Goal: Task Accomplishment & Management: Manage account settings

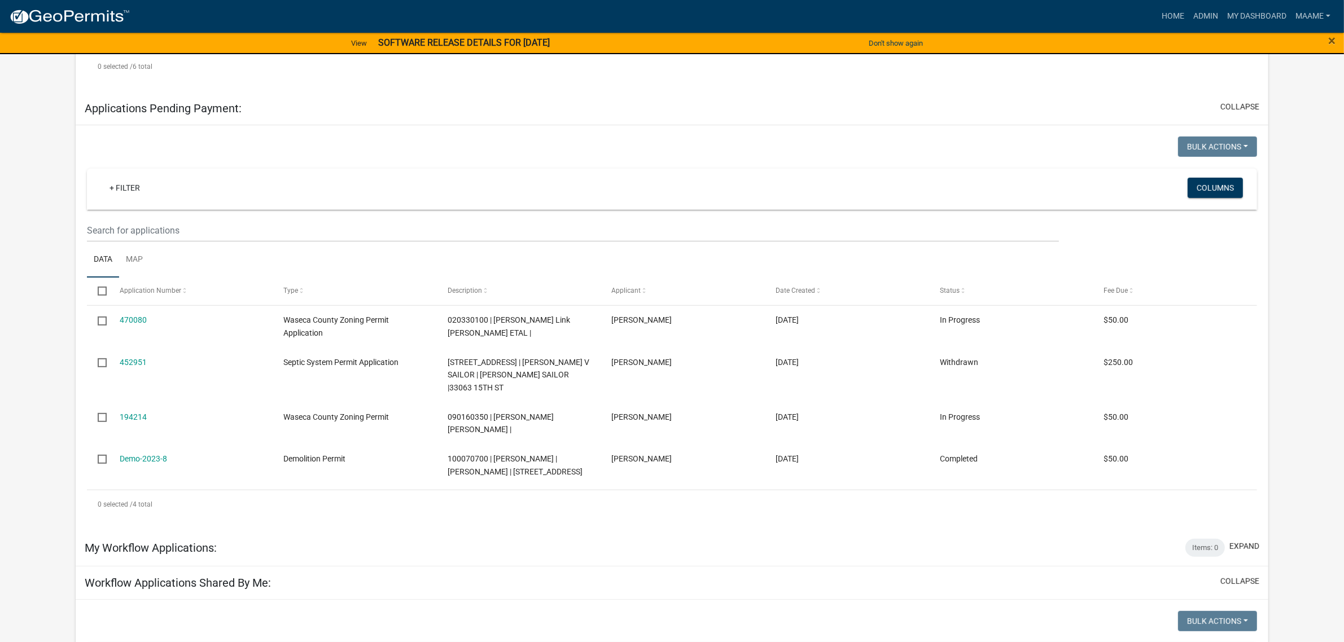
scroll to position [282, 0]
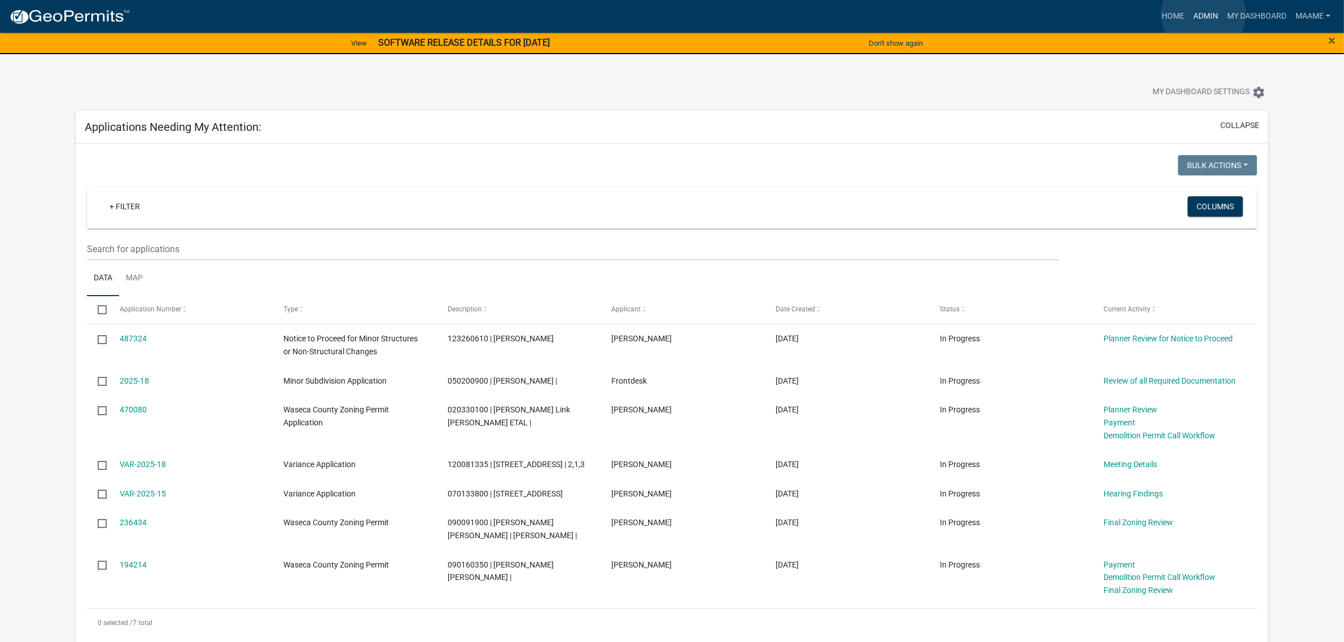
click at [1203, 14] on link "Admin" at bounding box center [1206, 16] width 34 height 21
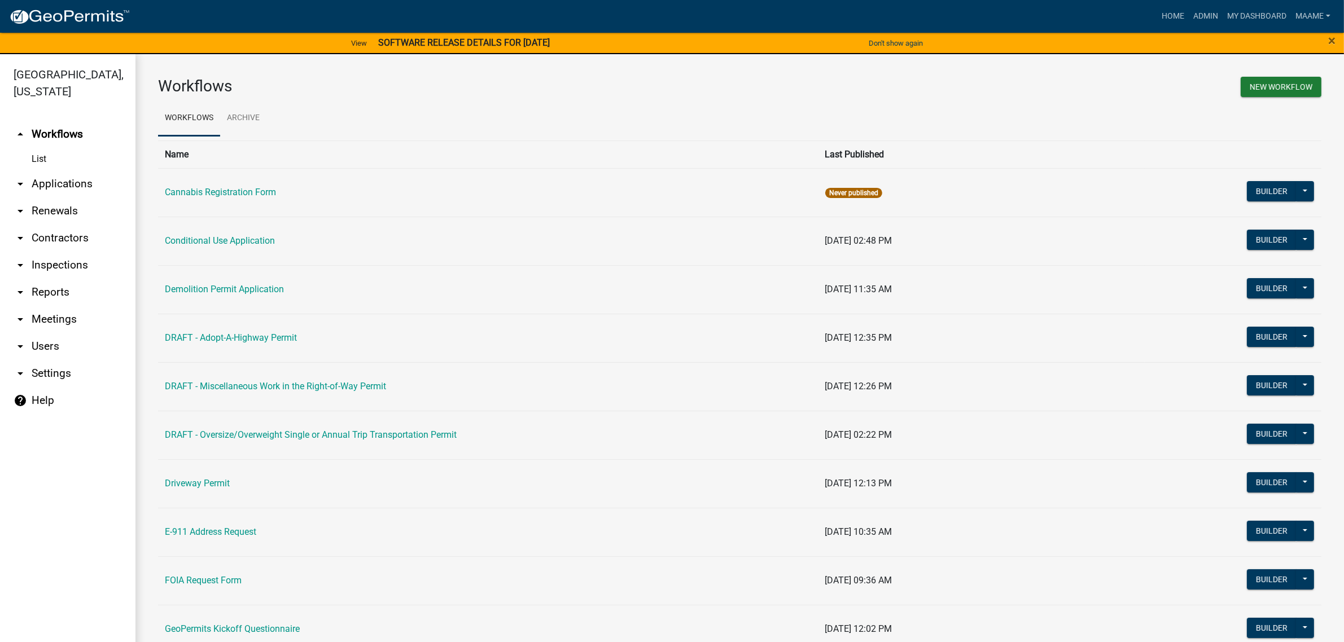
click at [37, 163] on link "List" at bounding box center [67, 159] width 135 height 23
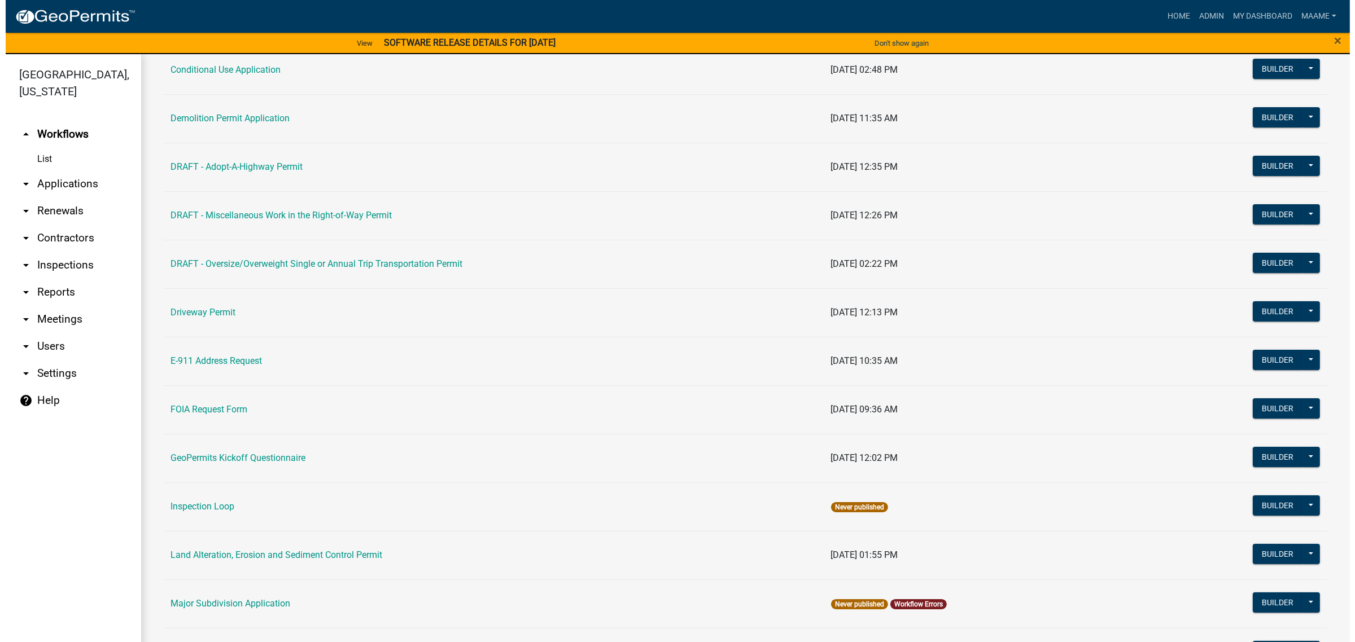
scroll to position [353, 0]
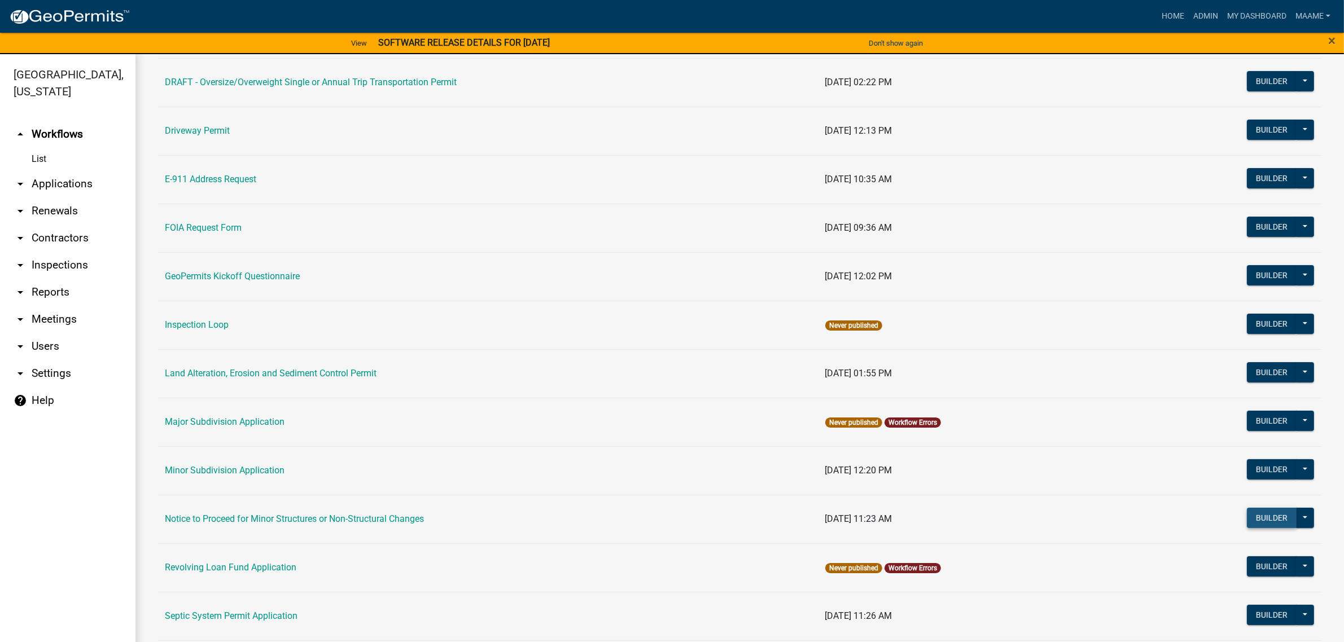
click at [1253, 515] on button "Builder" at bounding box center [1272, 518] width 50 height 20
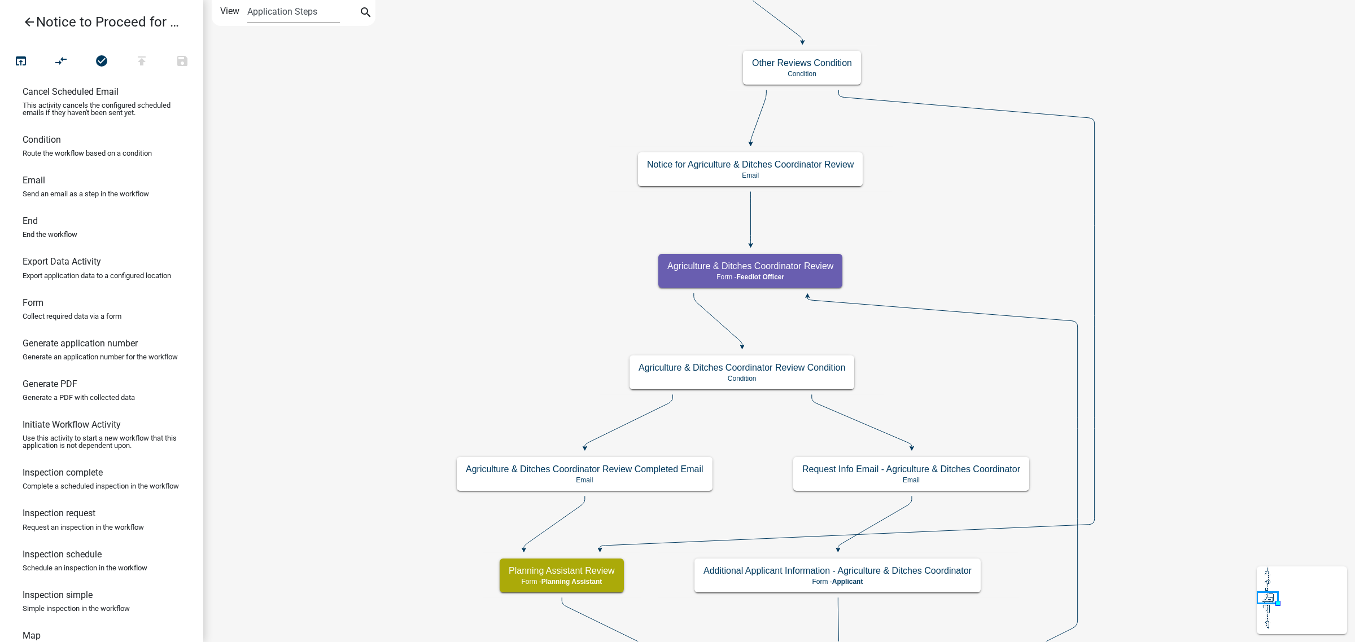
scroll to position [141, 0]
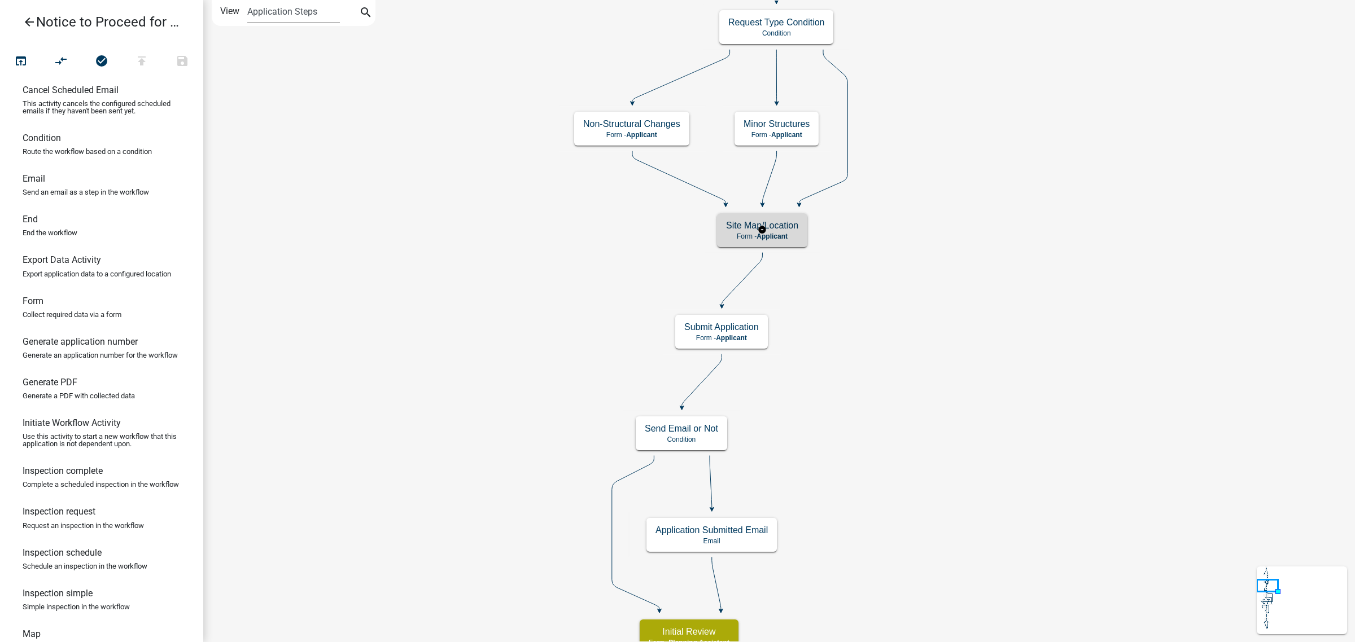
click at [796, 230] on h5 "Site Map/Location" at bounding box center [762, 225] width 72 height 11
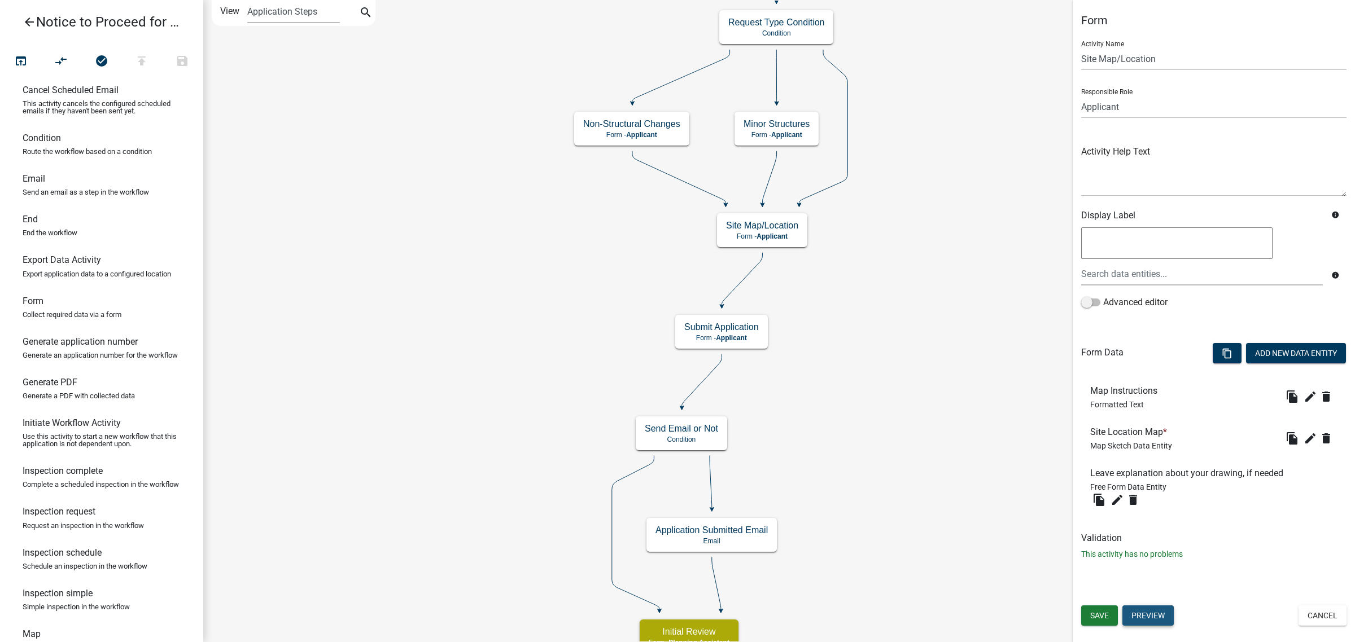
click at [1146, 612] on button "Preview" at bounding box center [1147, 616] width 51 height 20
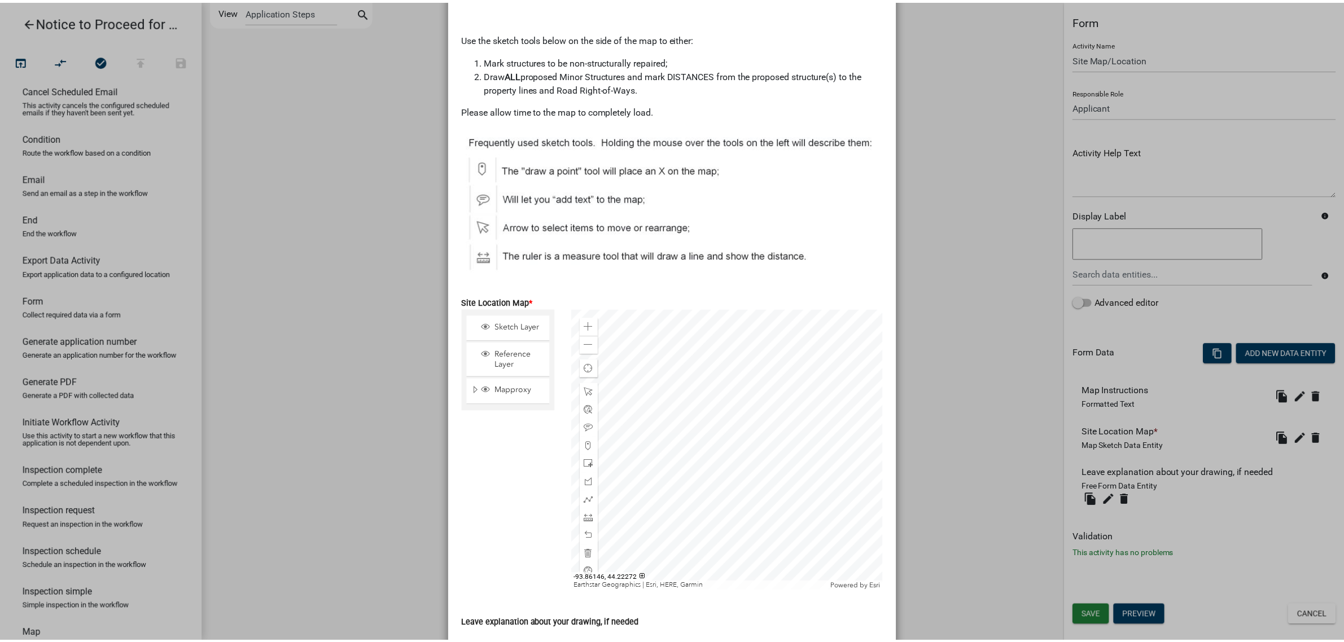
scroll to position [168, 0]
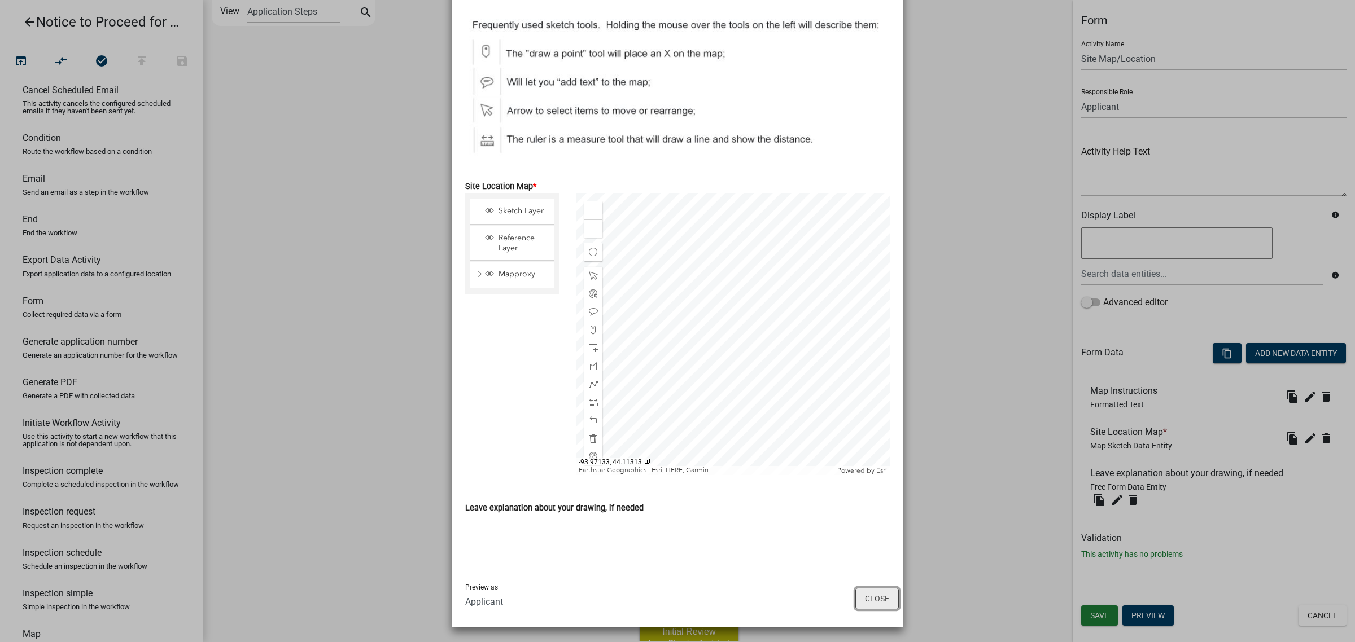
click at [869, 589] on button "Close" at bounding box center [876, 598] width 43 height 21
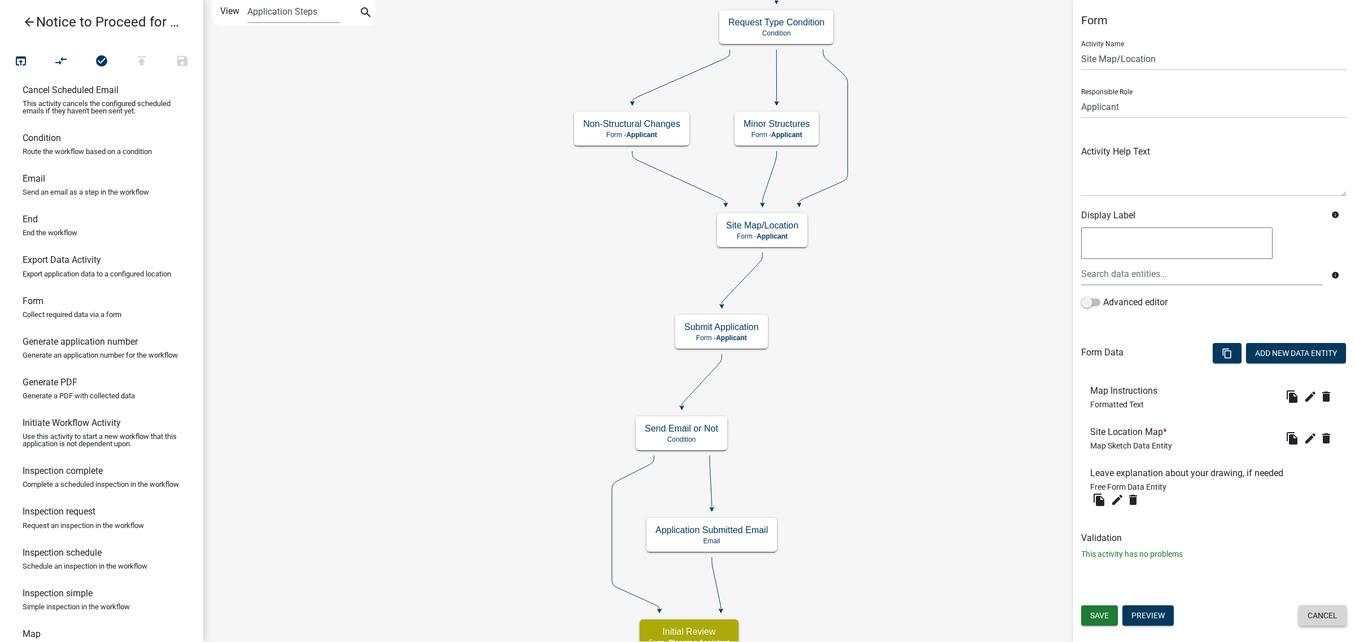
click at [1325, 614] on button "Cancel" at bounding box center [1322, 616] width 48 height 20
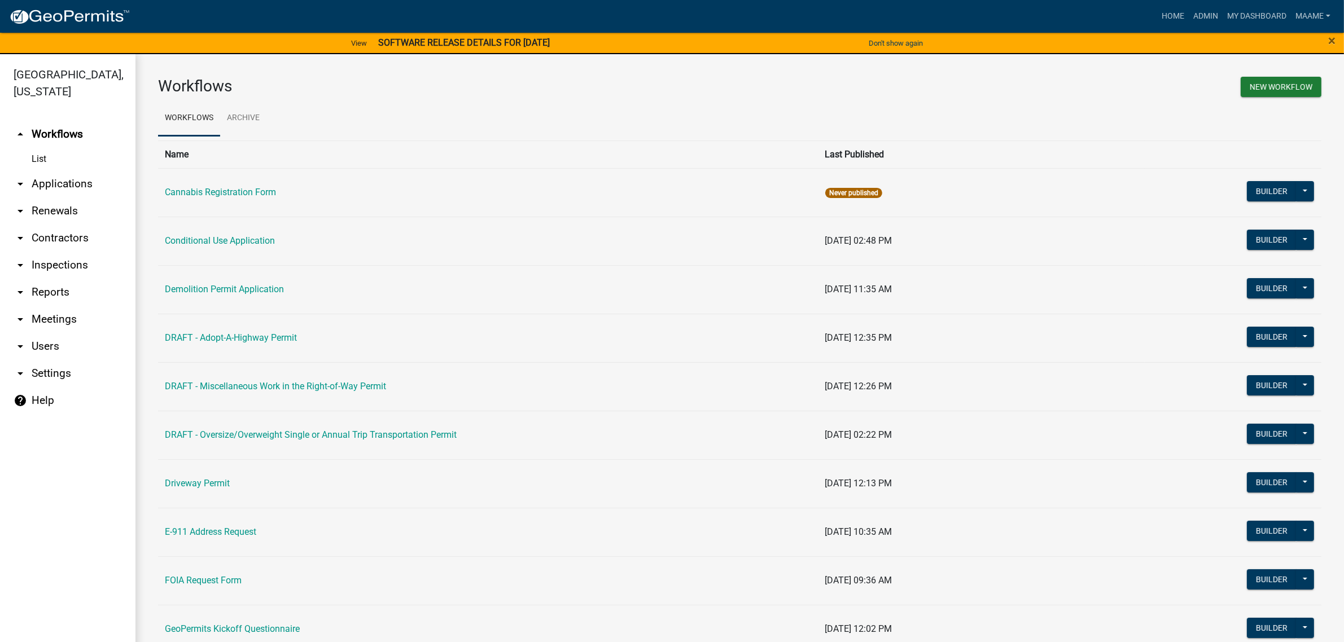
click at [65, 179] on link "arrow_drop_down Applications" at bounding box center [67, 183] width 135 height 27
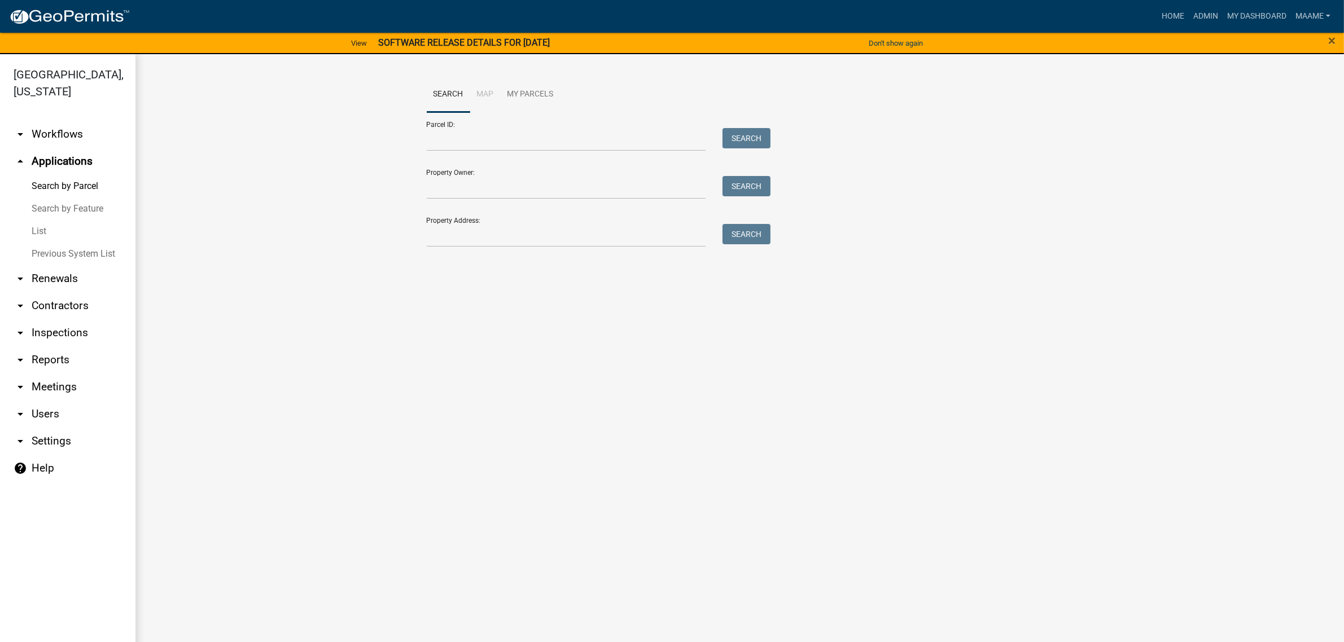
click at [37, 226] on link "List" at bounding box center [67, 231] width 135 height 23
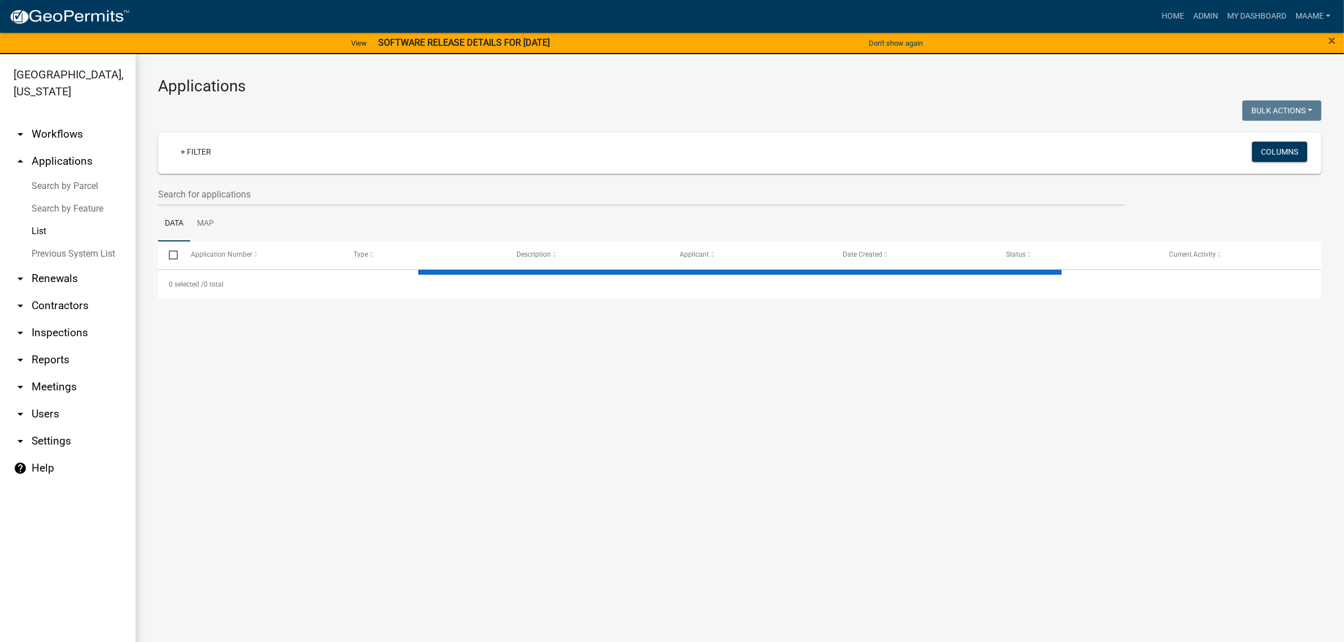
select select "3: 100"
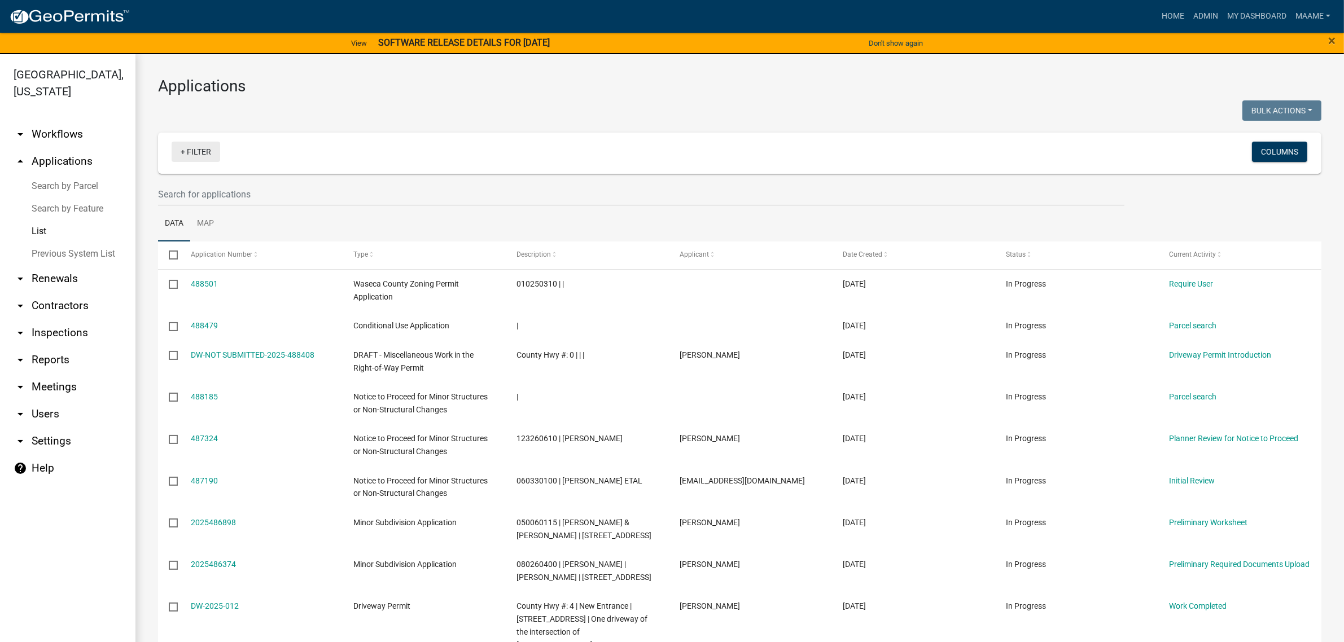
click at [181, 144] on link "+ Filter" at bounding box center [196, 152] width 49 height 20
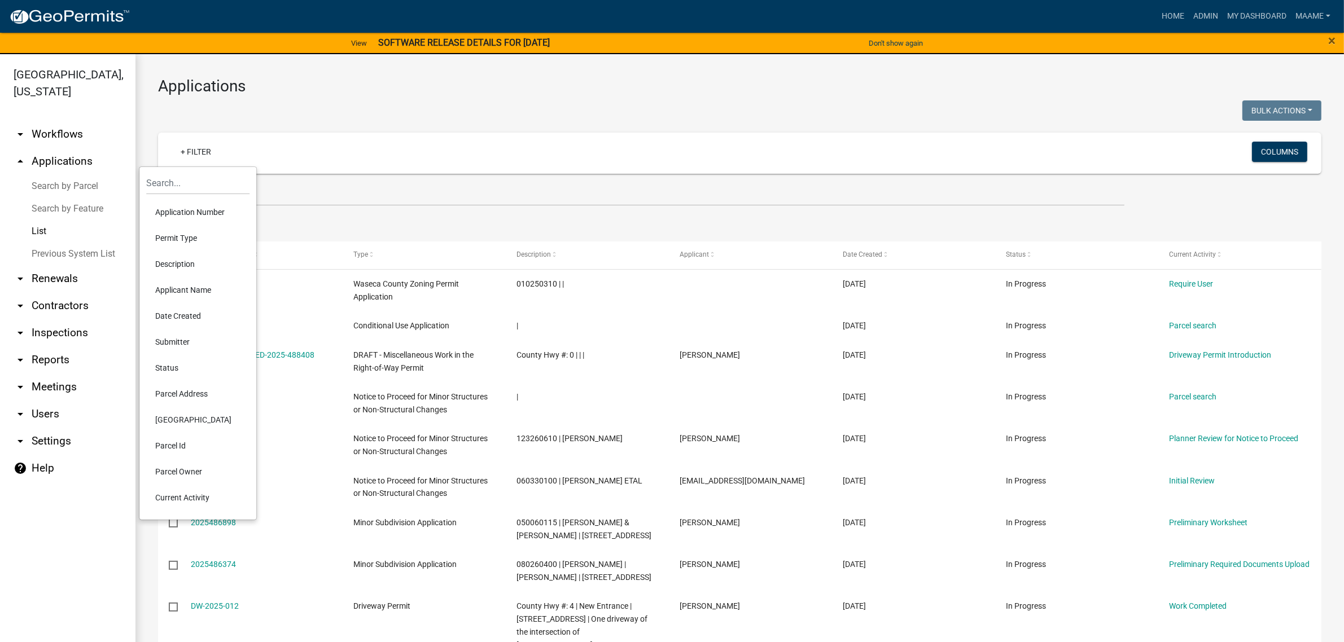
click at [176, 233] on li "Permit Type" at bounding box center [197, 238] width 103 height 26
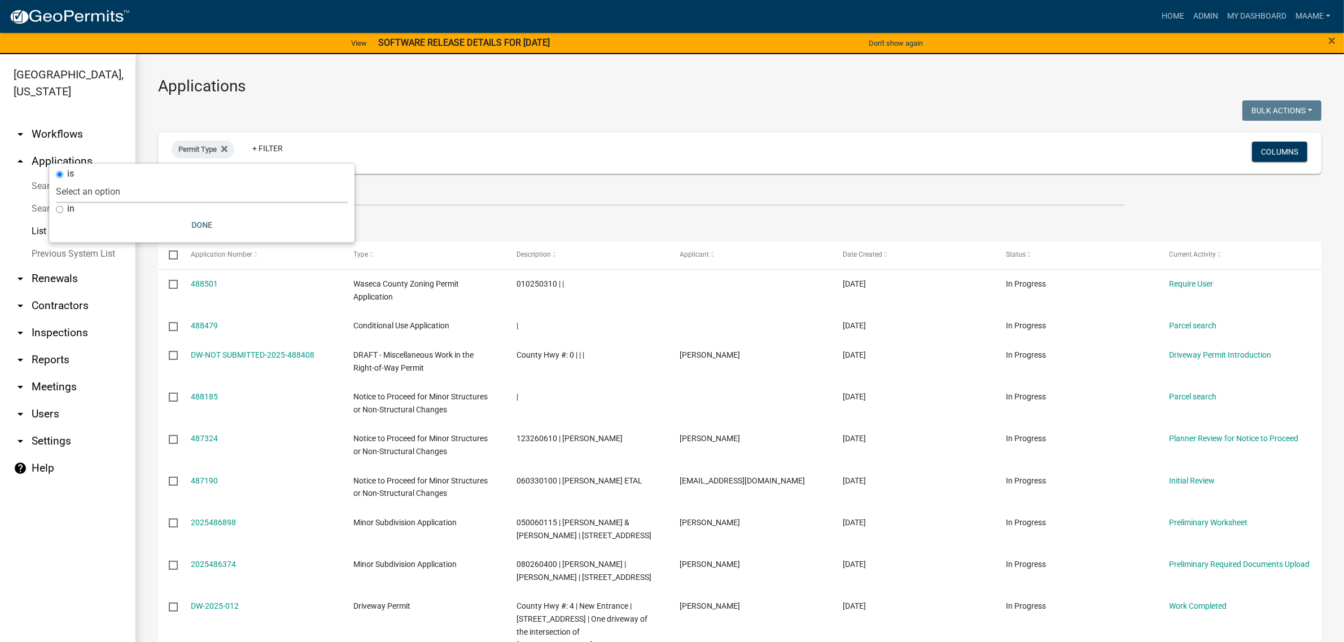
click at [179, 187] on select "Select an option Cannabis Registration Form Conditional Use Application Demolit…" at bounding box center [202, 191] width 292 height 23
select select "f25dab95-63bd-4ebf-adf6-453d038d6261"
click at [167, 180] on select "Select an option Cannabis Registration Form Conditional Use Application Demolit…" at bounding box center [202, 191] width 292 height 23
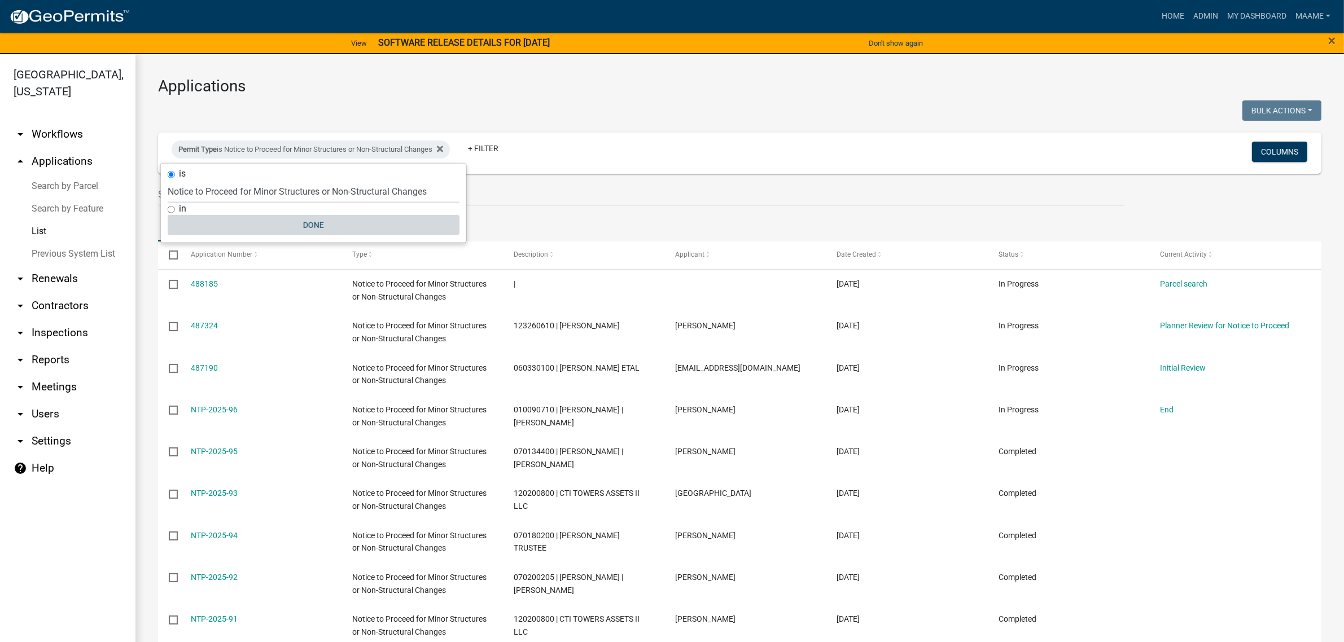
click at [305, 229] on button "Done" at bounding box center [314, 225] width 292 height 20
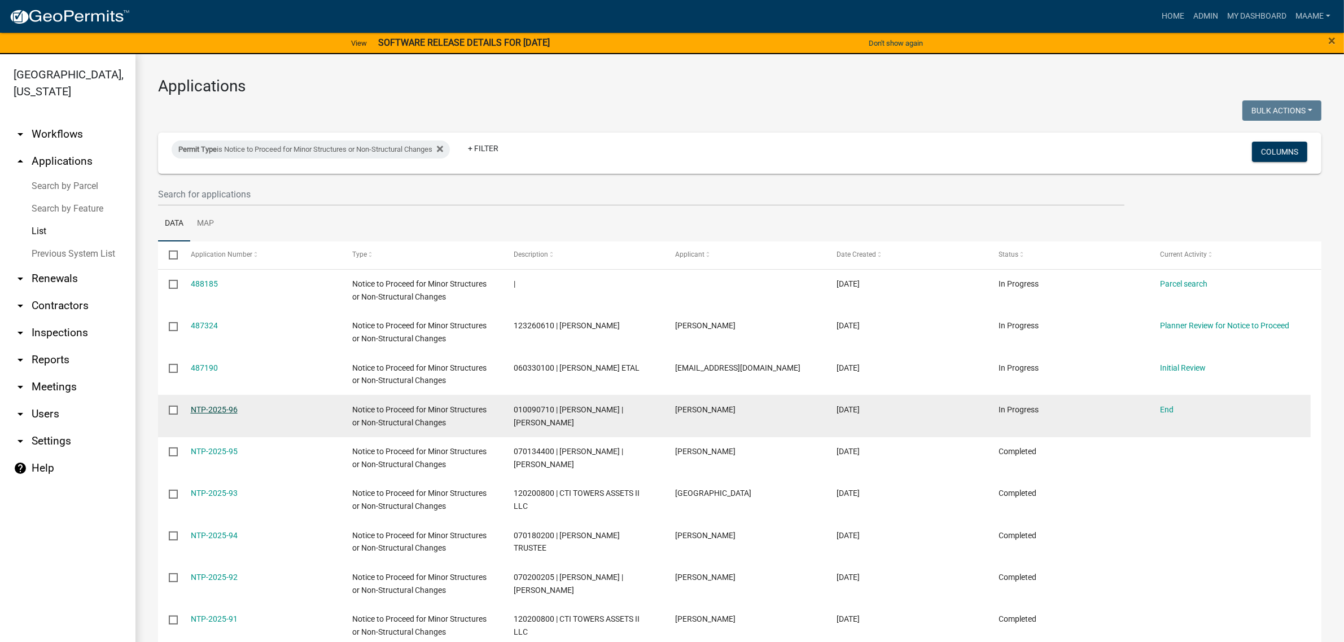
click at [212, 408] on link "NTP-2025-96" at bounding box center [214, 409] width 47 height 9
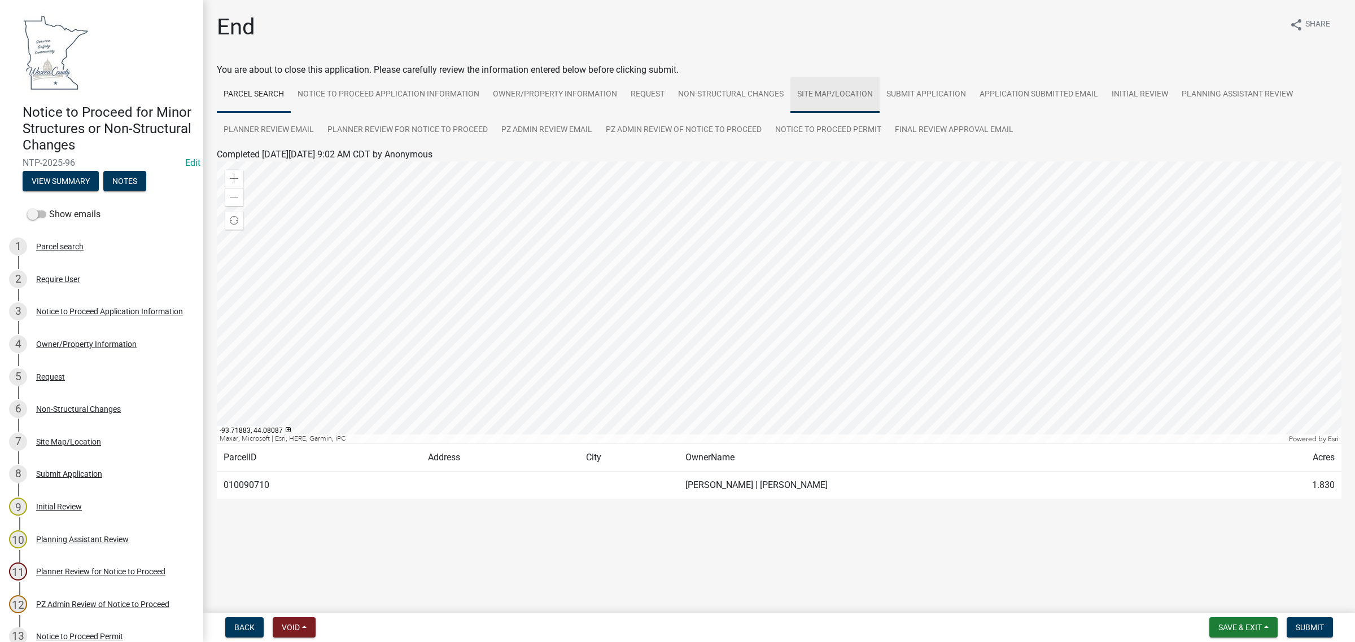
click at [820, 90] on link "Site Map/Location" at bounding box center [834, 95] width 89 height 36
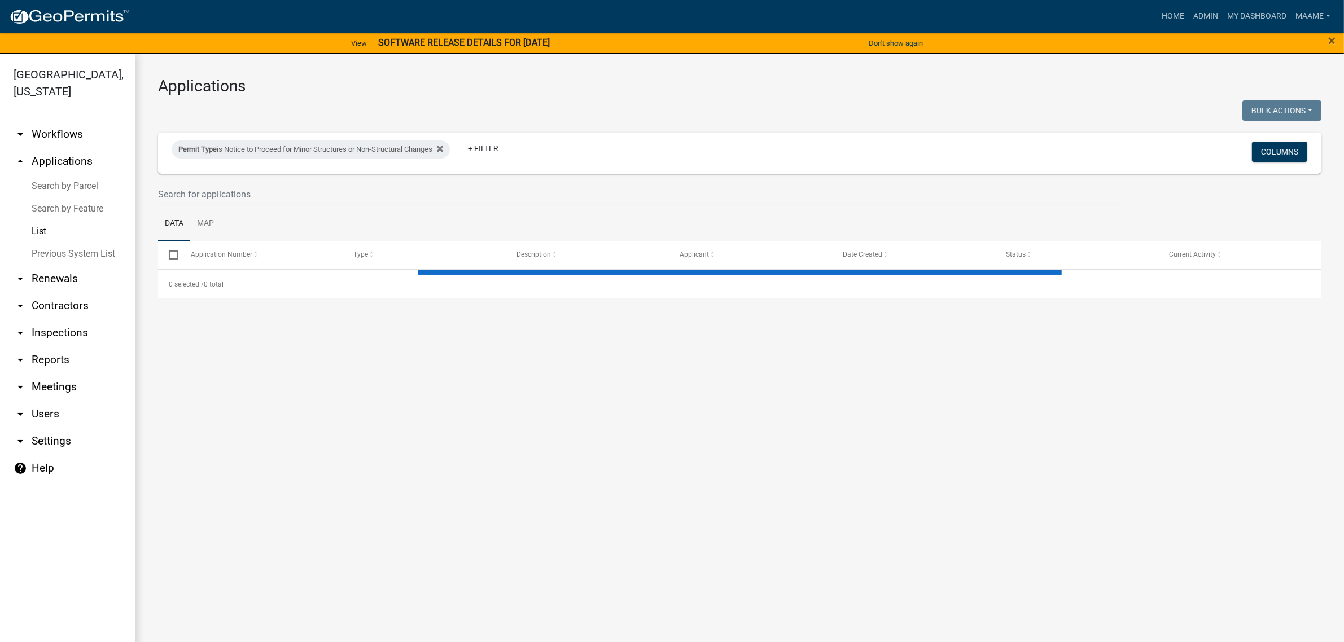
select select "3: 100"
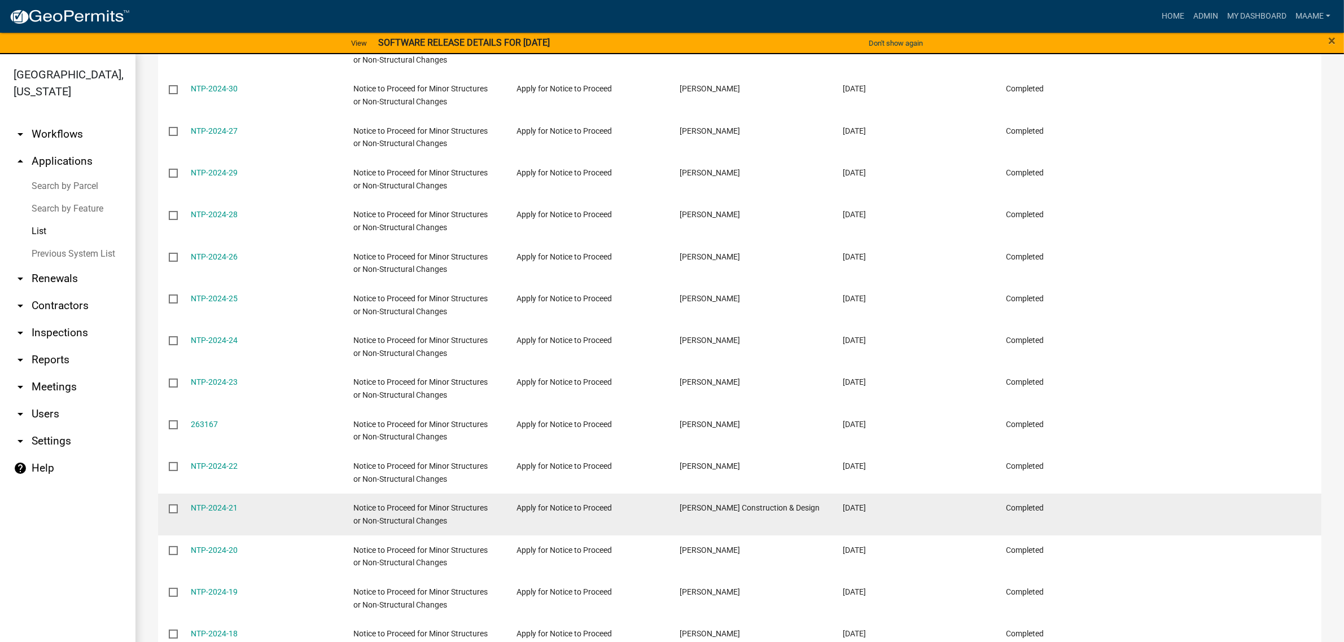
scroll to position [3316, 0]
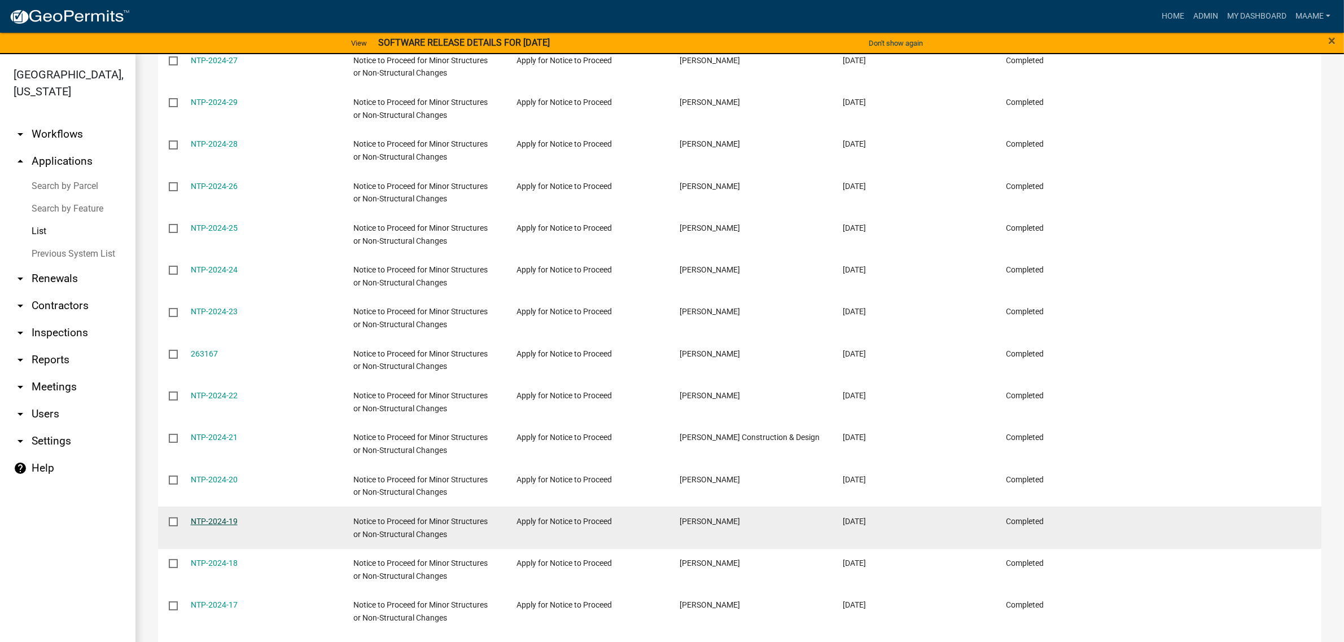
click at [225, 518] on link "NTP-2024-19" at bounding box center [214, 521] width 47 height 9
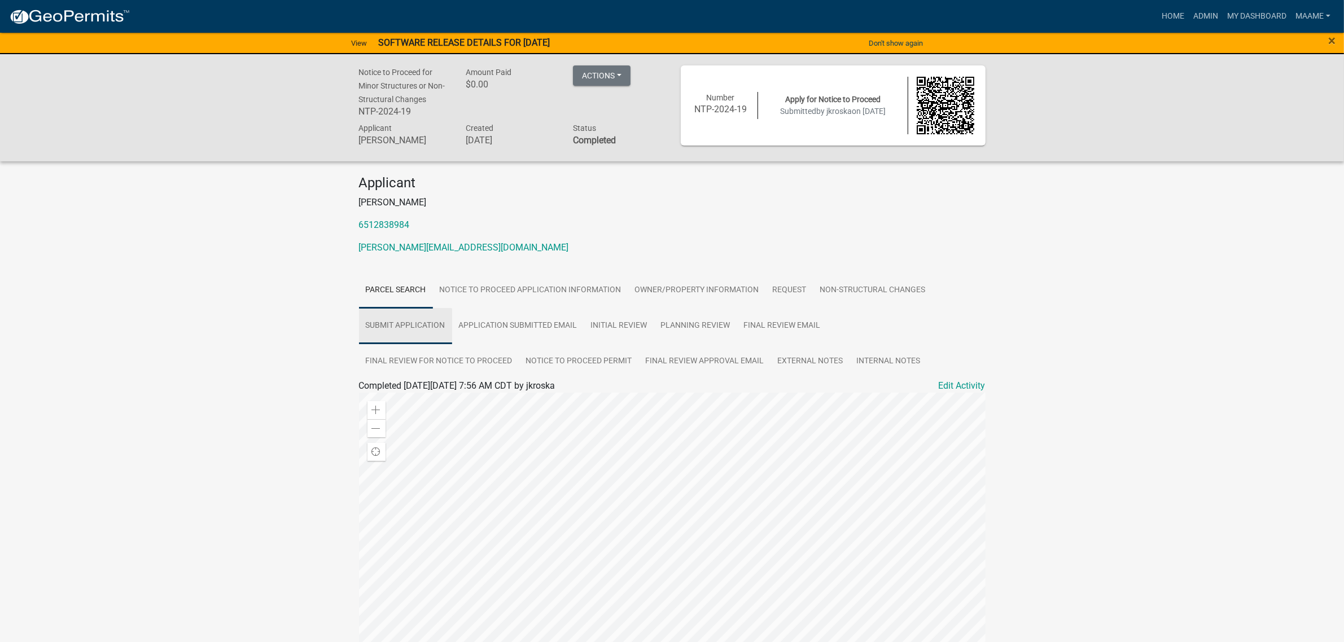
click at [433, 325] on link "Submit Application" at bounding box center [405, 326] width 93 height 36
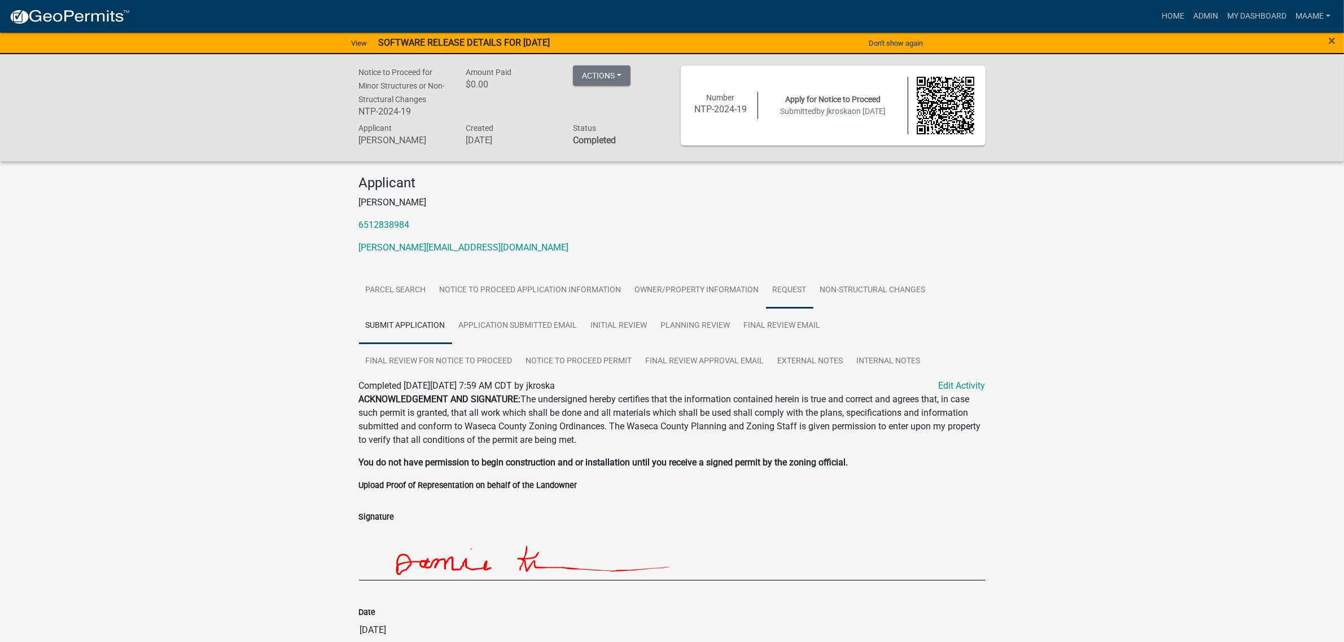
click at [789, 288] on link "Request" at bounding box center [789, 291] width 47 height 36
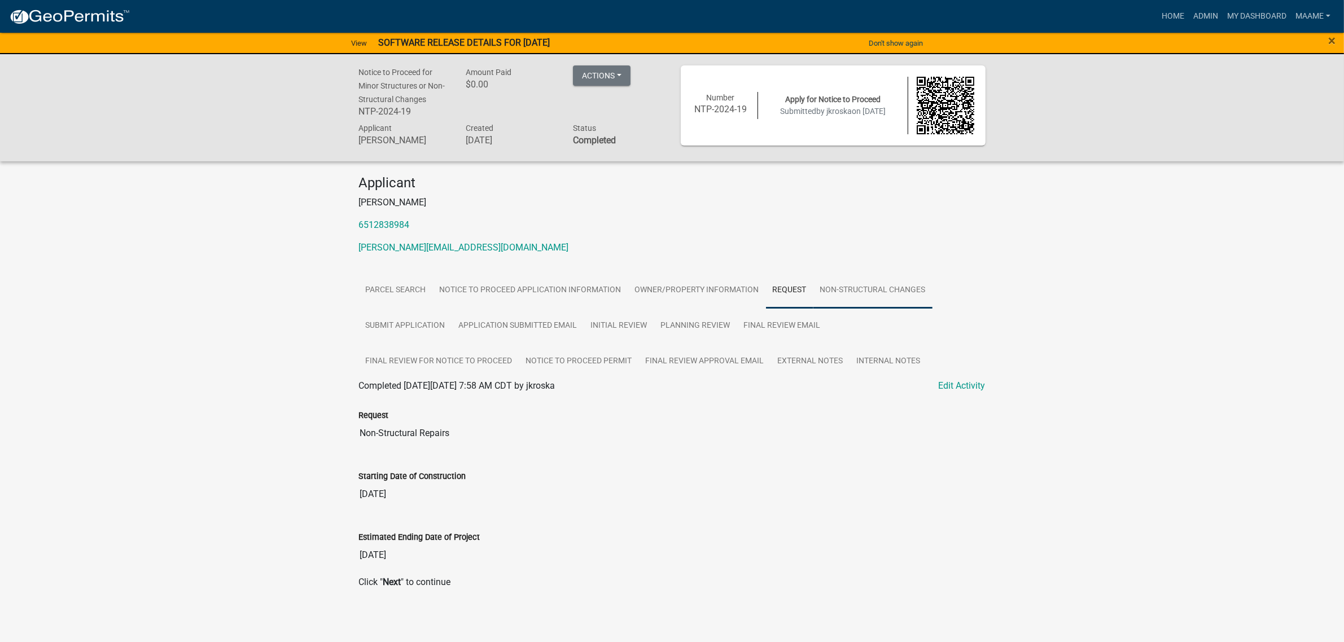
click at [867, 290] on link "Non-Structural Changes" at bounding box center [872, 291] width 119 height 36
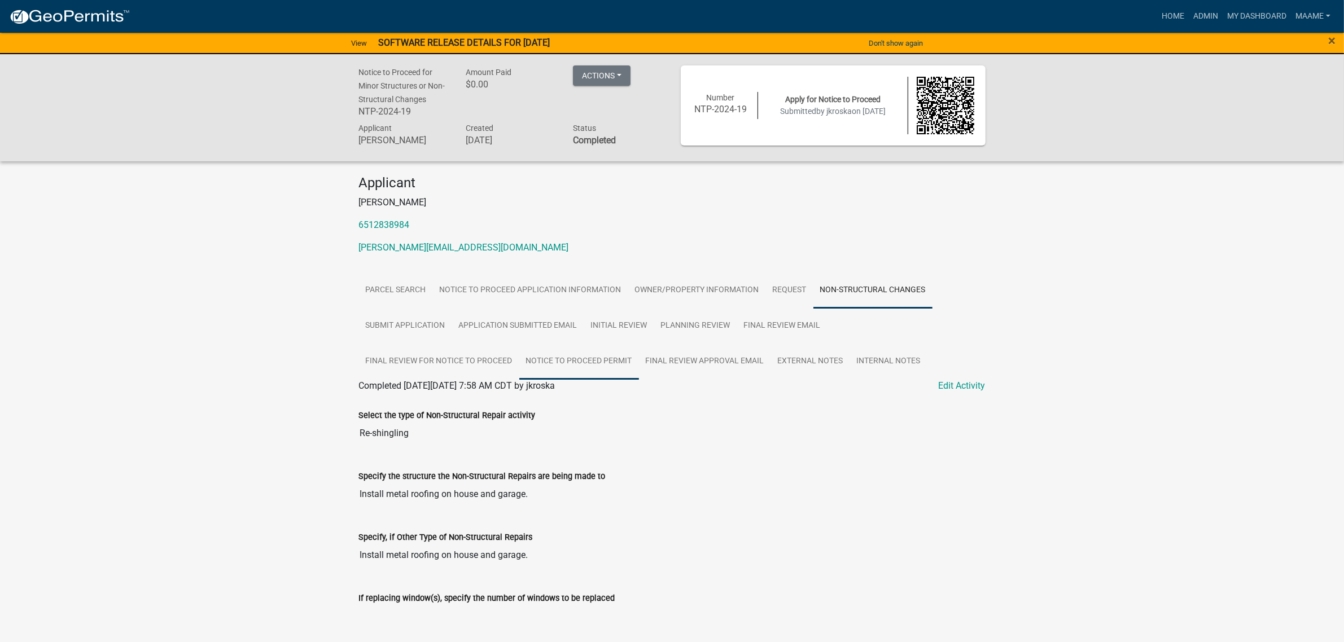
scroll to position [41, 0]
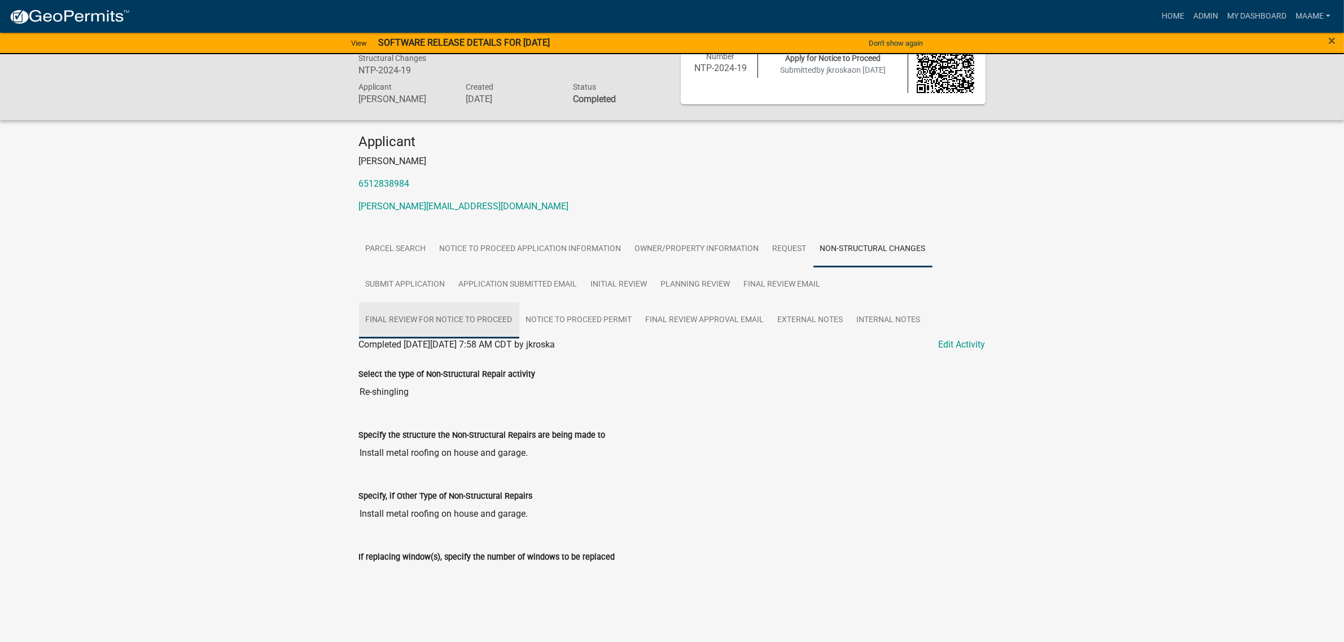
click at [477, 311] on link "Final Review for Notice to Proceed" at bounding box center [439, 321] width 160 height 36
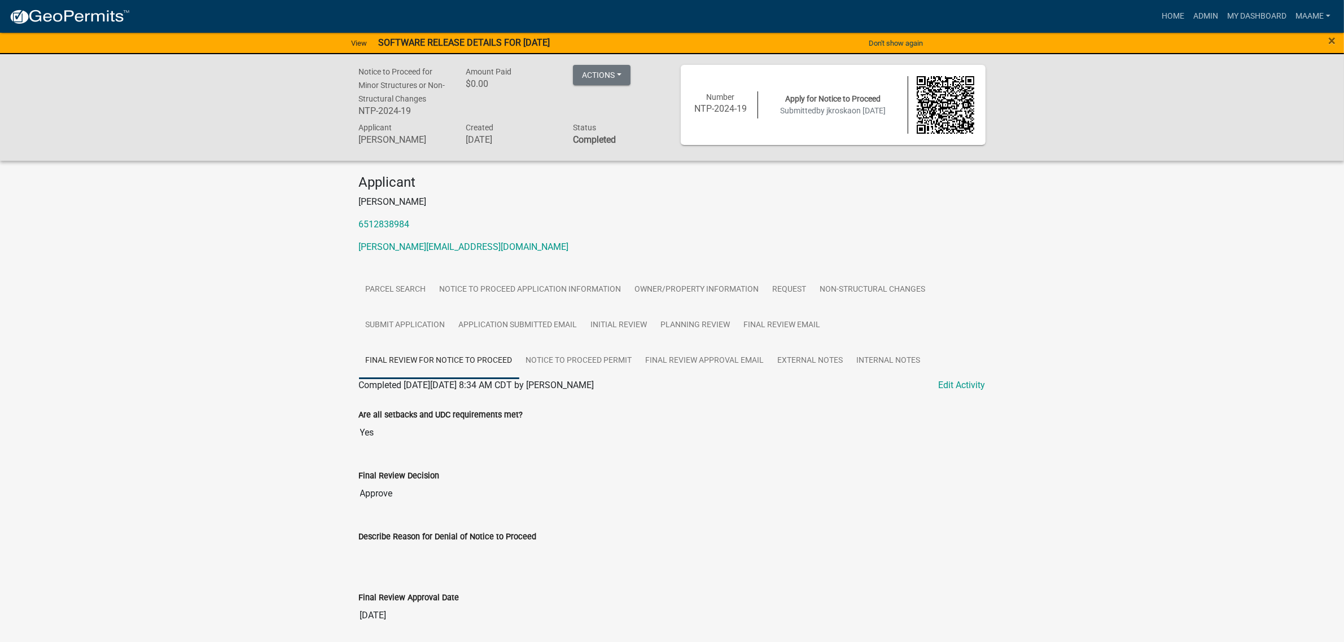
scroll to position [0, 0]
click at [430, 328] on link "Submit Application" at bounding box center [405, 326] width 93 height 36
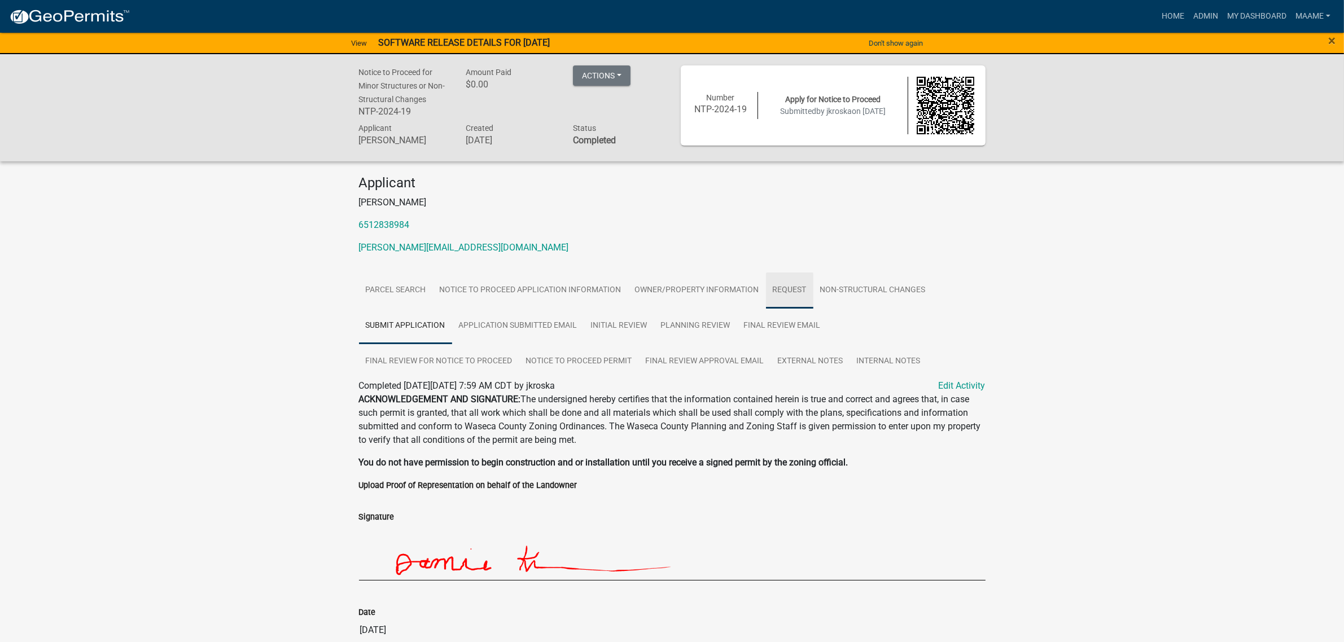
click at [778, 292] on link "Request" at bounding box center [789, 291] width 47 height 36
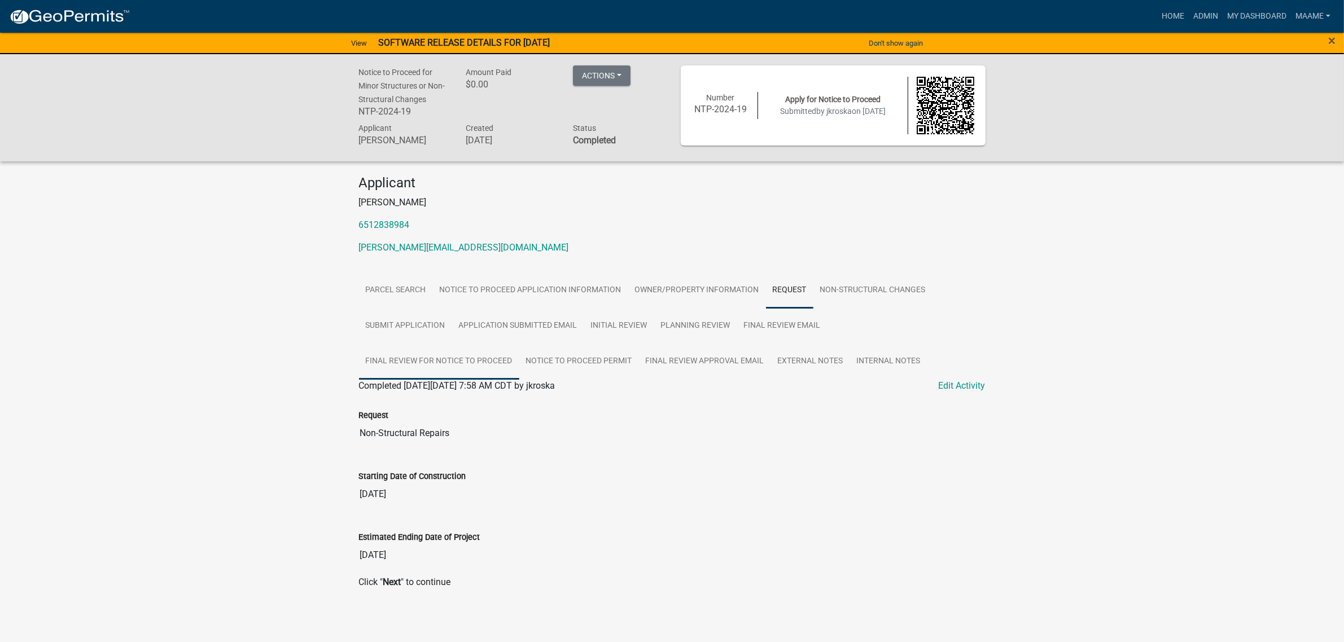
scroll to position [3, 0]
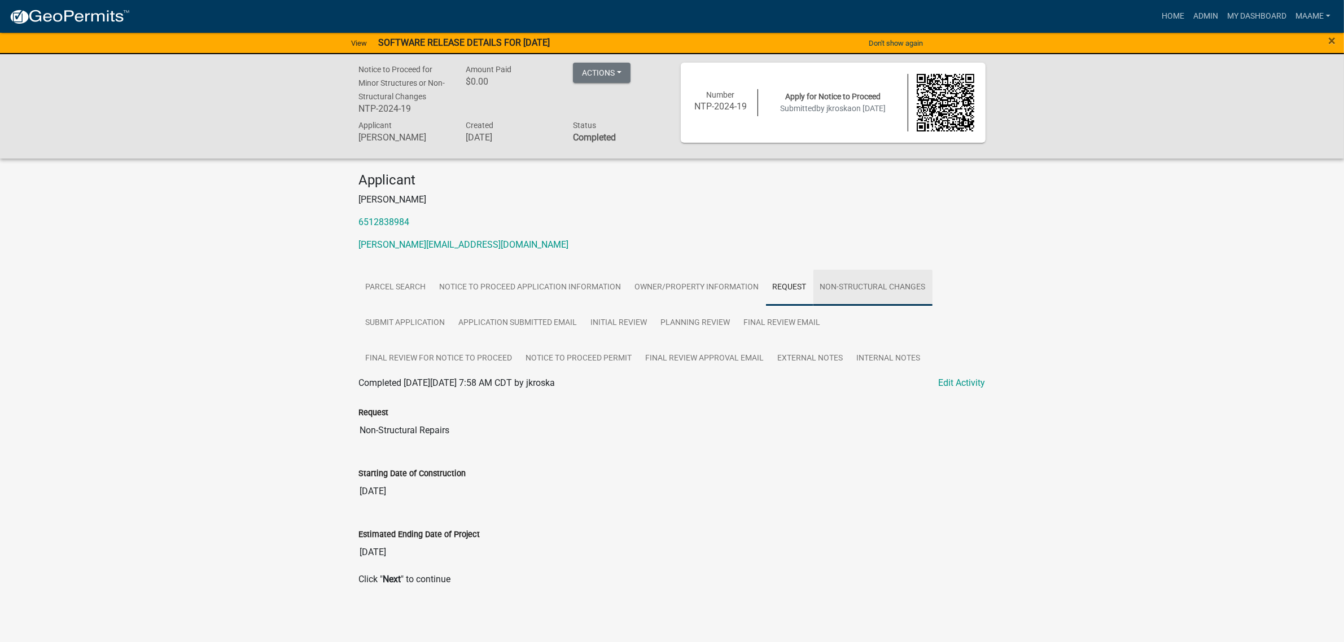
click at [858, 275] on link "Non-Structural Changes" at bounding box center [872, 288] width 119 height 36
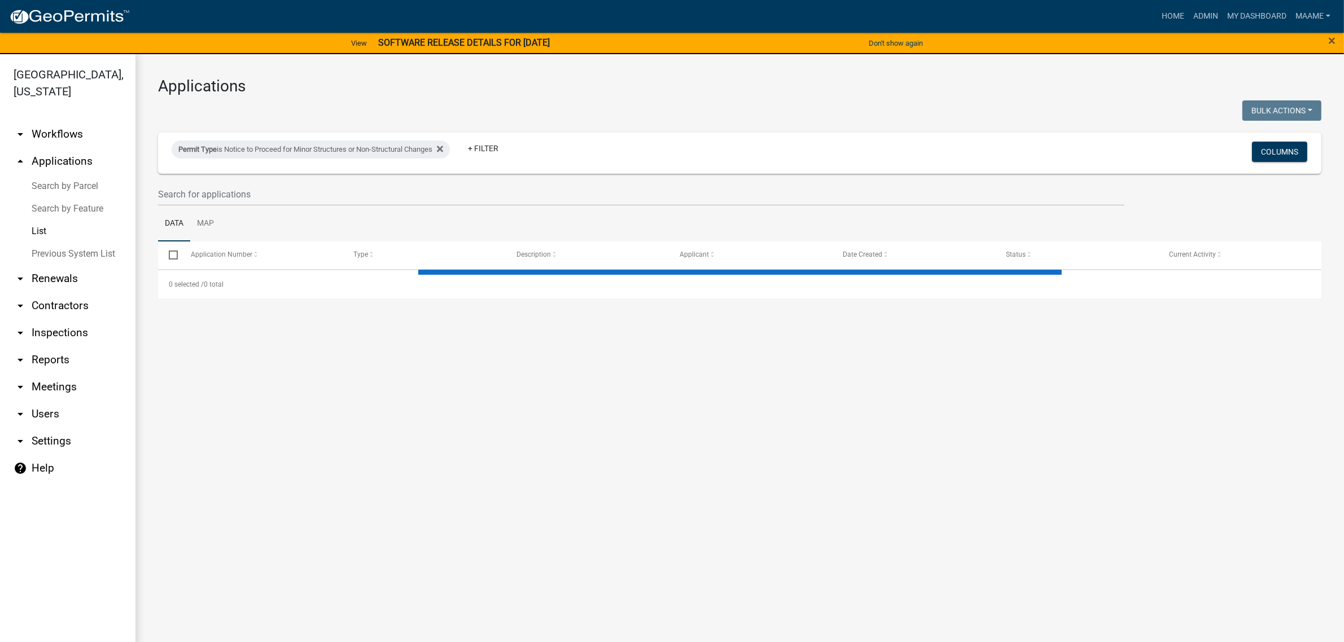
select select "3: 100"
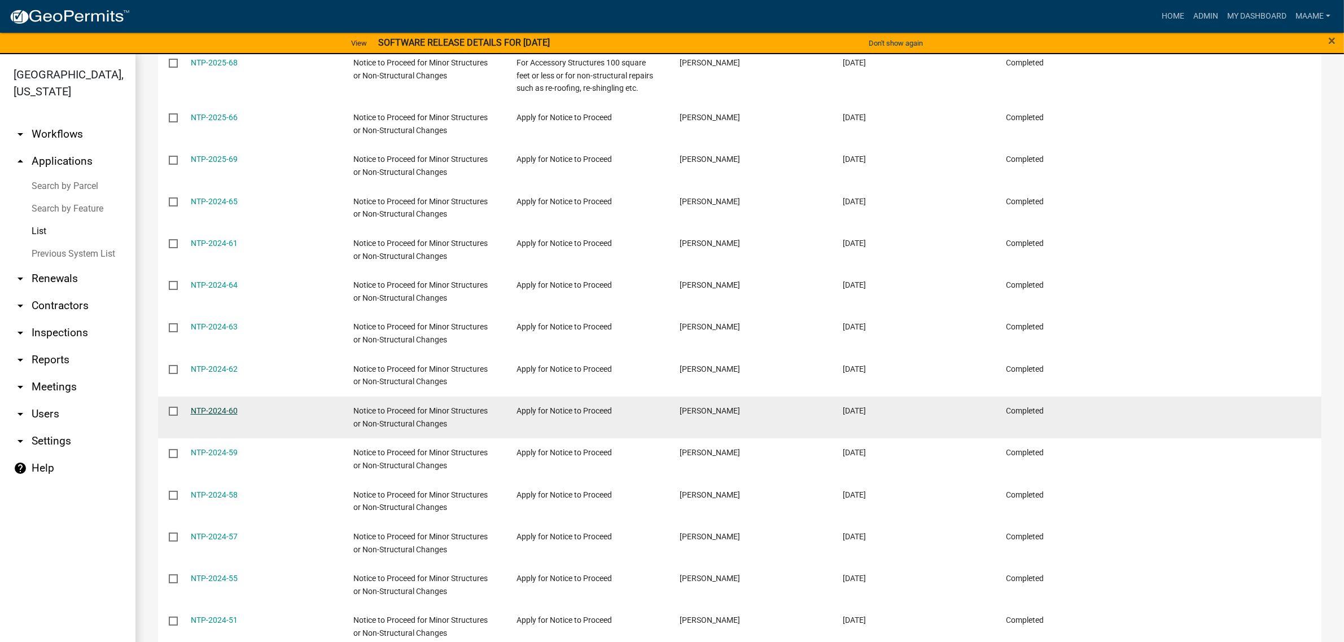
scroll to position [1693, 0]
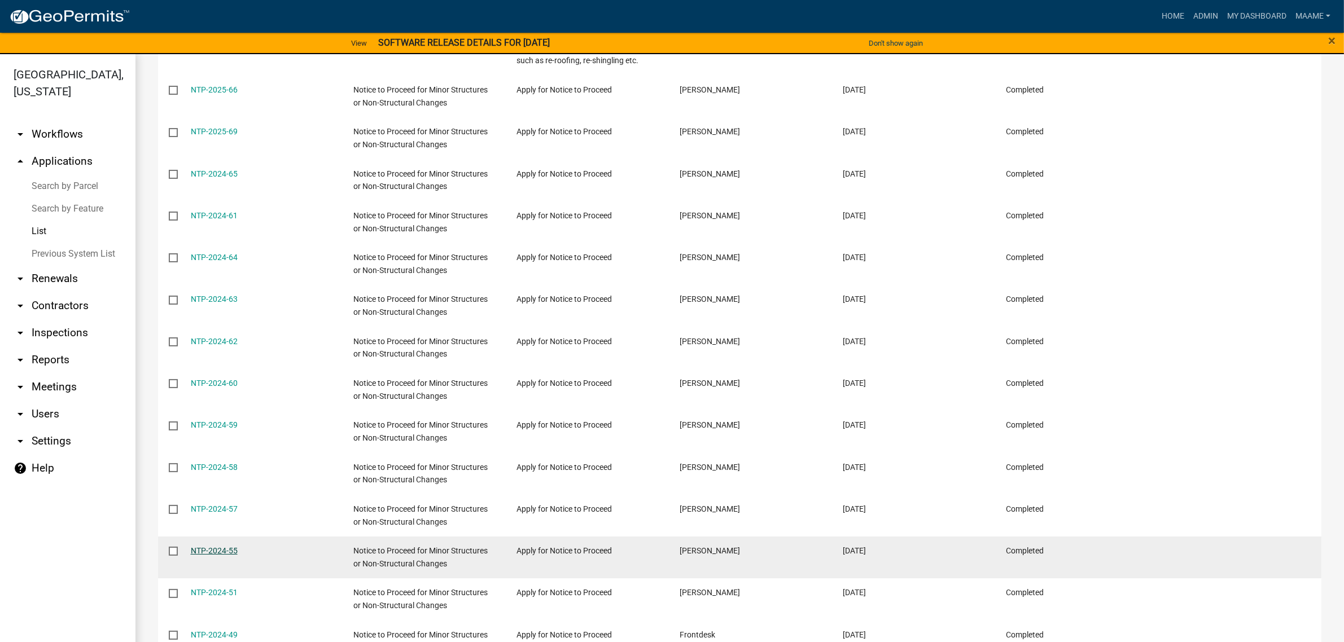
click at [214, 546] on link "NTP-2024-55" at bounding box center [214, 550] width 47 height 9
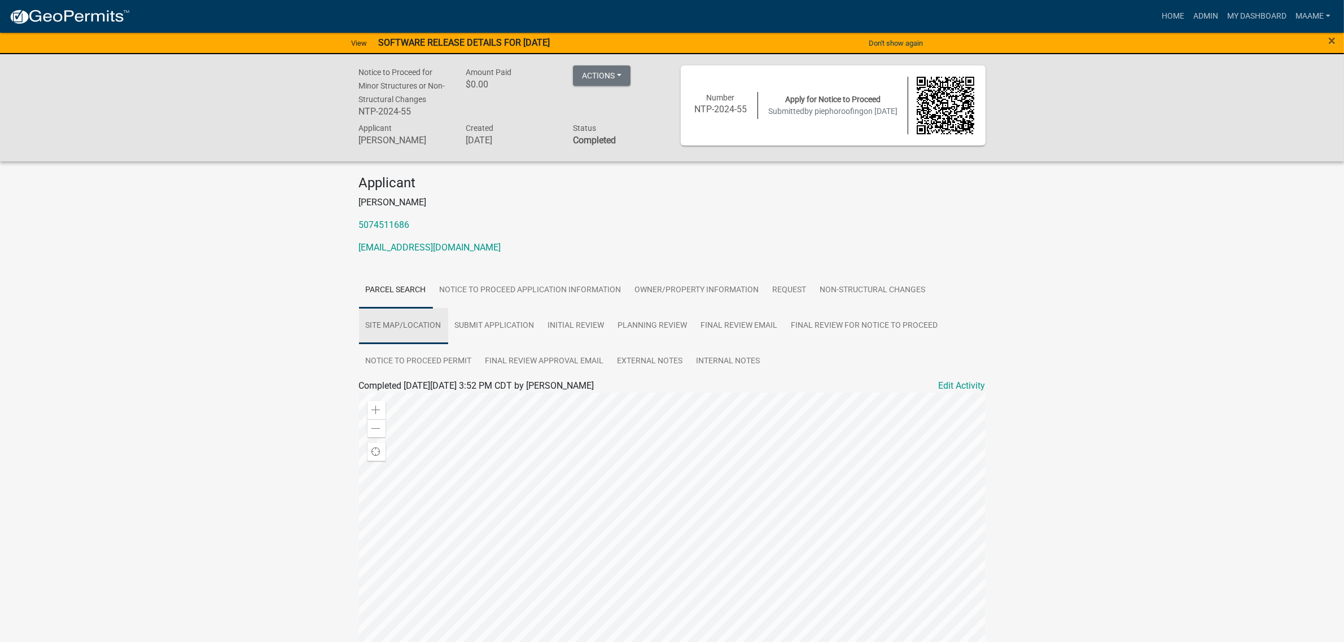
click at [410, 328] on link "Site Map/Location" at bounding box center [403, 326] width 89 height 36
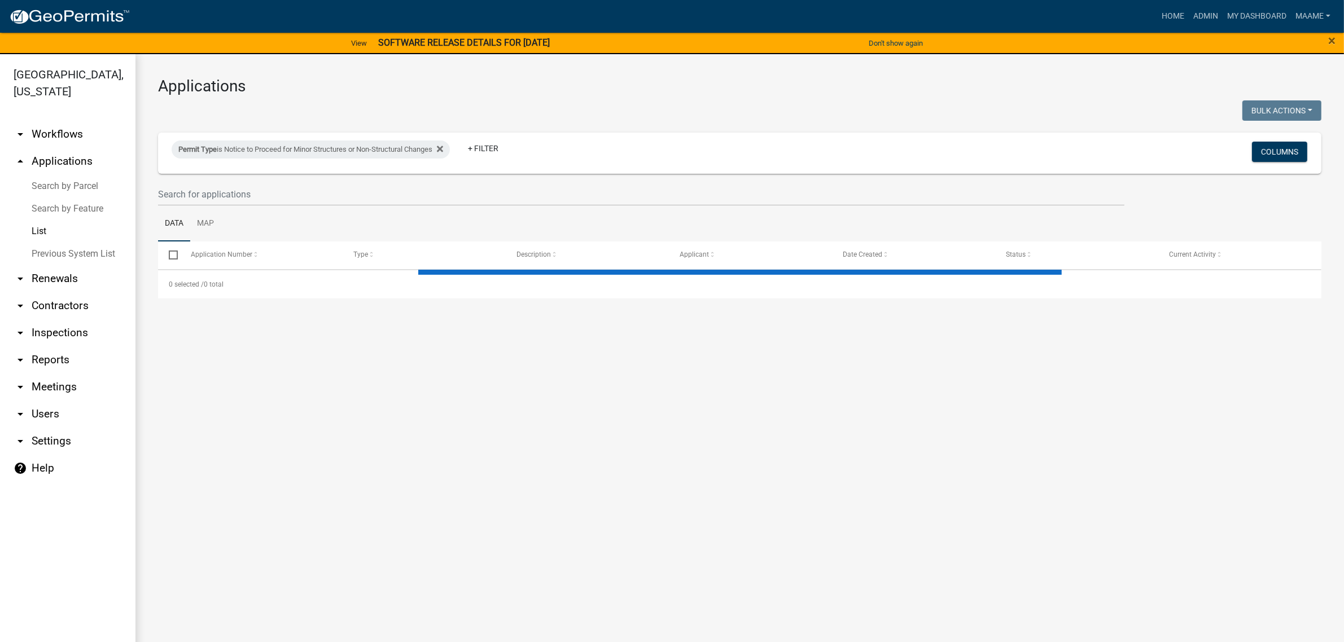
select select "3: 100"
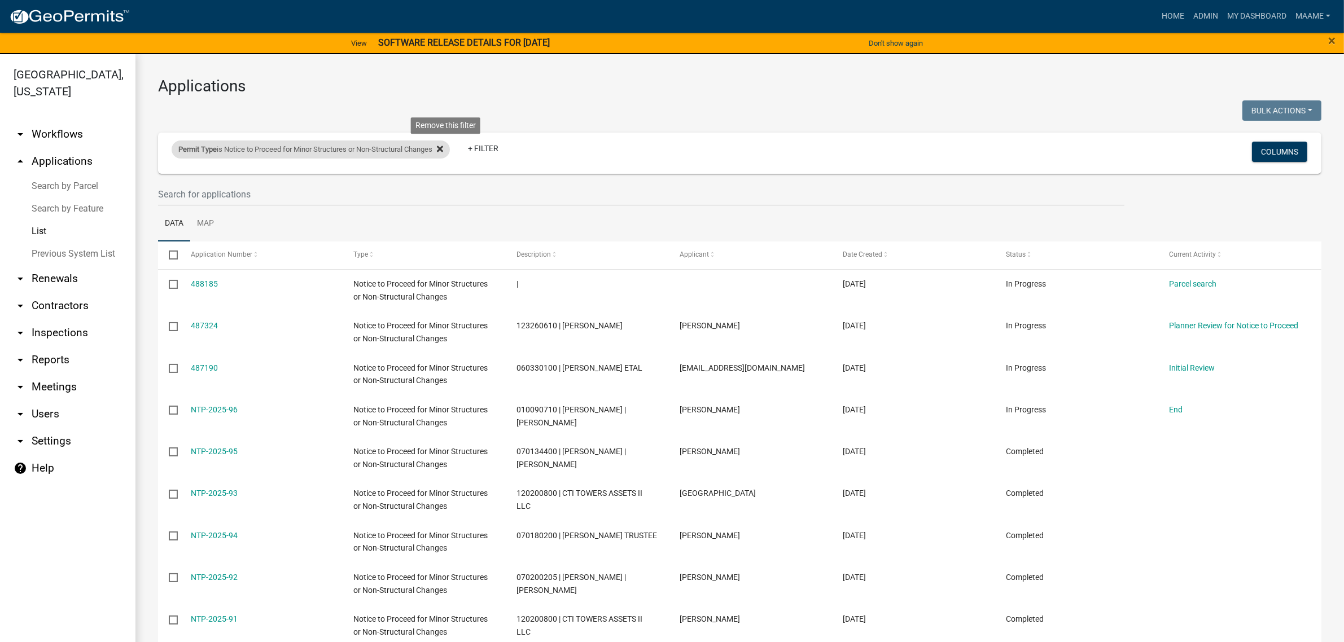
click at [443, 148] on fa-icon at bounding box center [437, 150] width 11 height 18
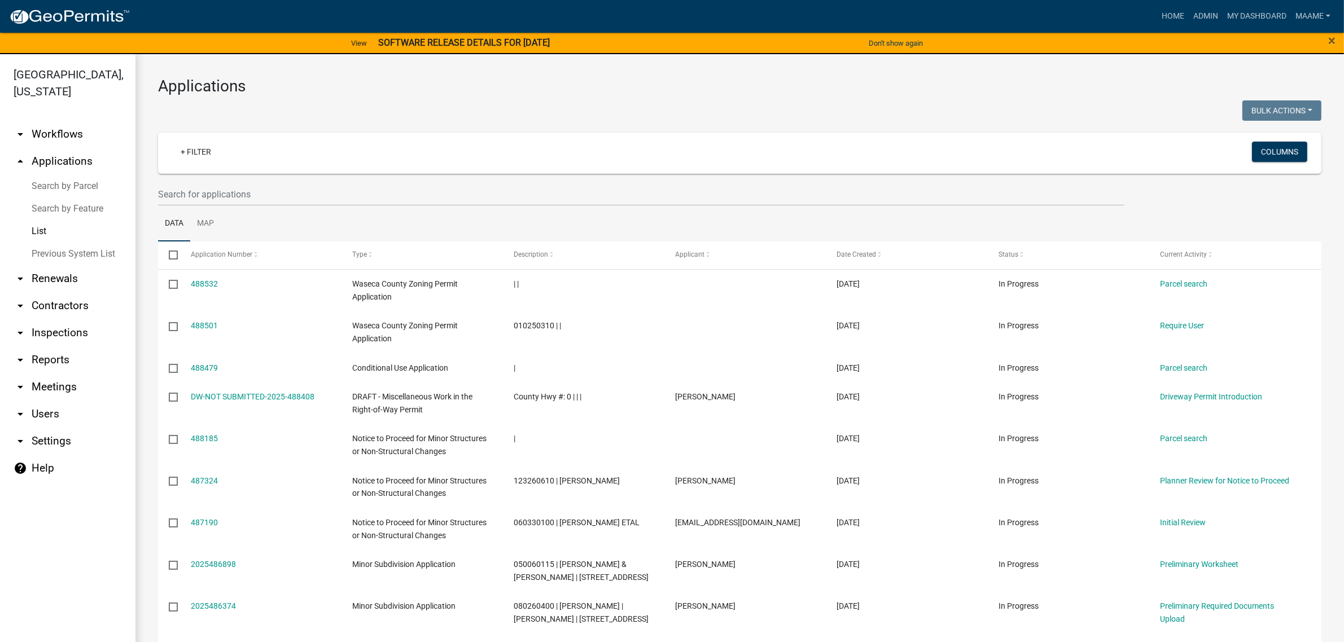
click at [49, 129] on link "arrow_drop_down Workflows" at bounding box center [67, 134] width 135 height 27
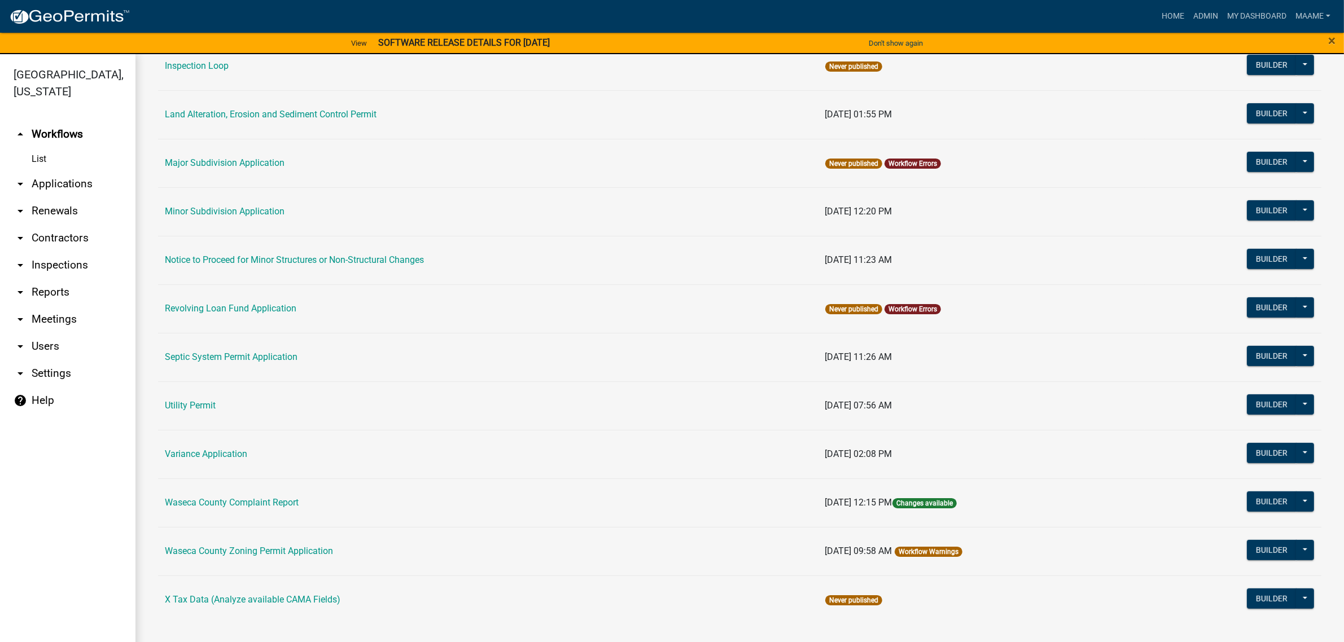
scroll to position [13, 0]
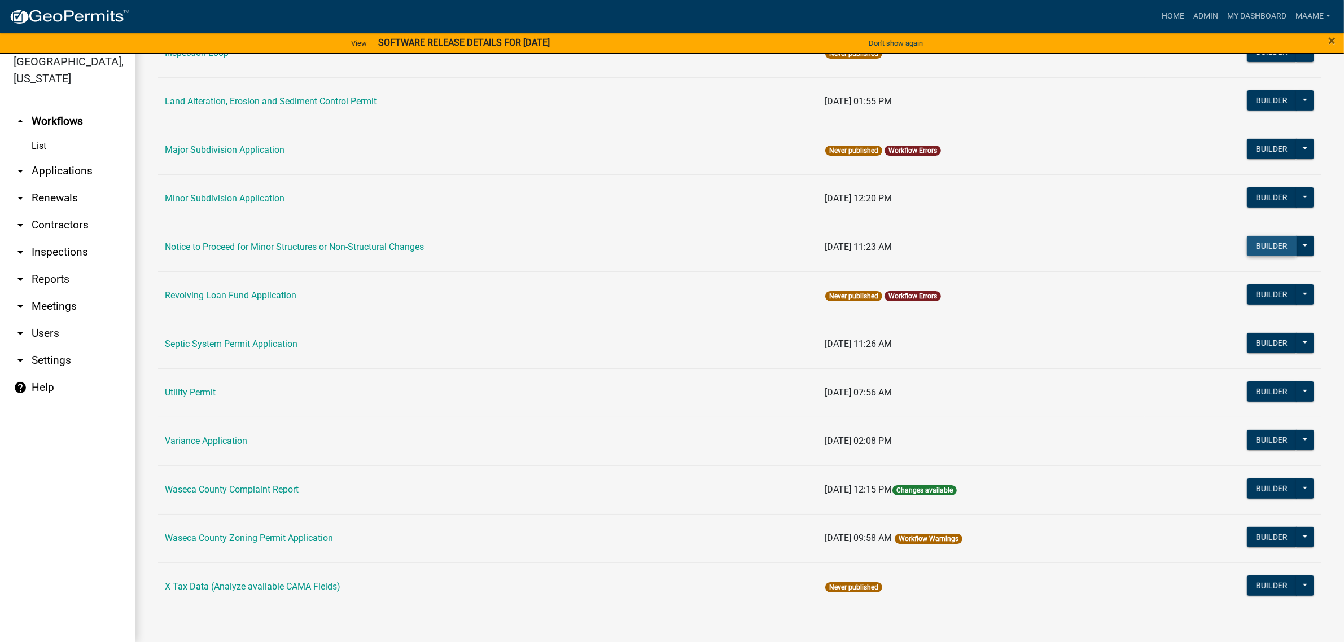
click at [1247, 249] on button "Builder" at bounding box center [1272, 246] width 50 height 20
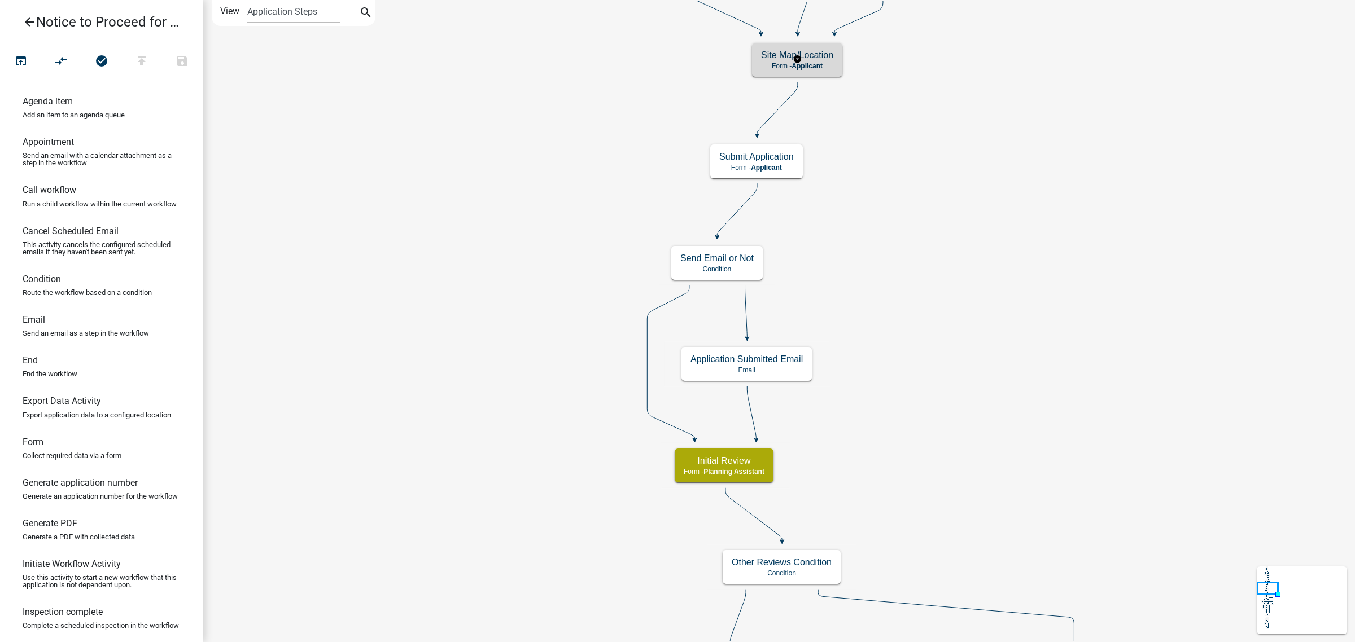
click at [824, 57] on h5 "Site Map/Location" at bounding box center [797, 55] width 72 height 11
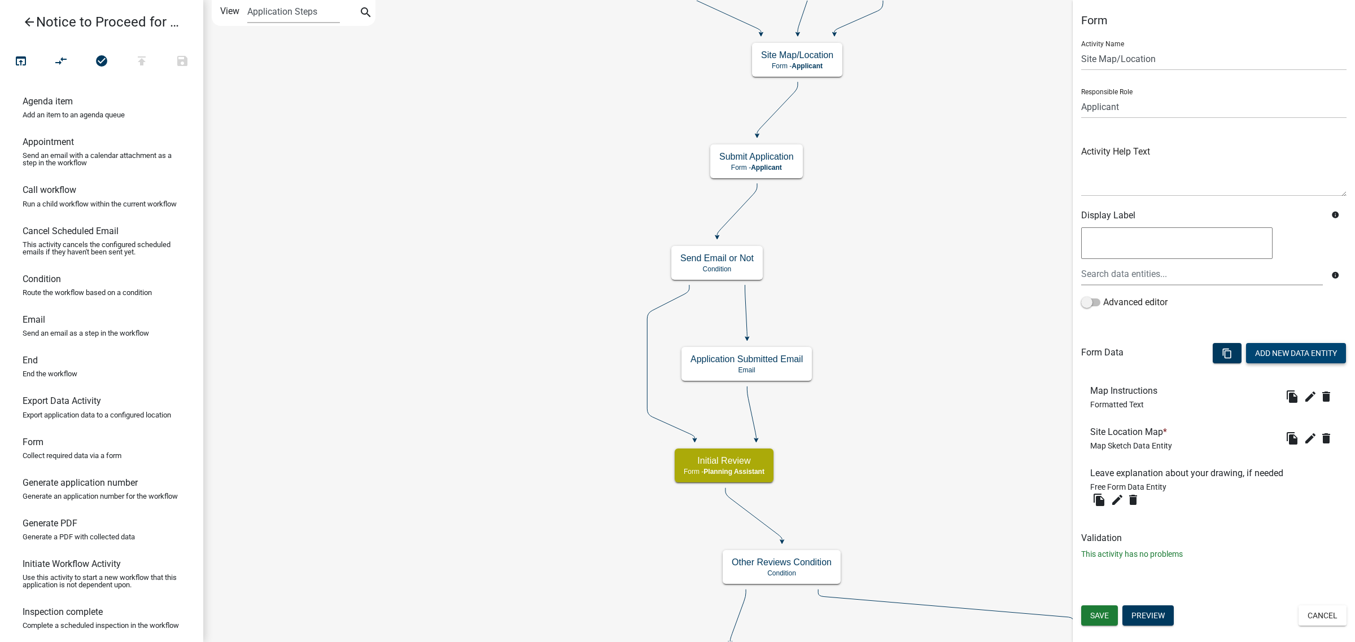
click at [1268, 356] on button "Add New Data Entity" at bounding box center [1296, 353] width 100 height 20
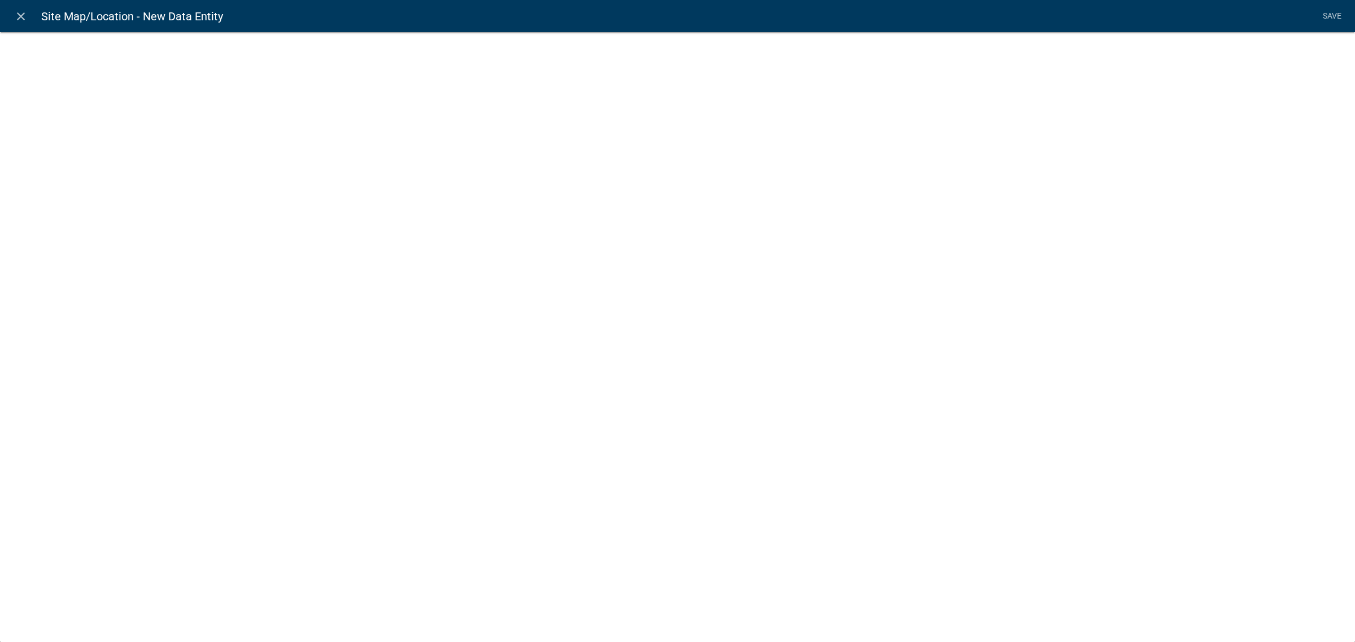
select select
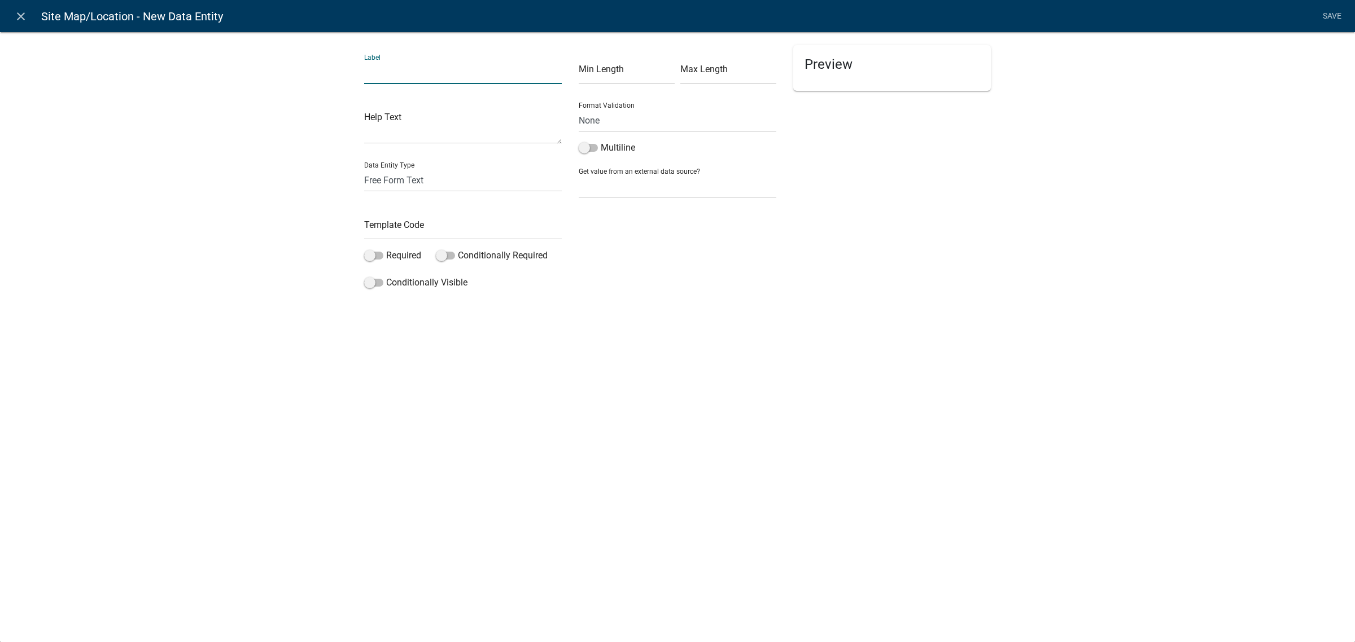
click at [385, 69] on input "text" at bounding box center [463, 72] width 198 height 23
type input "Upload your own site drawing here if you did not use the map above"
click at [402, 174] on select "Free Form Text Document Display Entity Value Fee Numeric Data Date Map Sketch D…" at bounding box center [463, 180] width 198 height 23
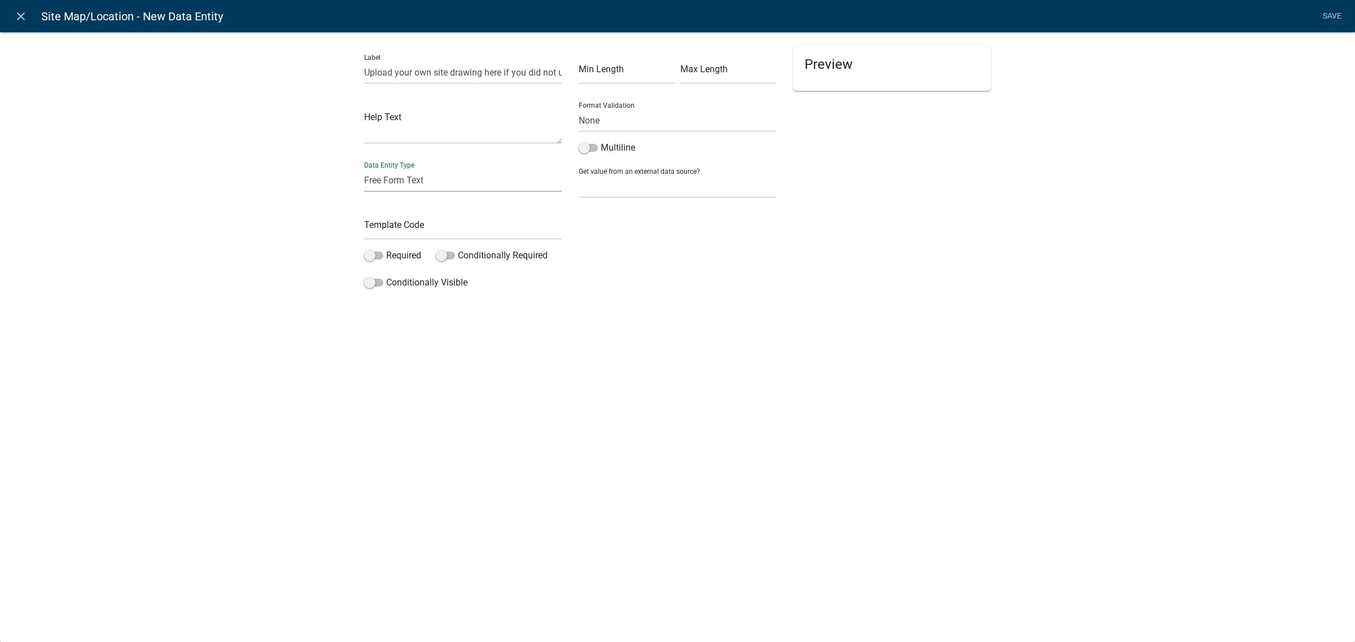
select select "document"
click at [364, 169] on select "Free Form Text Document Display Entity Value Fee Numeric Data Date Map Sketch D…" at bounding box center [463, 180] width 198 height 23
select select "document"
click at [622, 74] on input "text" at bounding box center [678, 72] width 198 height 23
click at [648, 181] on div "File Type pdf,jpeg,jpg,doc File Types (seperate multiple files using ",")" at bounding box center [677, 169] width 214 height 249
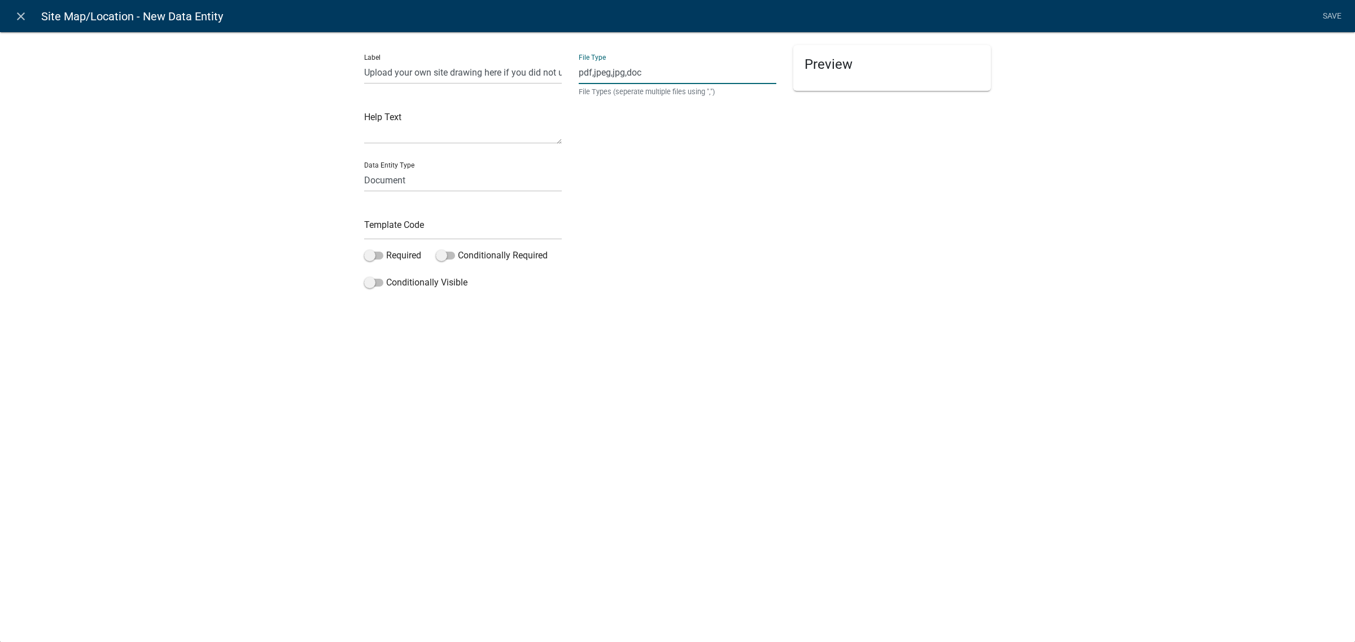
click at [642, 75] on input "pdf,jpeg,jpg,doc" at bounding box center [678, 72] width 198 height 23
click at [729, 255] on div "File Type pdf,jpeg,jpg,doc File Types (seperate multiple files using ",")" at bounding box center [677, 169] width 214 height 249
click at [656, 69] on input "pdf,jpeg,jpg,doc" at bounding box center [678, 72] width 198 height 23
click at [593, 72] on input "pdf,jpeg,jpg,doc" at bounding box center [678, 72] width 198 height 23
click at [616, 71] on input "pdf, jpeg,jpg,doc" at bounding box center [678, 72] width 198 height 23
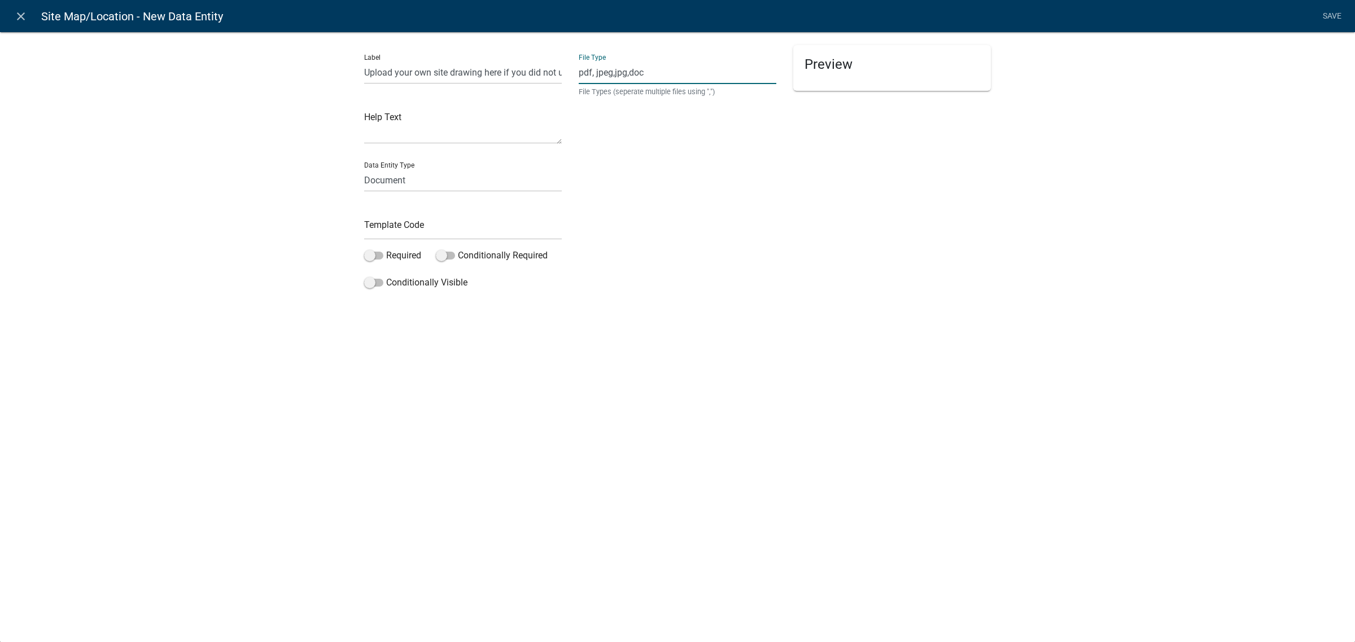
click at [594, 71] on input "pdf, jpeg,jpg,doc" at bounding box center [678, 72] width 198 height 23
type input "pdf,jpeg,jpg,doc"
click at [405, 175] on select "Free Form Text Document Display Entity Value Fee Numeric Data Date Map Sketch D…" at bounding box center [463, 180] width 198 height 23
click at [405, 224] on input "text" at bounding box center [463, 228] width 198 height 23
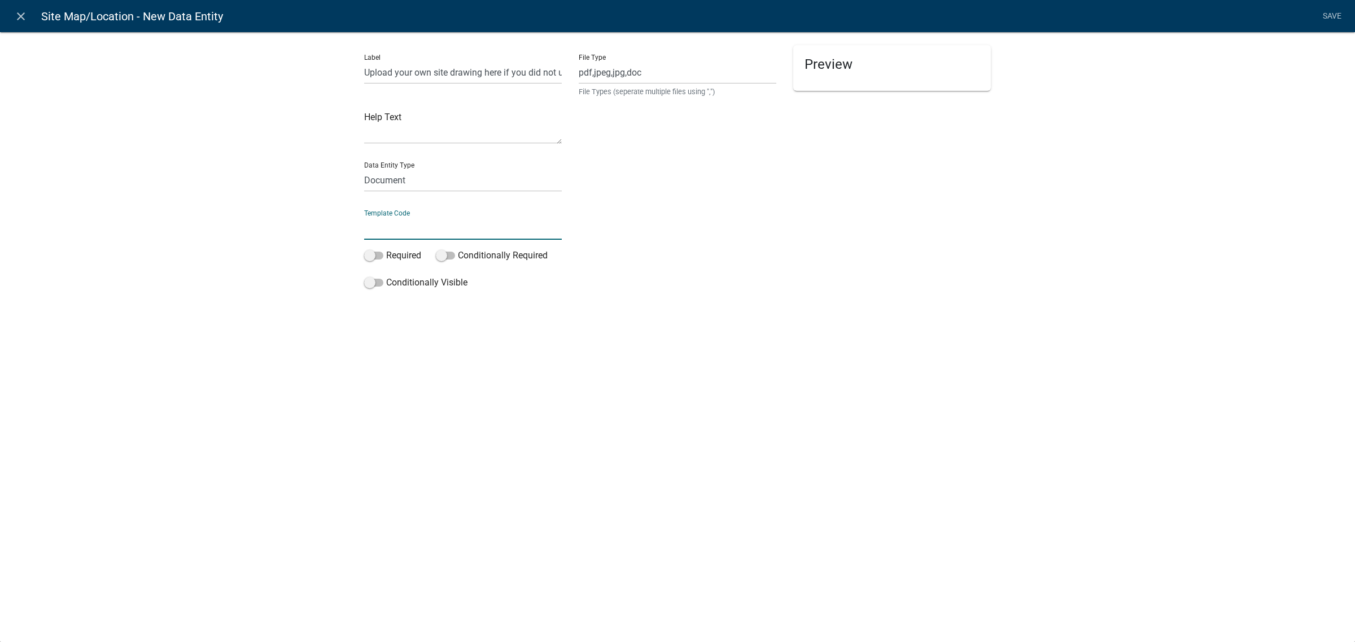
type input "s"
type input "NTPsiteplanupload"
click at [432, 364] on div "close Site Map/Location - New Data Entity Save Label Upload your own site drawi…" at bounding box center [677, 321] width 1355 height 642
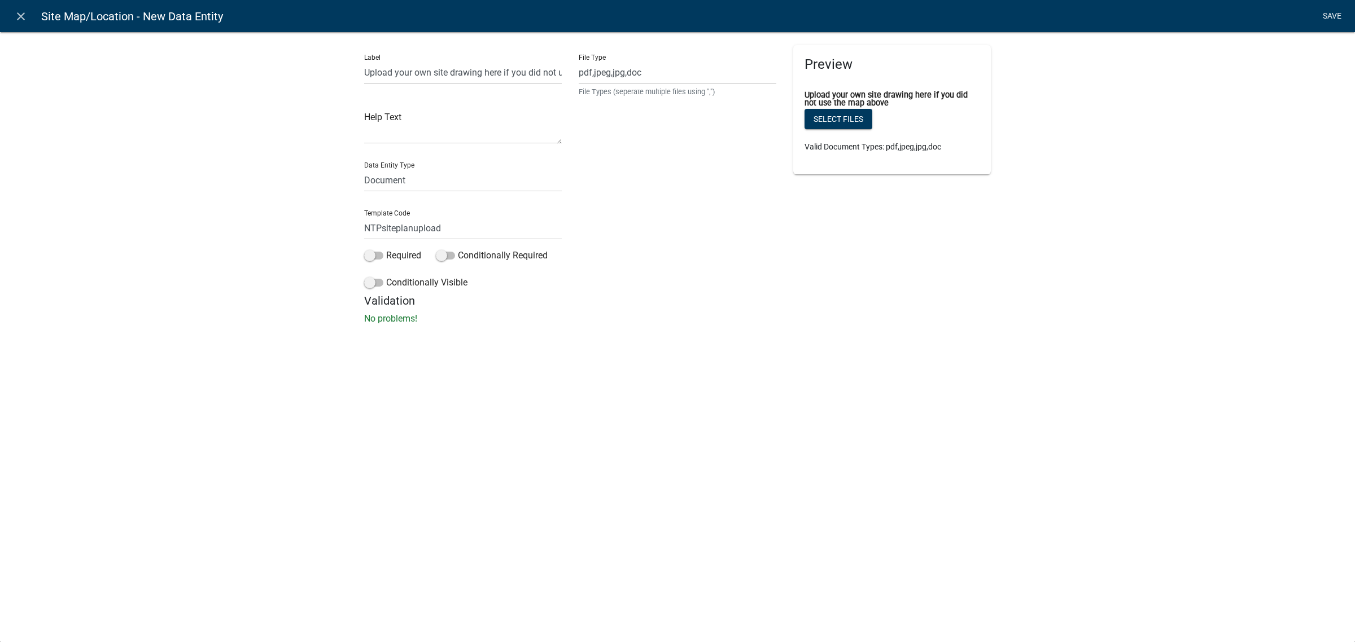
click at [1325, 15] on link "Save" at bounding box center [1331, 16] width 28 height 21
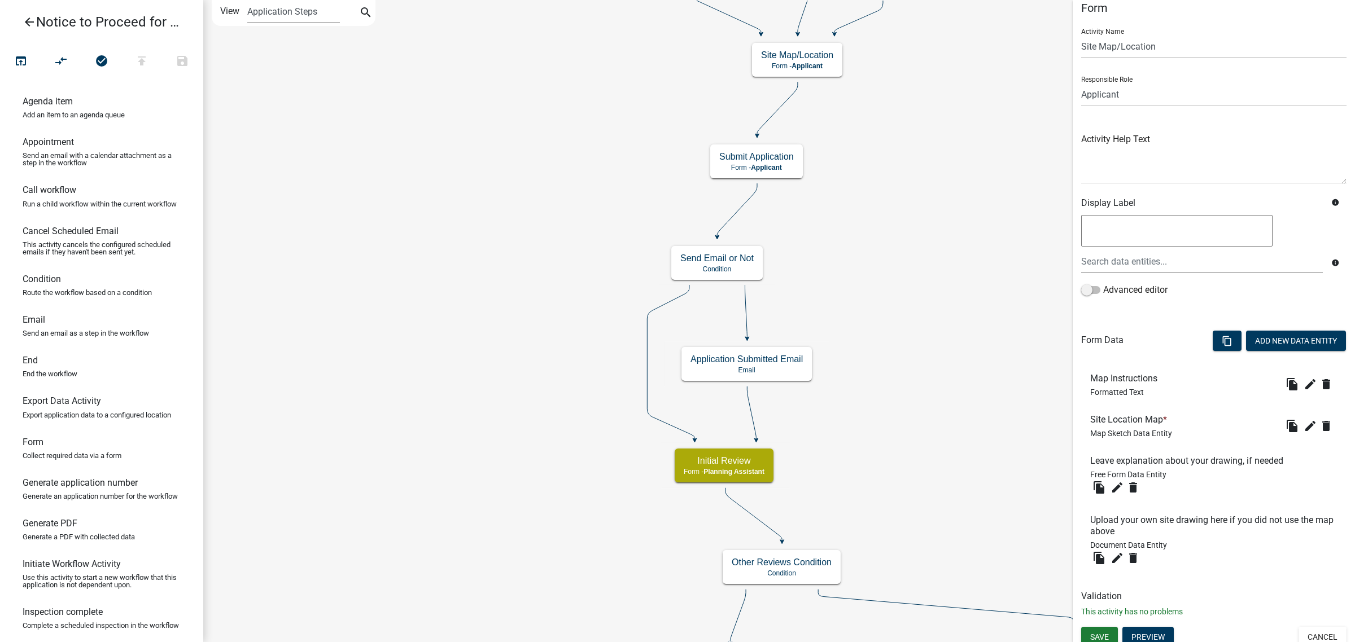
scroll to position [20, 0]
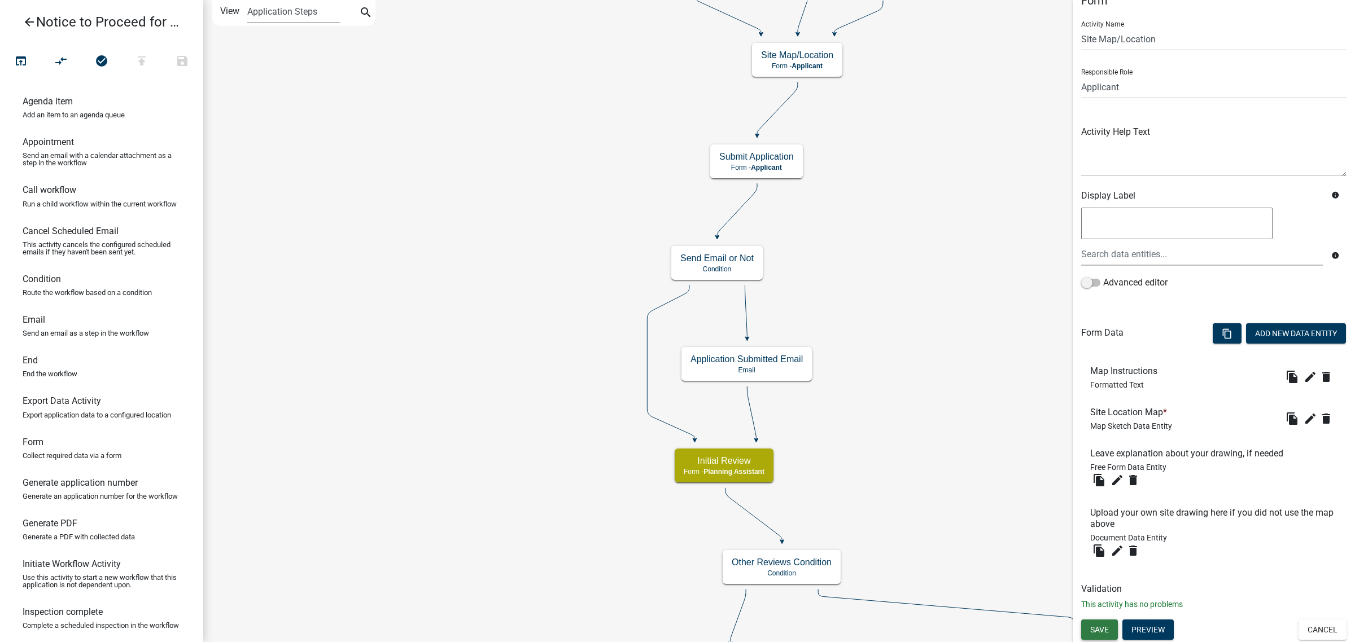
click at [1106, 628] on span "Save" at bounding box center [1099, 629] width 19 height 9
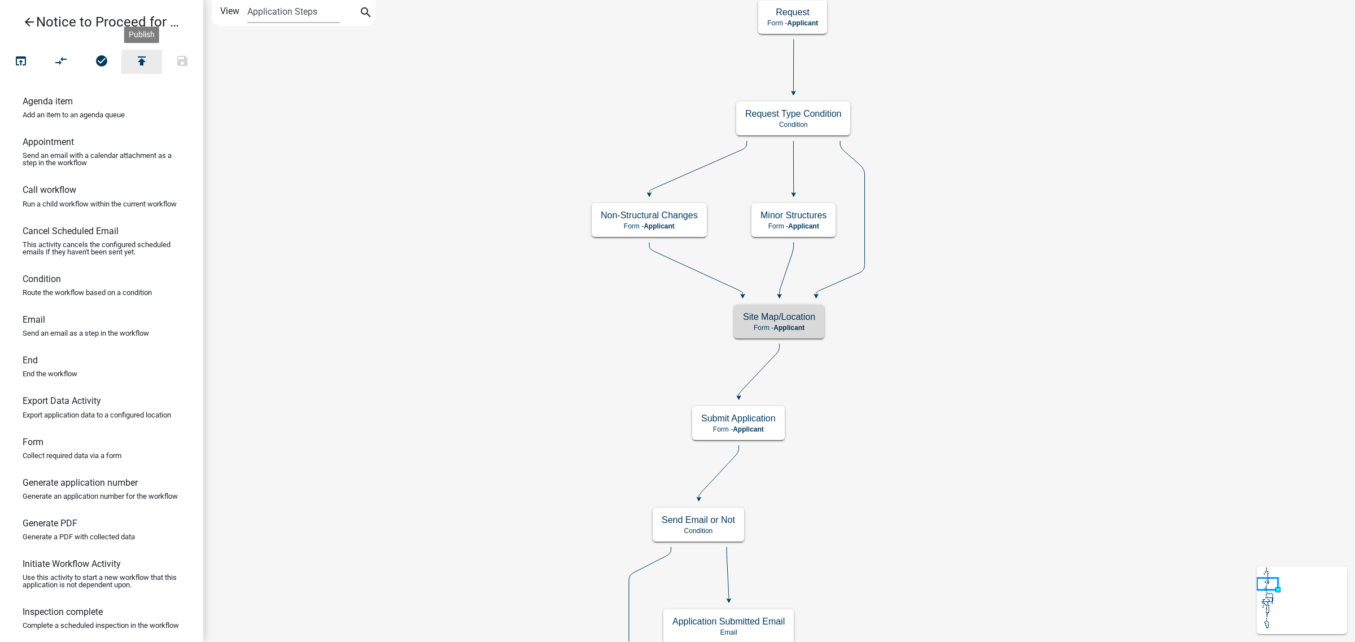
click at [139, 61] on icon "publish" at bounding box center [142, 62] width 14 height 16
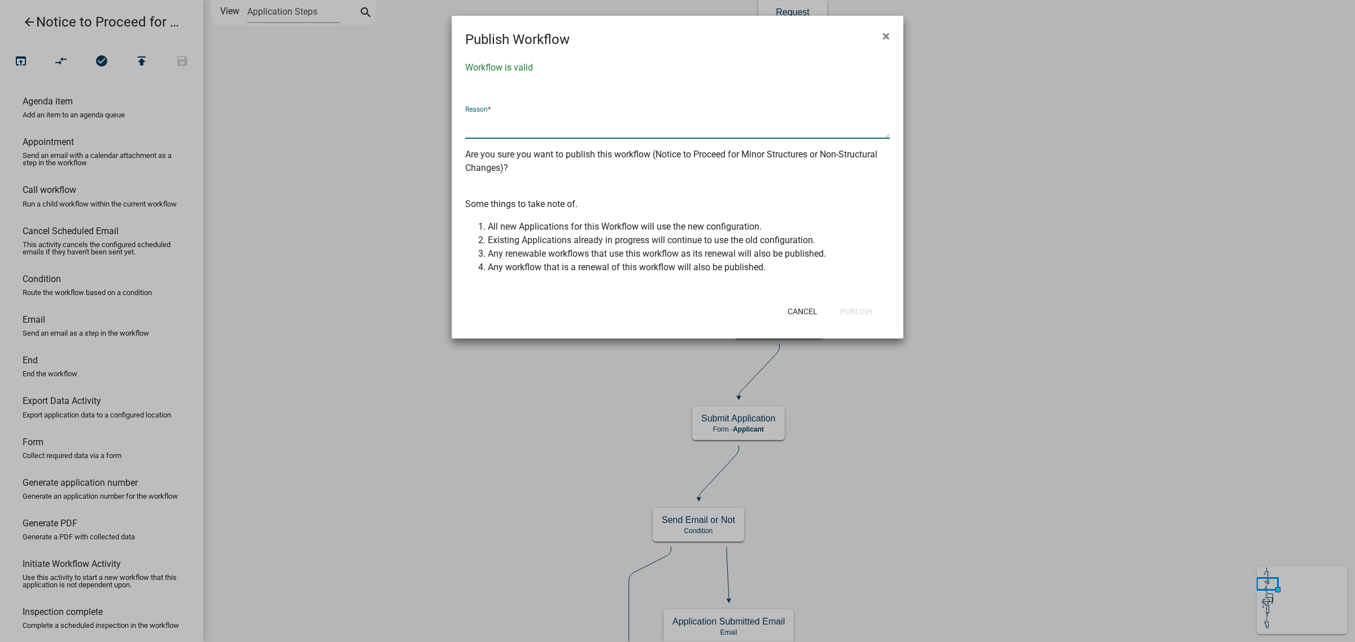
click at [539, 120] on textarea at bounding box center [677, 126] width 424 height 26
type textarea "site plan upload prompt"
click at [867, 305] on button "Publish" at bounding box center [856, 311] width 50 height 20
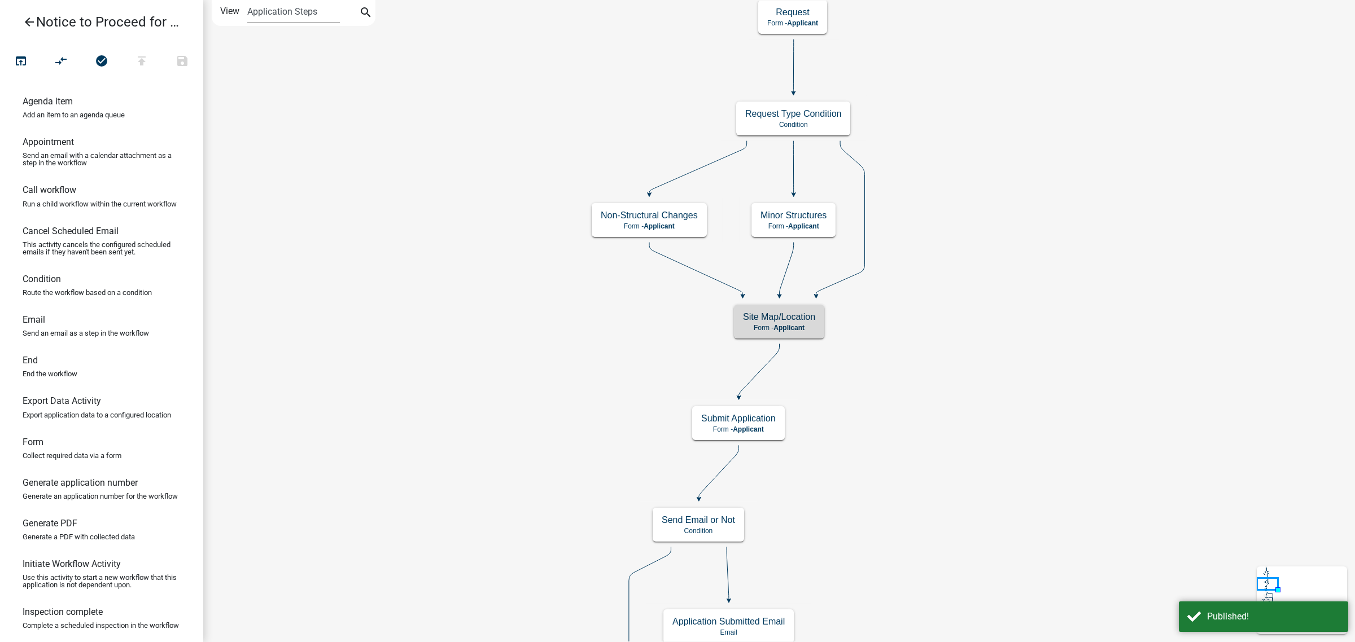
click at [28, 25] on icon "arrow_back" at bounding box center [30, 23] width 14 height 16
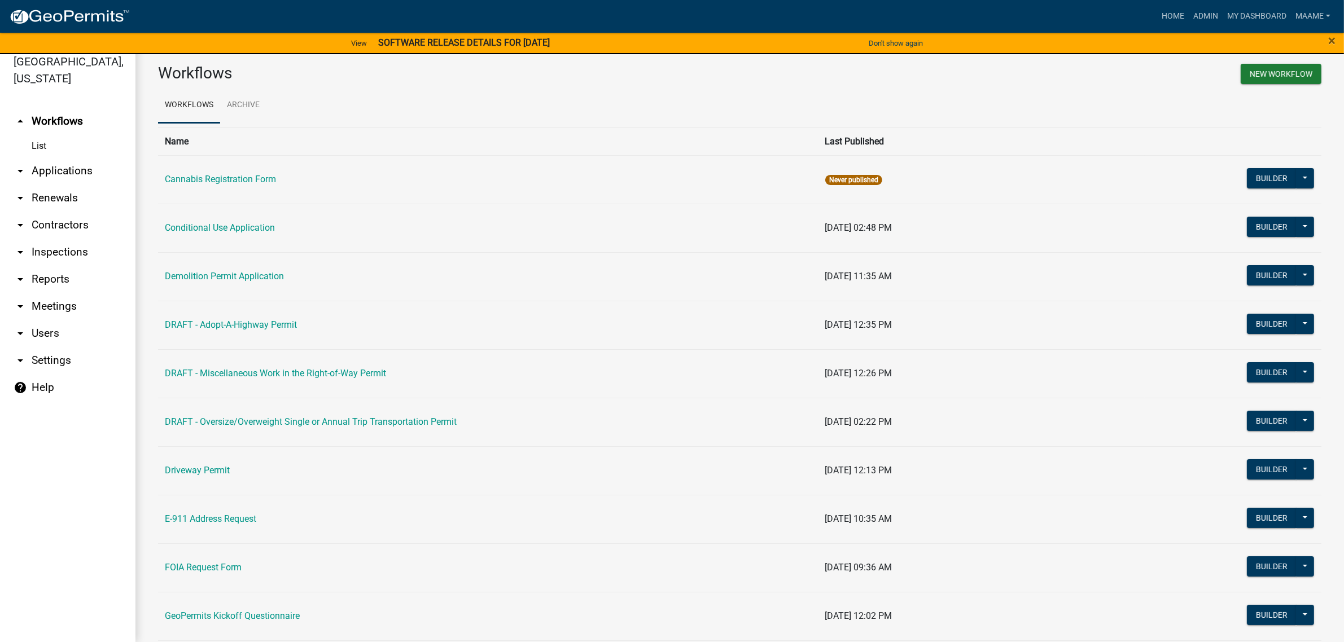
click at [63, 164] on link "arrow_drop_down Applications" at bounding box center [67, 170] width 135 height 27
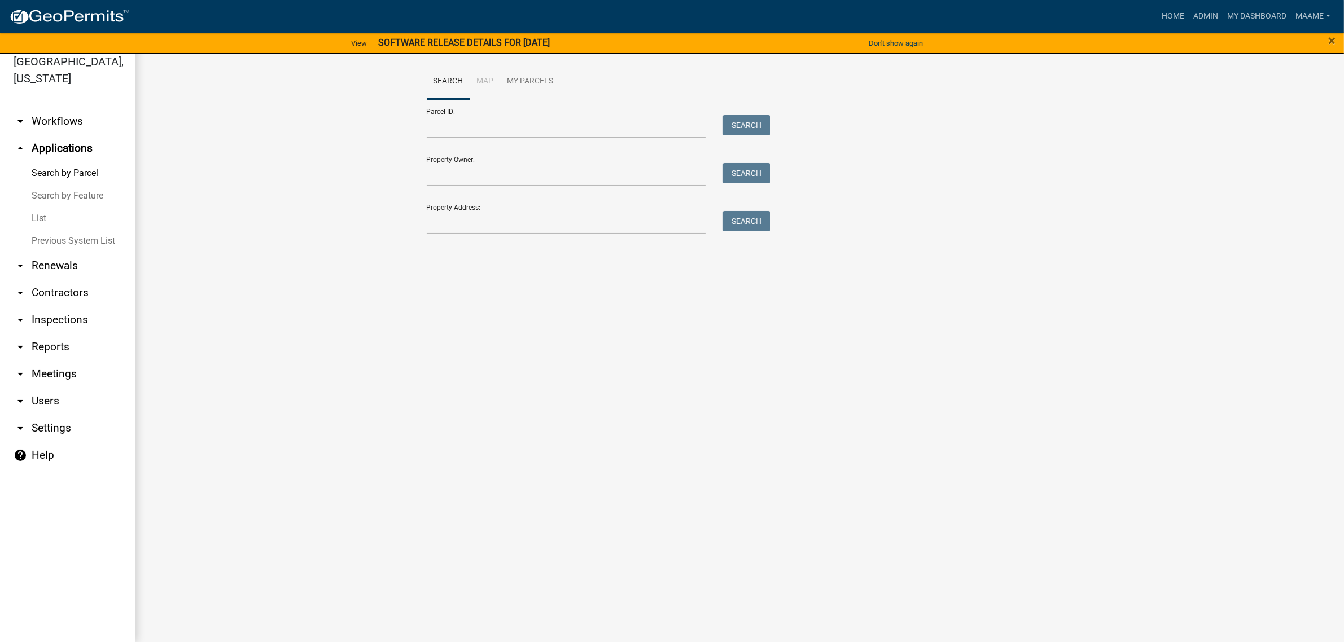
click at [64, 113] on link "arrow_drop_down Workflows" at bounding box center [67, 121] width 135 height 27
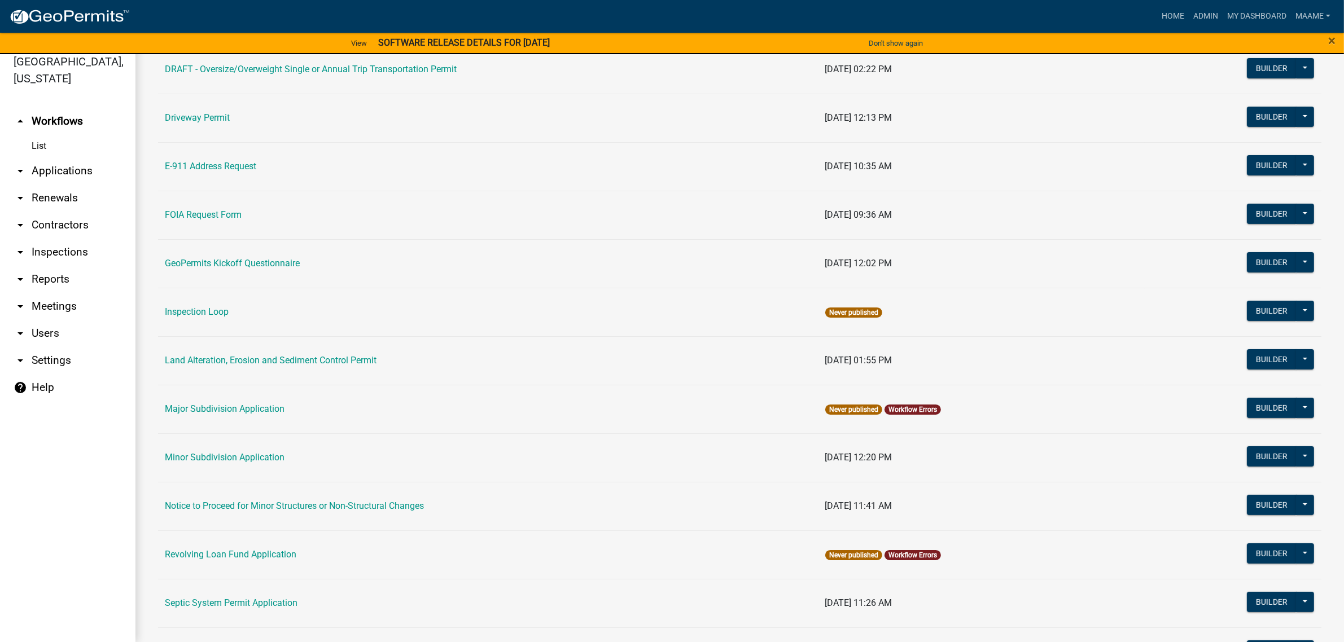
scroll to position [614, 0]
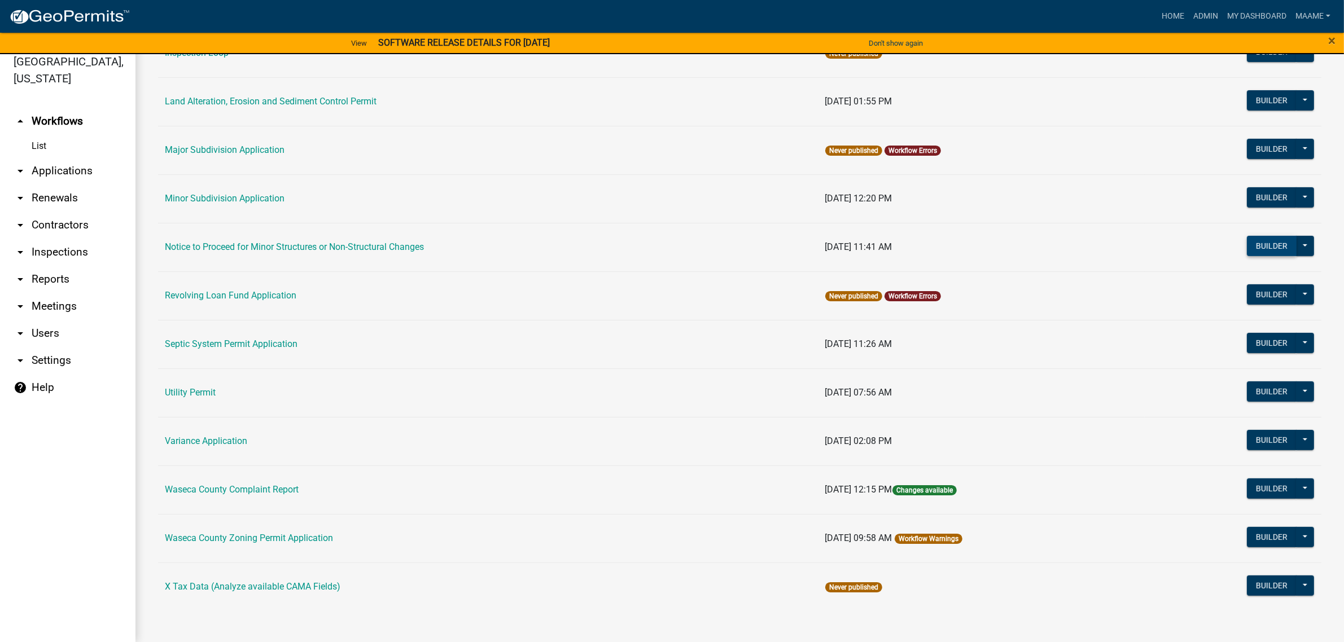
click at [1258, 242] on button "Builder" at bounding box center [1272, 246] width 50 height 20
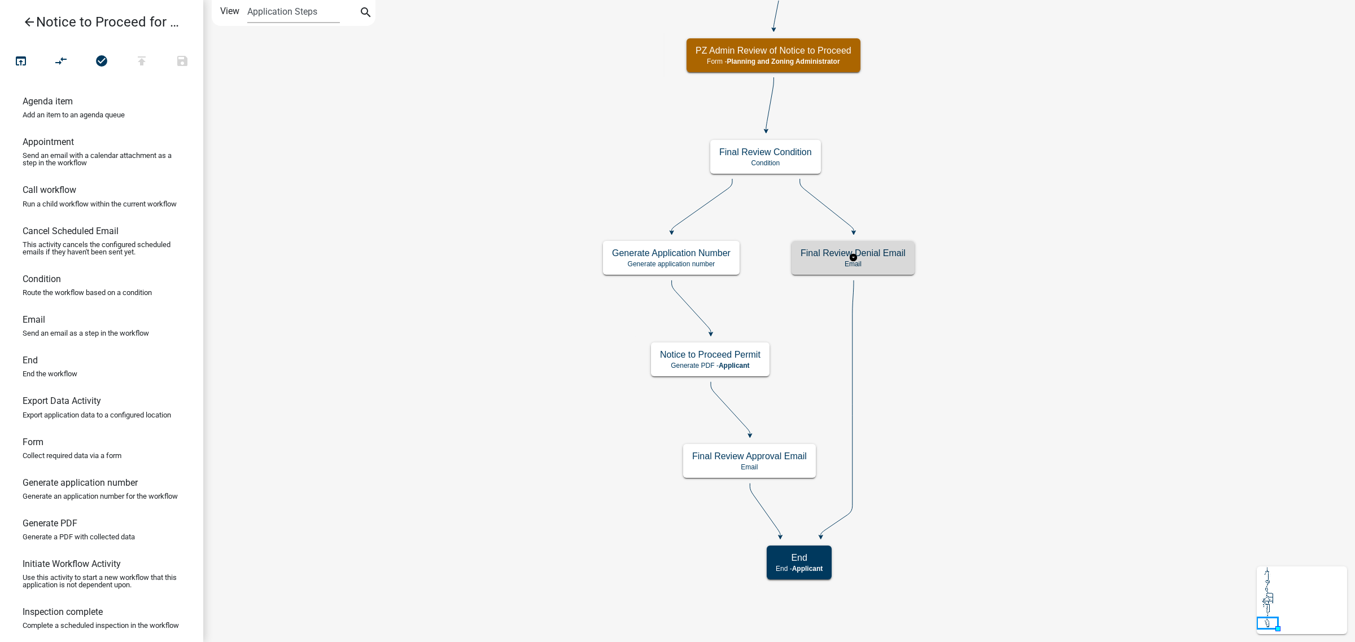
click at [893, 262] on p "Email" at bounding box center [852, 264] width 105 height 8
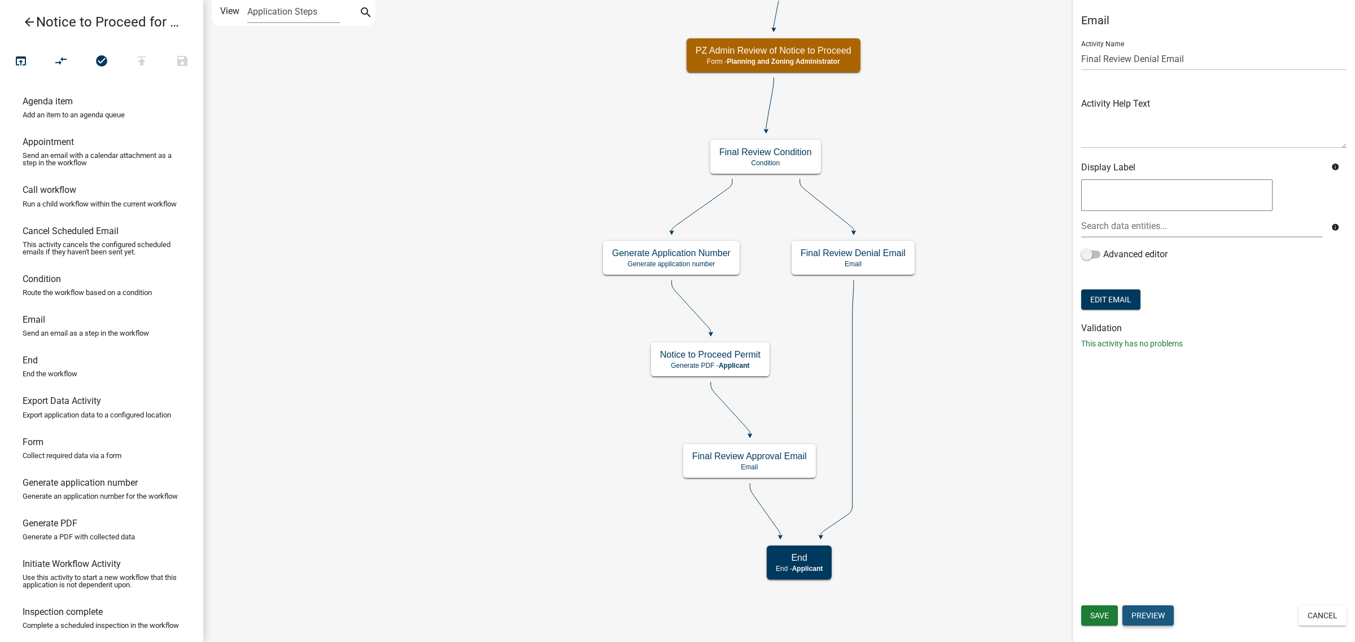
click at [1149, 616] on button "Preview" at bounding box center [1147, 616] width 51 height 20
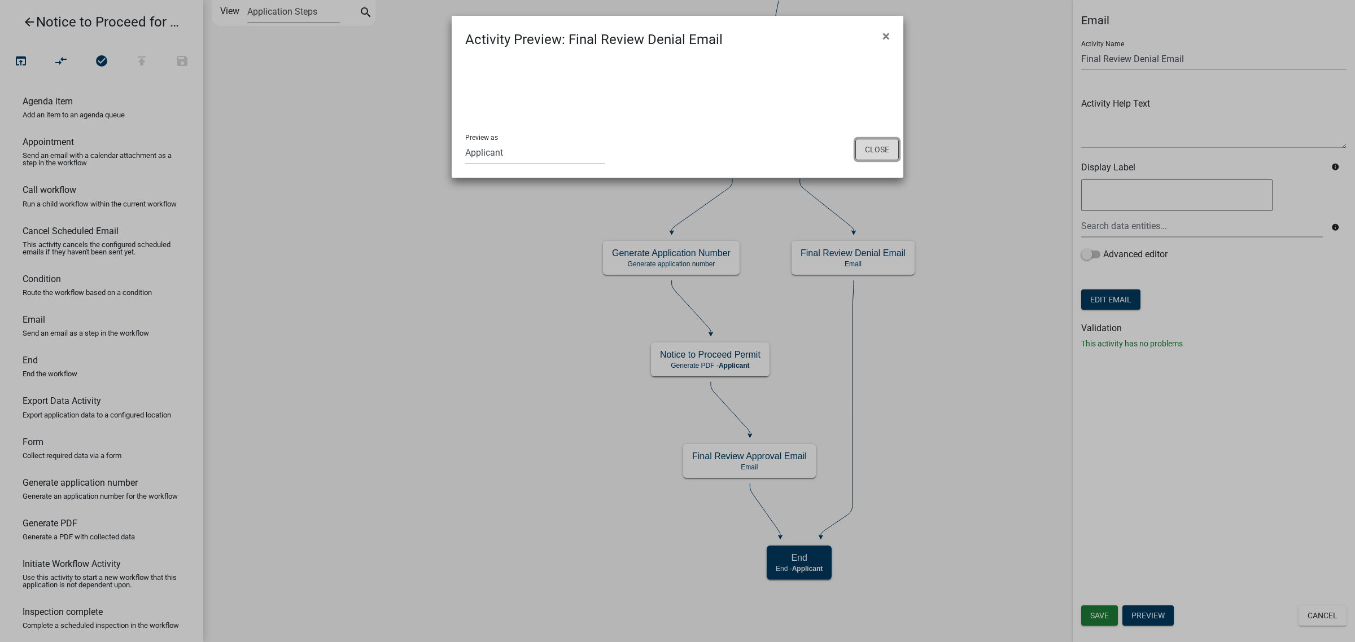
click at [876, 141] on button "Close" at bounding box center [876, 149] width 43 height 21
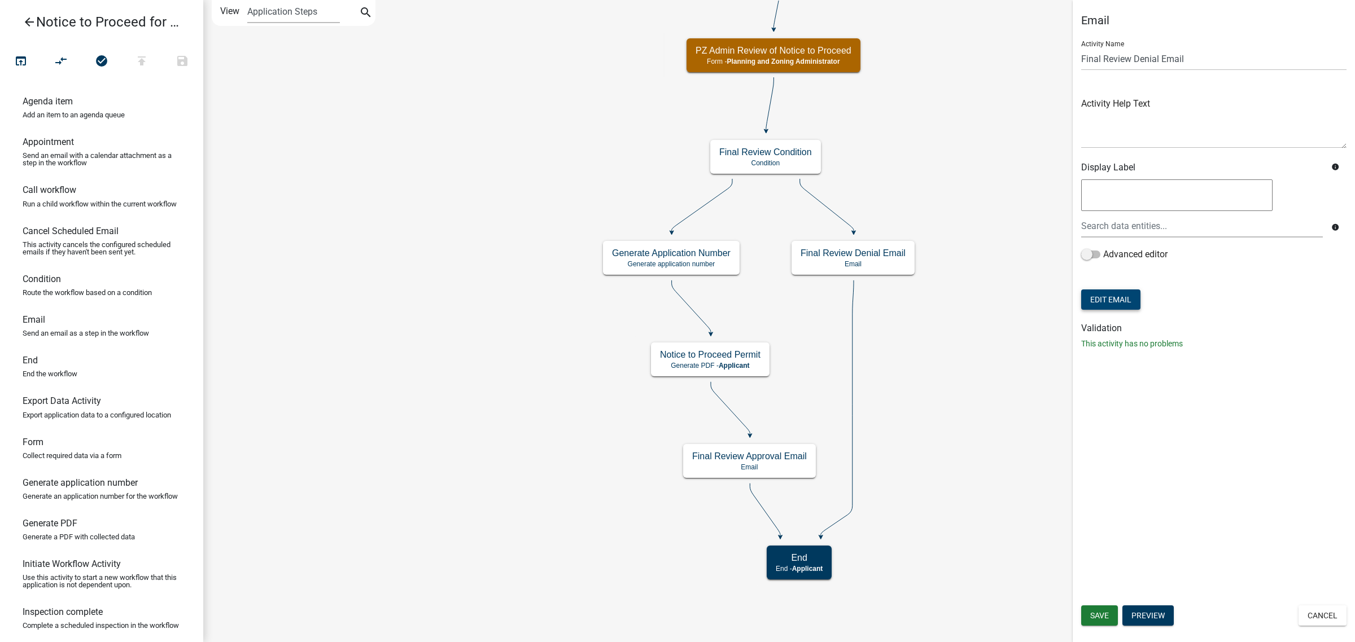
click at [1102, 290] on button "Edit Email" at bounding box center [1110, 300] width 59 height 20
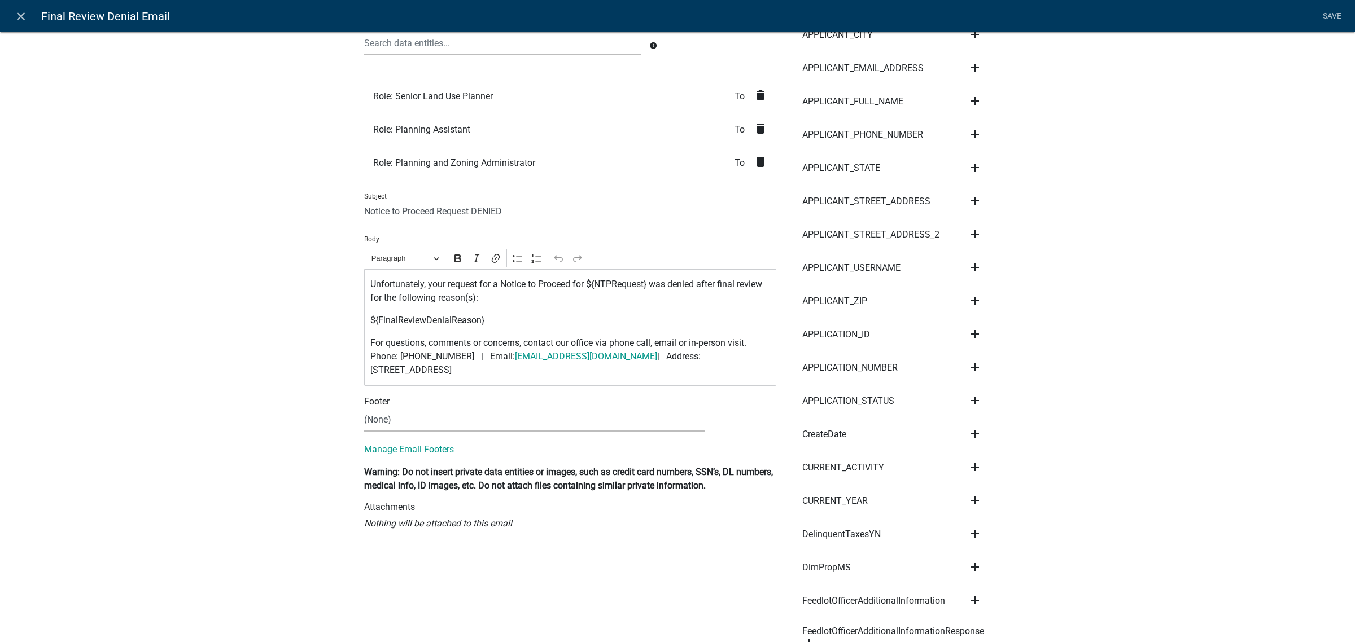
scroll to position [141, 0]
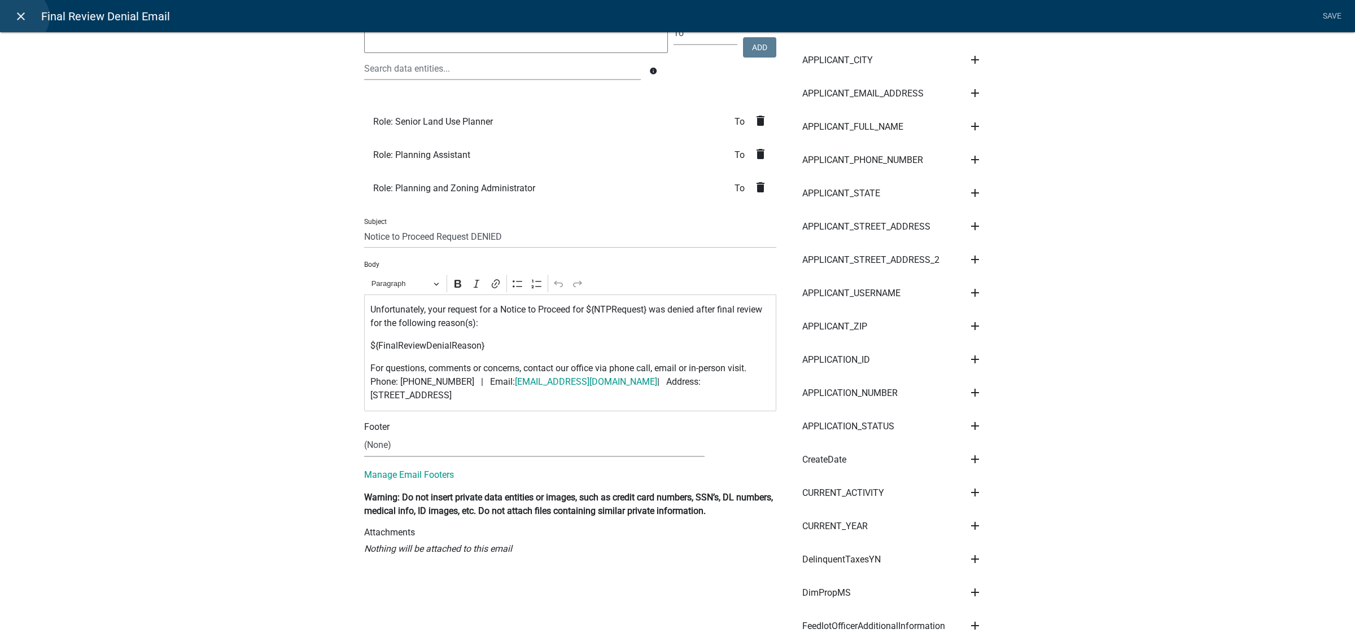
click at [21, 17] on icon "close" at bounding box center [21, 17] width 14 height 14
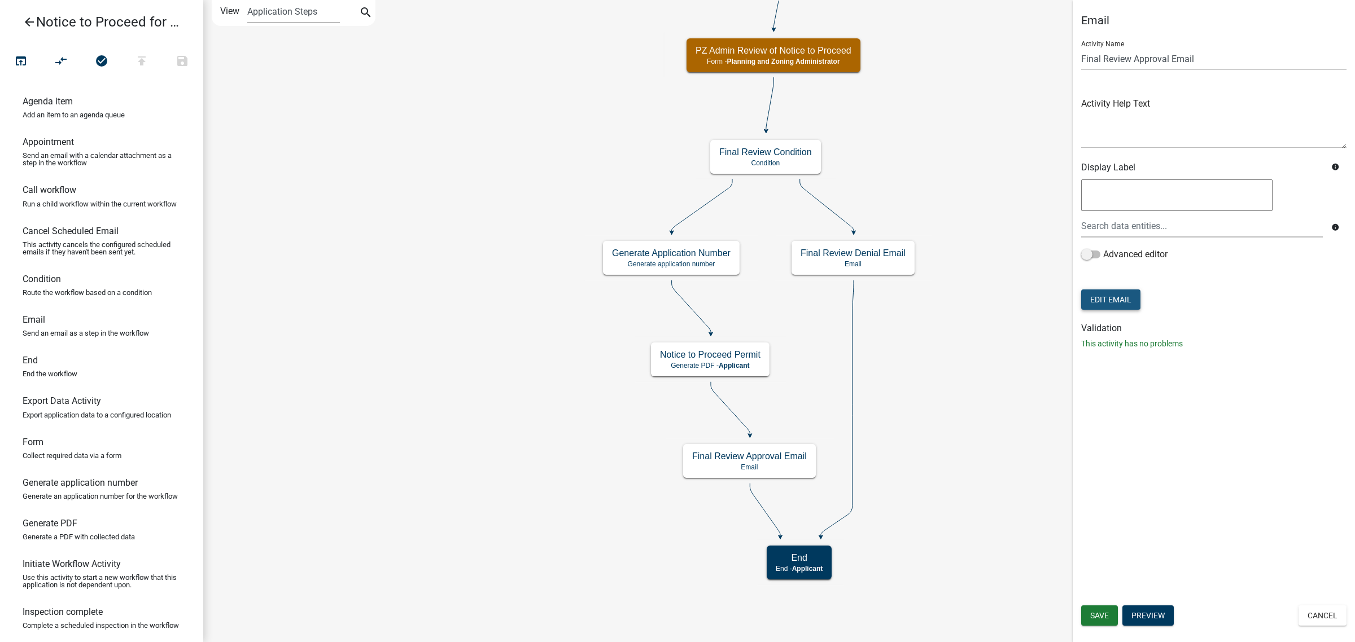
click at [1118, 306] on button "Edit Email" at bounding box center [1110, 300] width 59 height 20
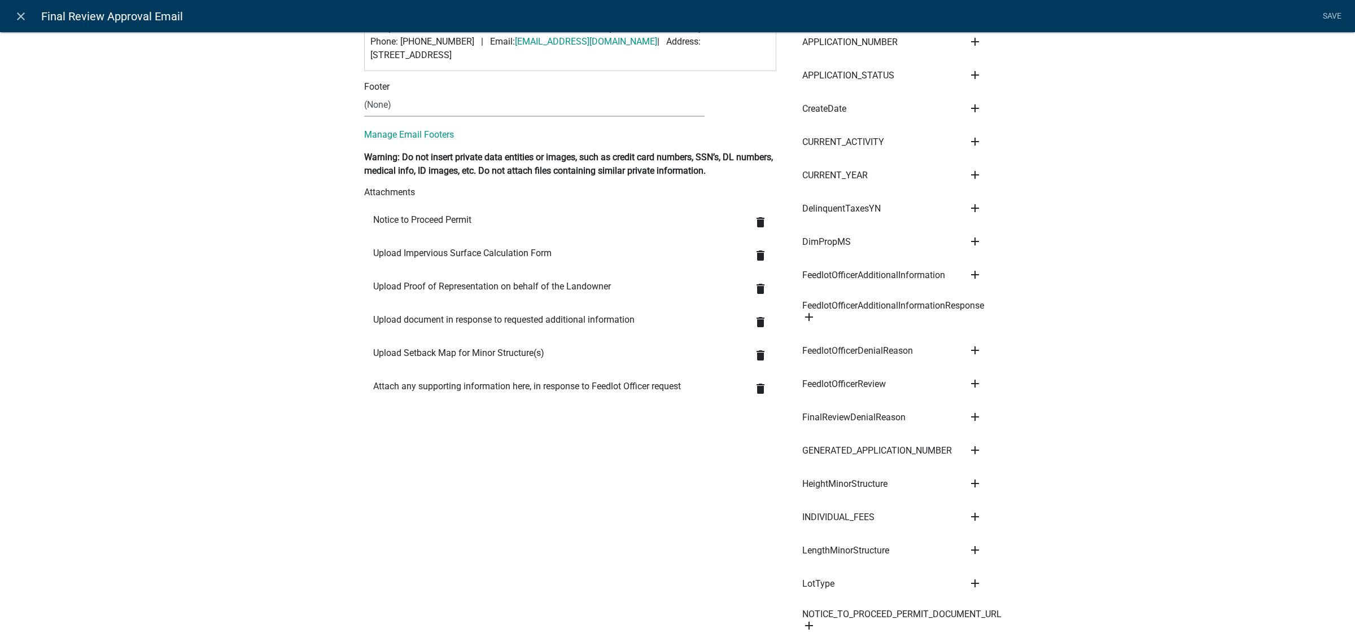
scroll to position [494, 0]
click at [20, 19] on icon "close" at bounding box center [21, 17] width 14 height 14
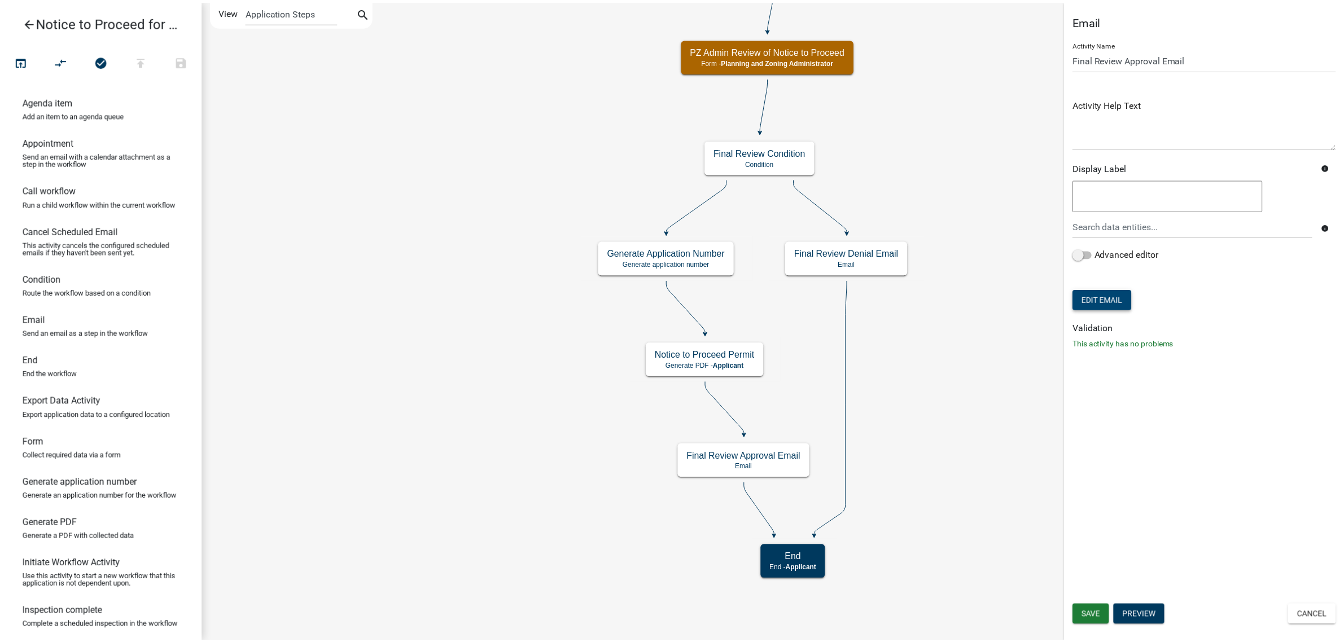
scroll to position [0, 0]
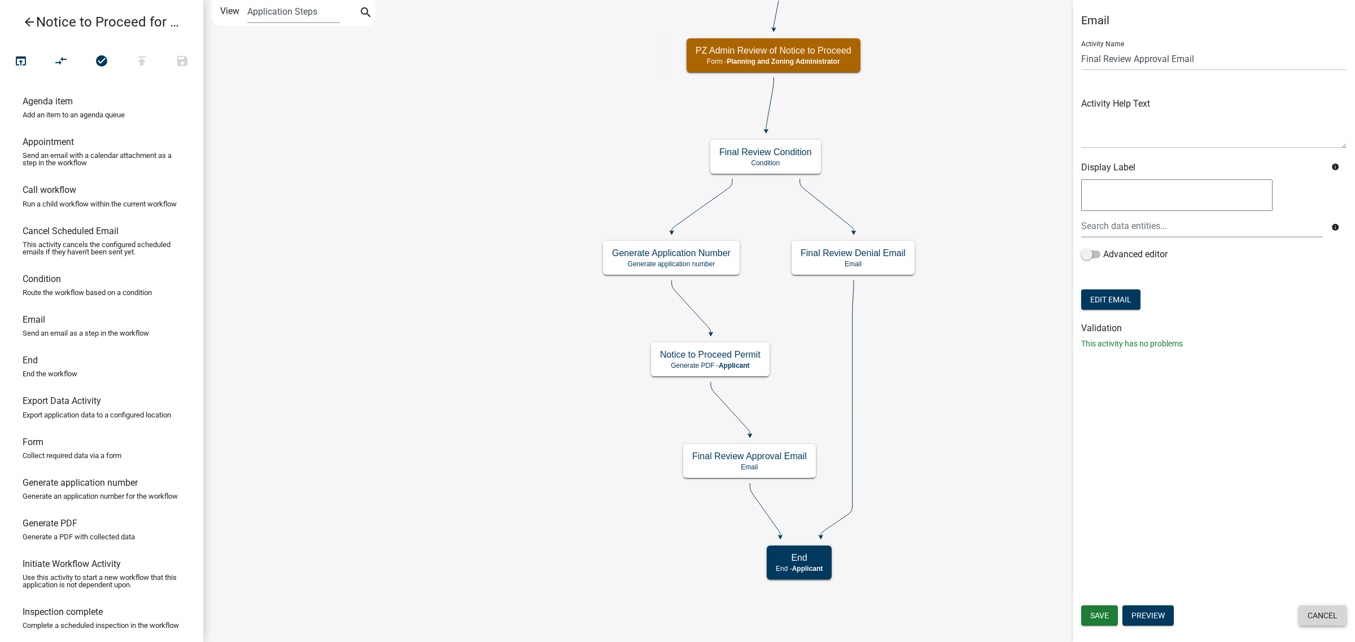
click at [1302, 619] on button "Cancel" at bounding box center [1322, 616] width 48 height 20
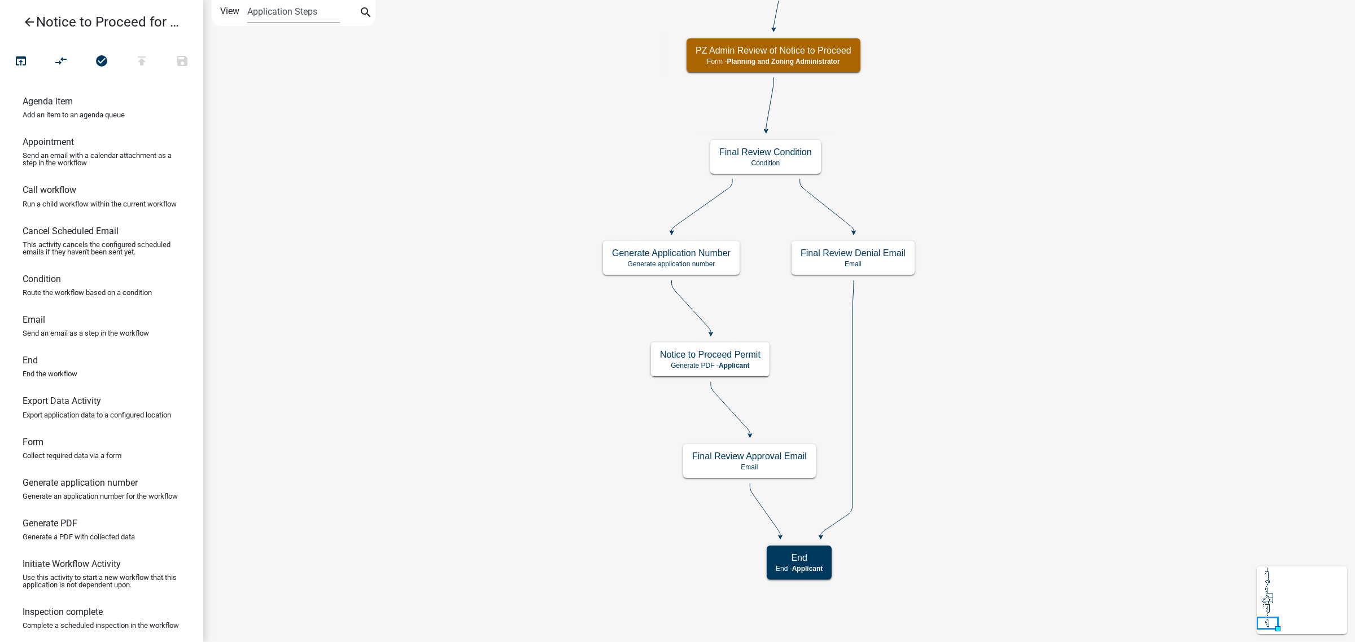
click at [33, 29] on icon "arrow_back" at bounding box center [30, 23] width 14 height 16
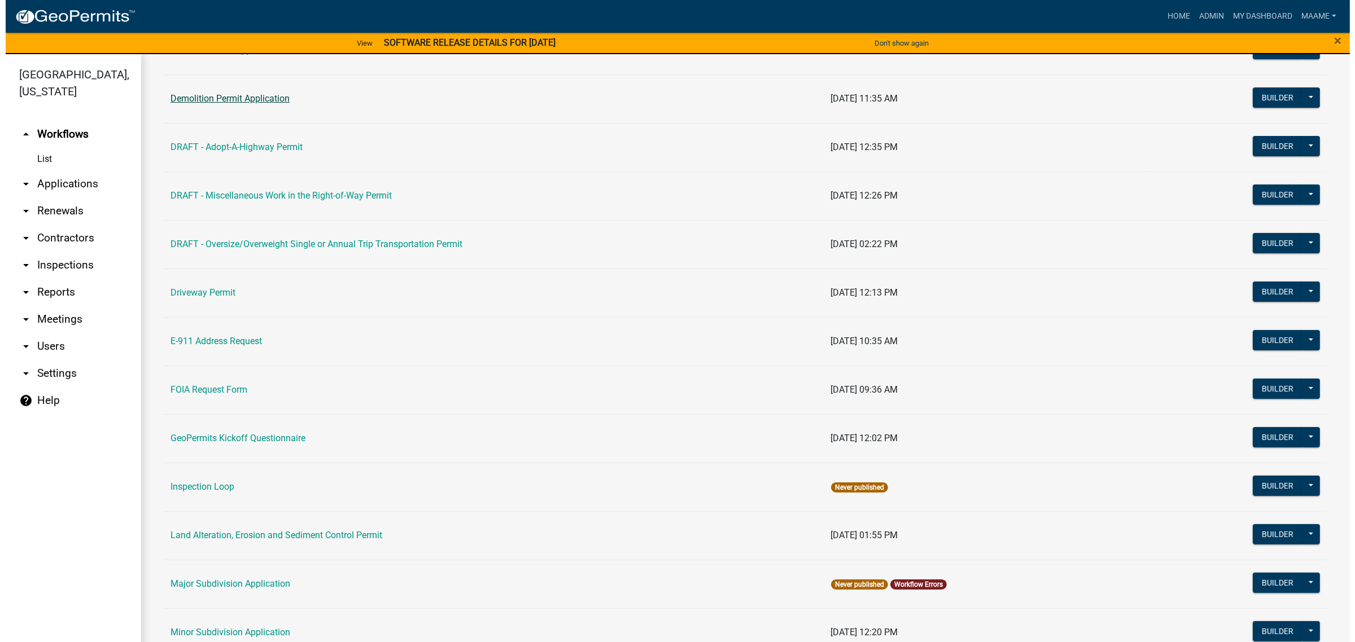
scroll to position [212, 0]
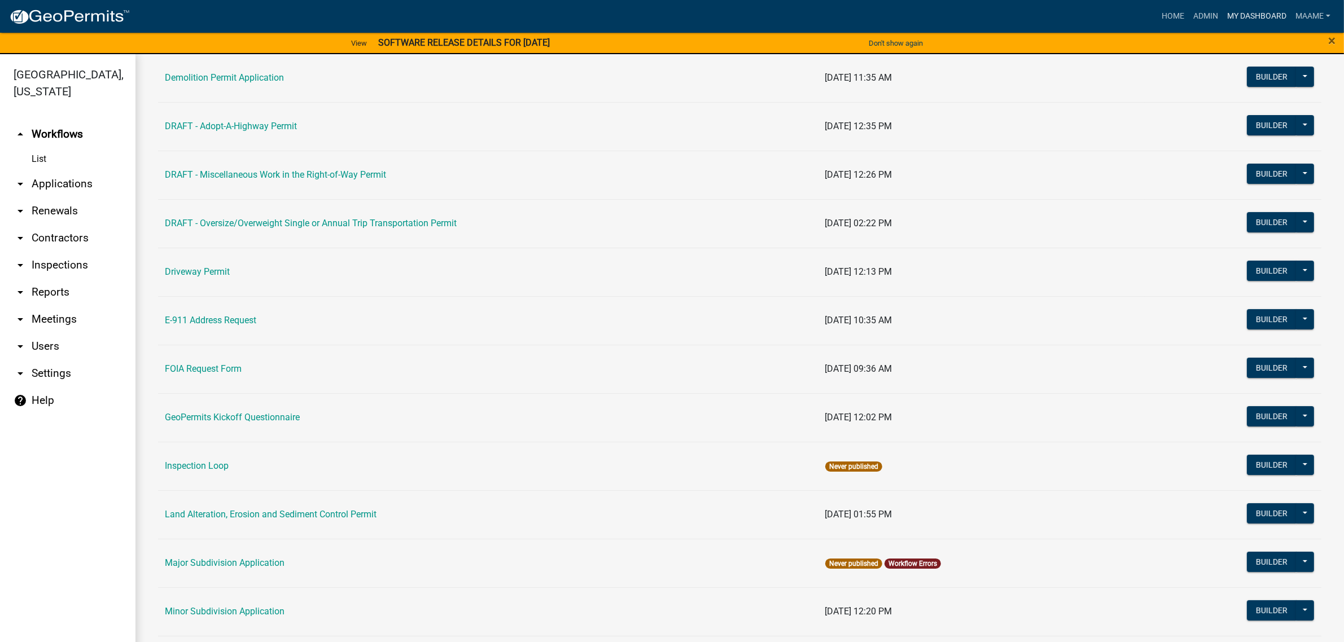
click at [1242, 18] on link "My Dashboard" at bounding box center [1257, 16] width 68 height 21
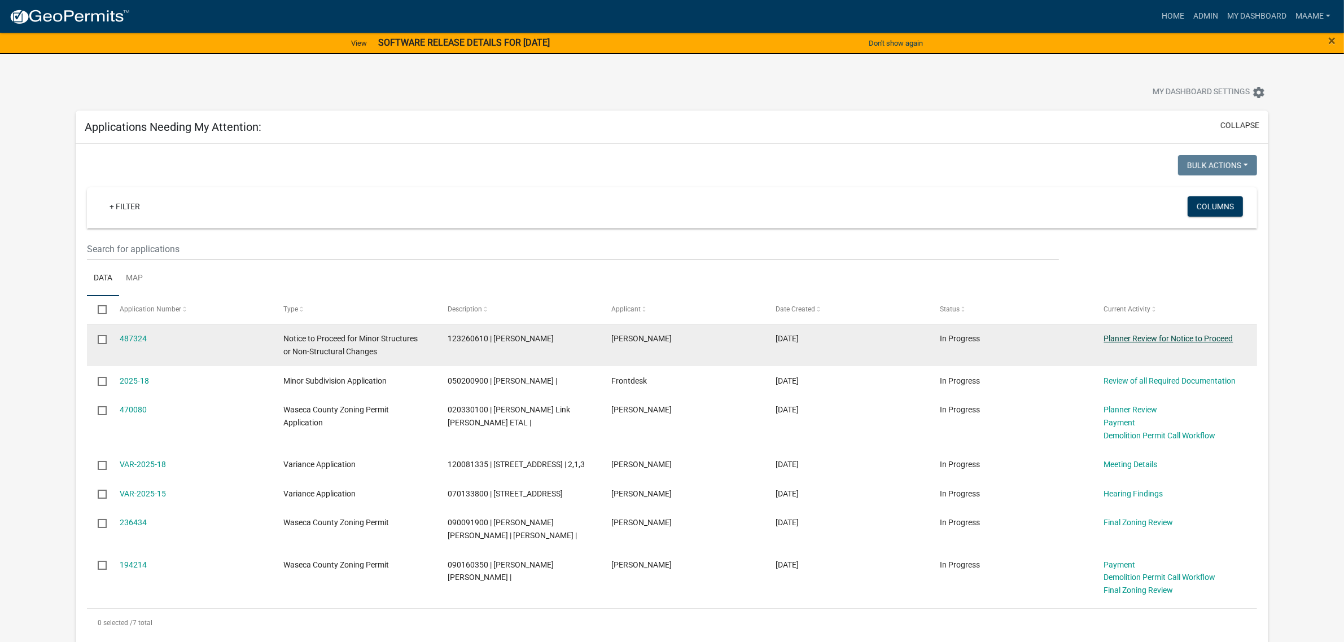
click at [1141, 340] on link "Planner Review for Notice to Proceed" at bounding box center [1168, 338] width 129 height 9
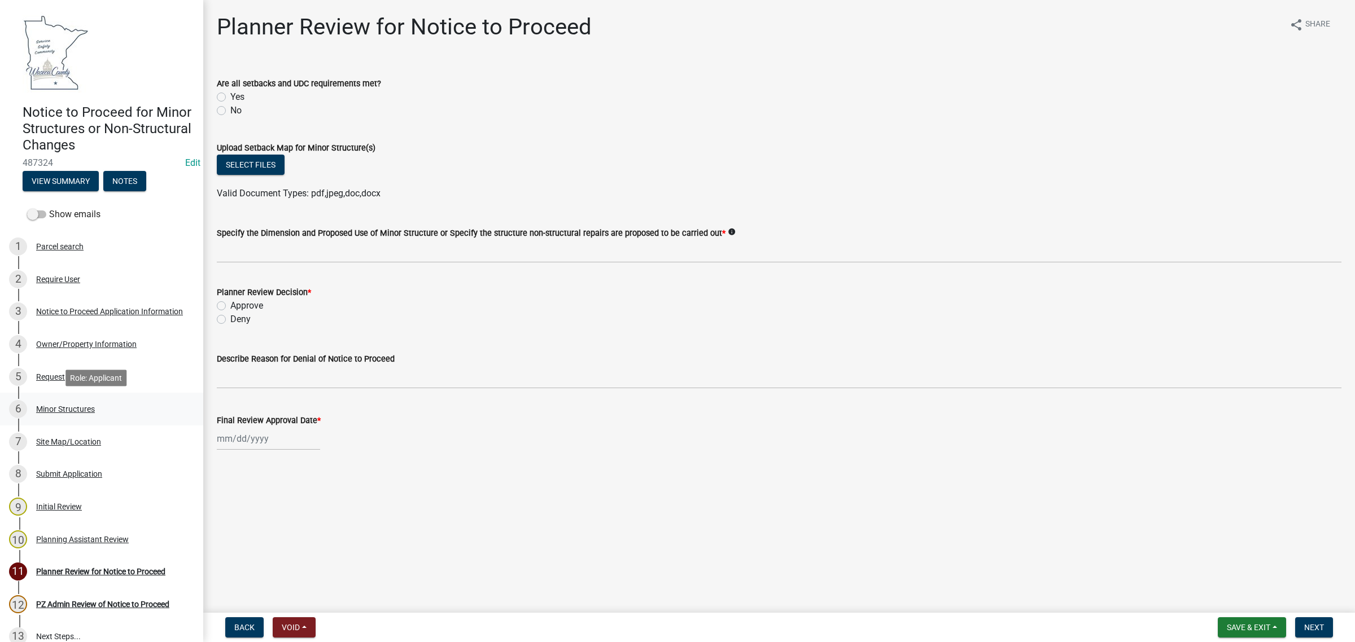
click at [86, 405] on div "Minor Structures" at bounding box center [65, 409] width 59 height 8
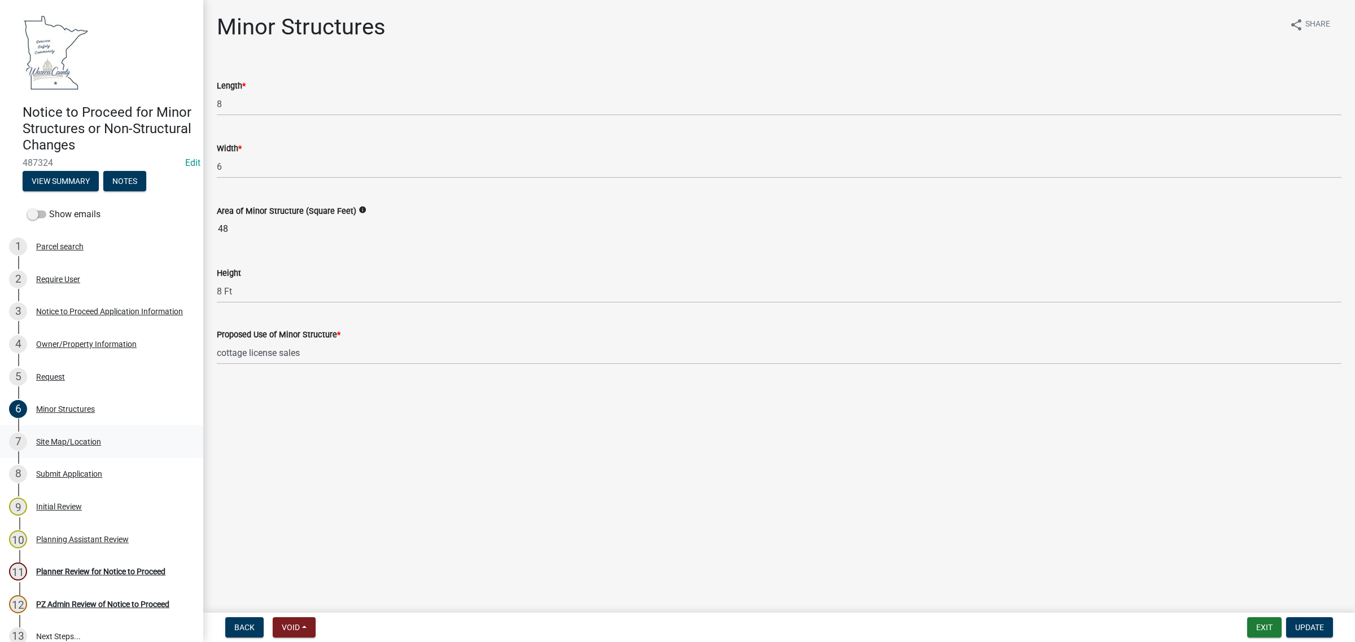
click at [77, 439] on div "Site Map/Location" at bounding box center [68, 442] width 65 height 8
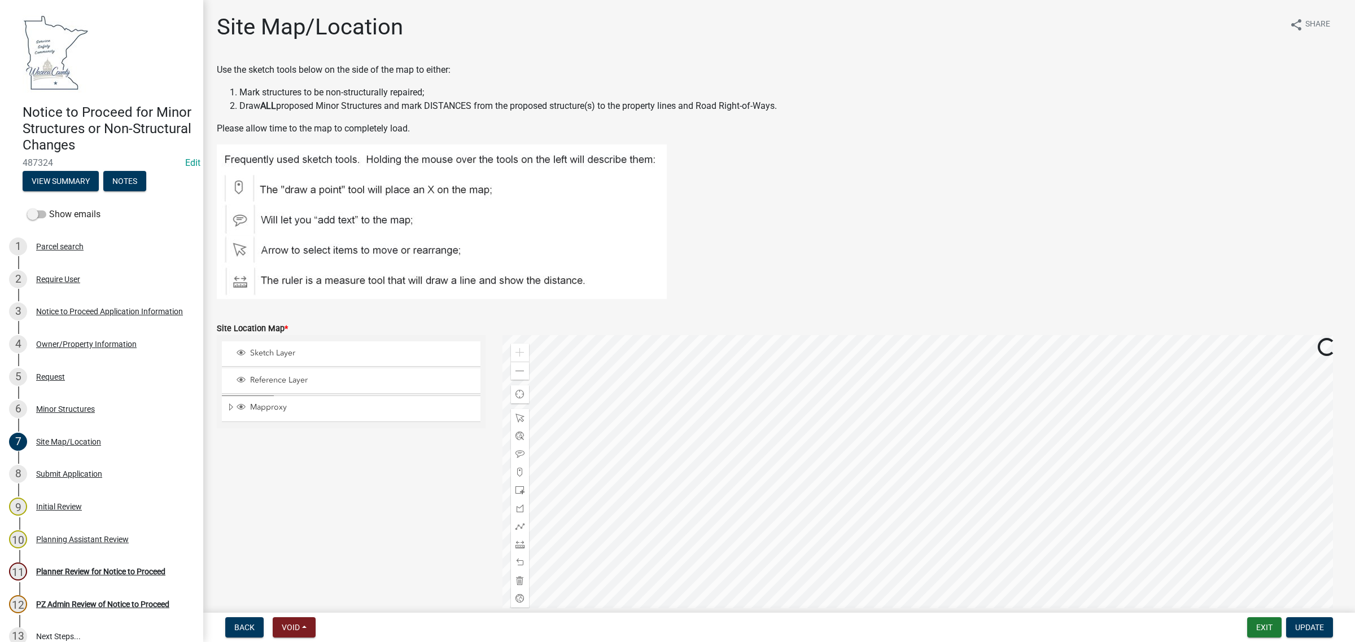
scroll to position [124, 0]
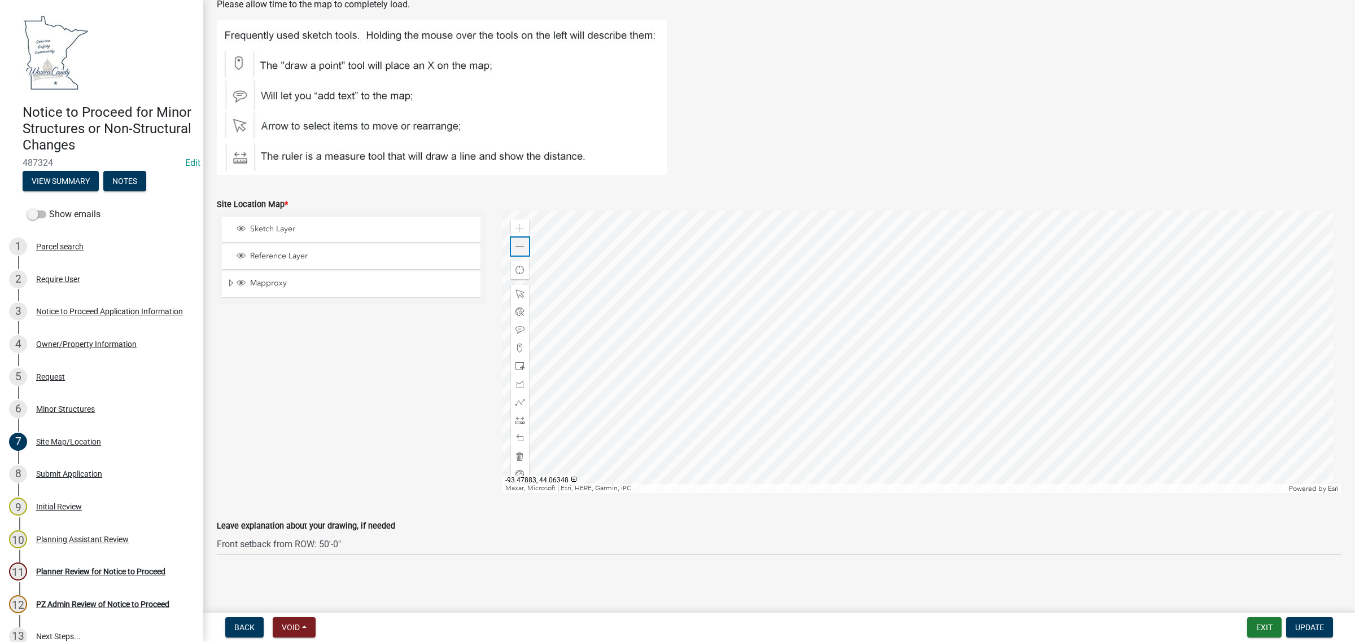
click at [515, 249] on span at bounding box center [519, 247] width 9 height 9
click at [512, 252] on div "Zoom out" at bounding box center [520, 247] width 18 height 18
click at [63, 470] on div "Submit Application" at bounding box center [69, 474] width 66 height 8
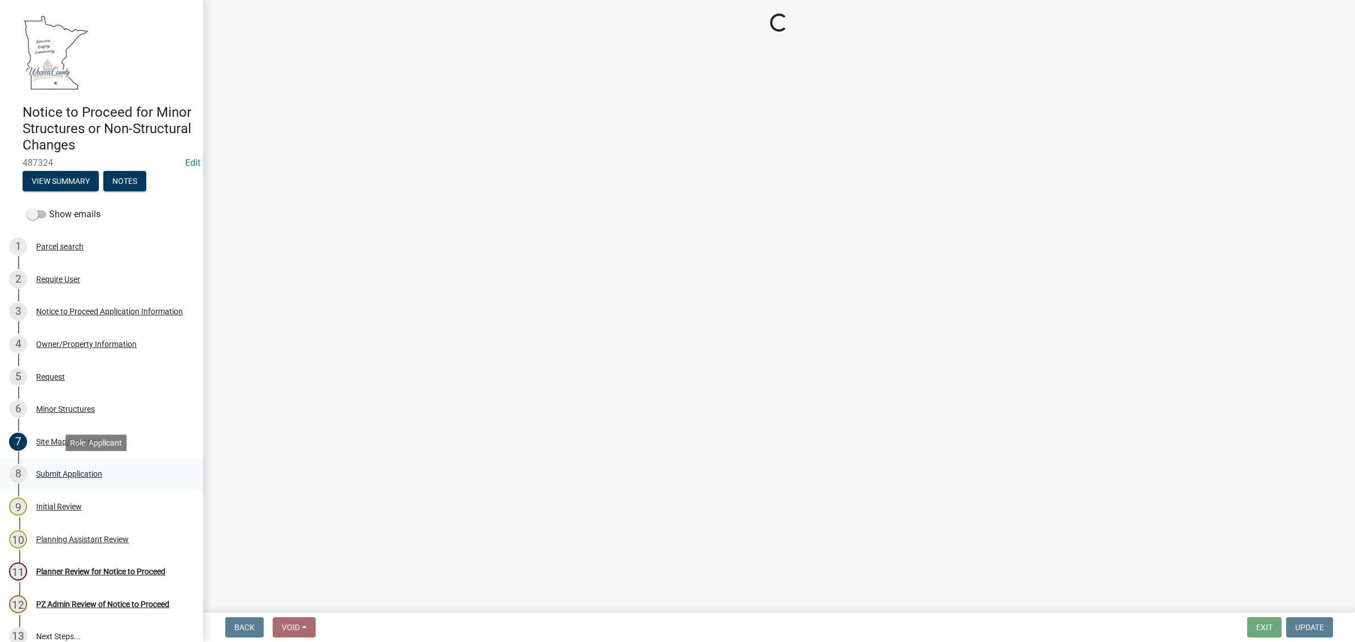
scroll to position [0, 0]
click at [60, 498] on div "9 Initial Review" at bounding box center [97, 507] width 176 height 18
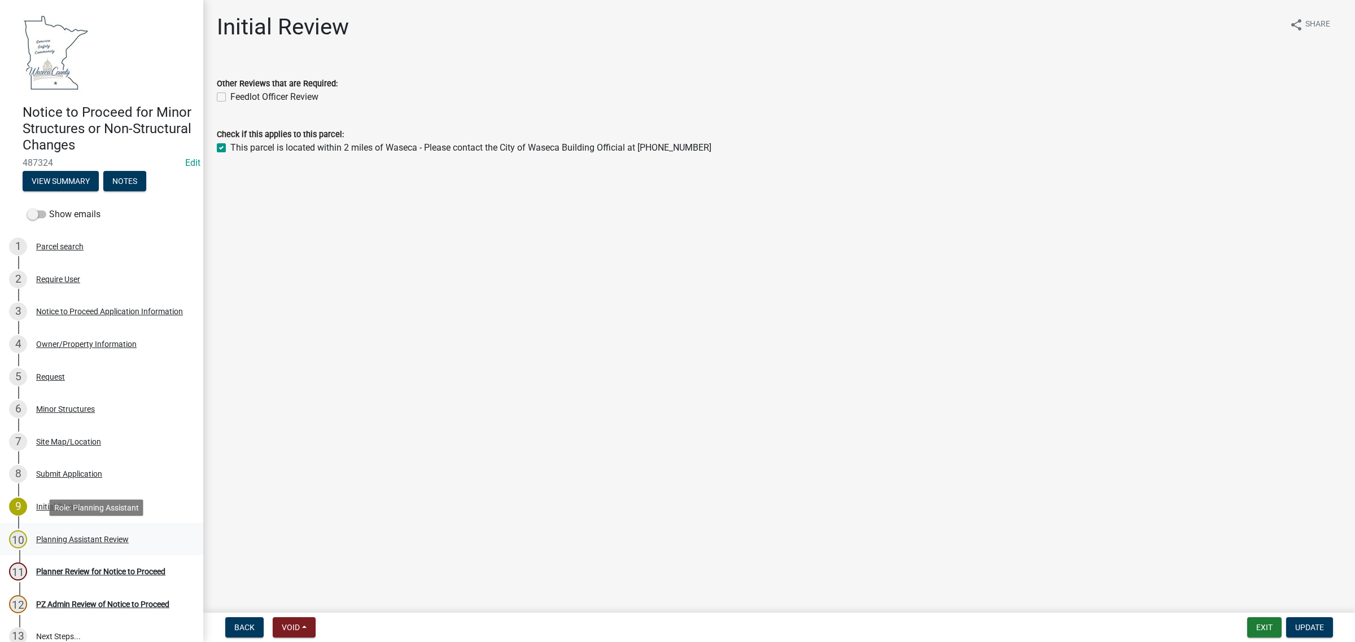
click at [69, 536] on div "Planning Assistant Review" at bounding box center [82, 540] width 93 height 8
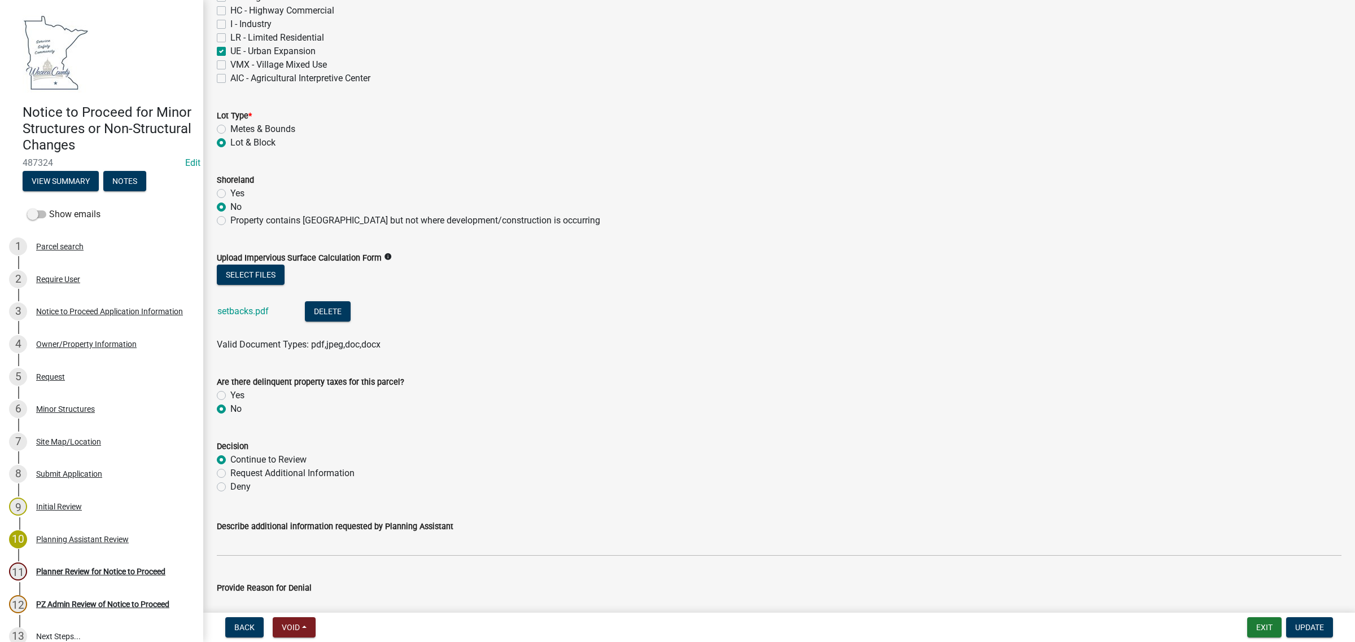
scroll to position [223, 0]
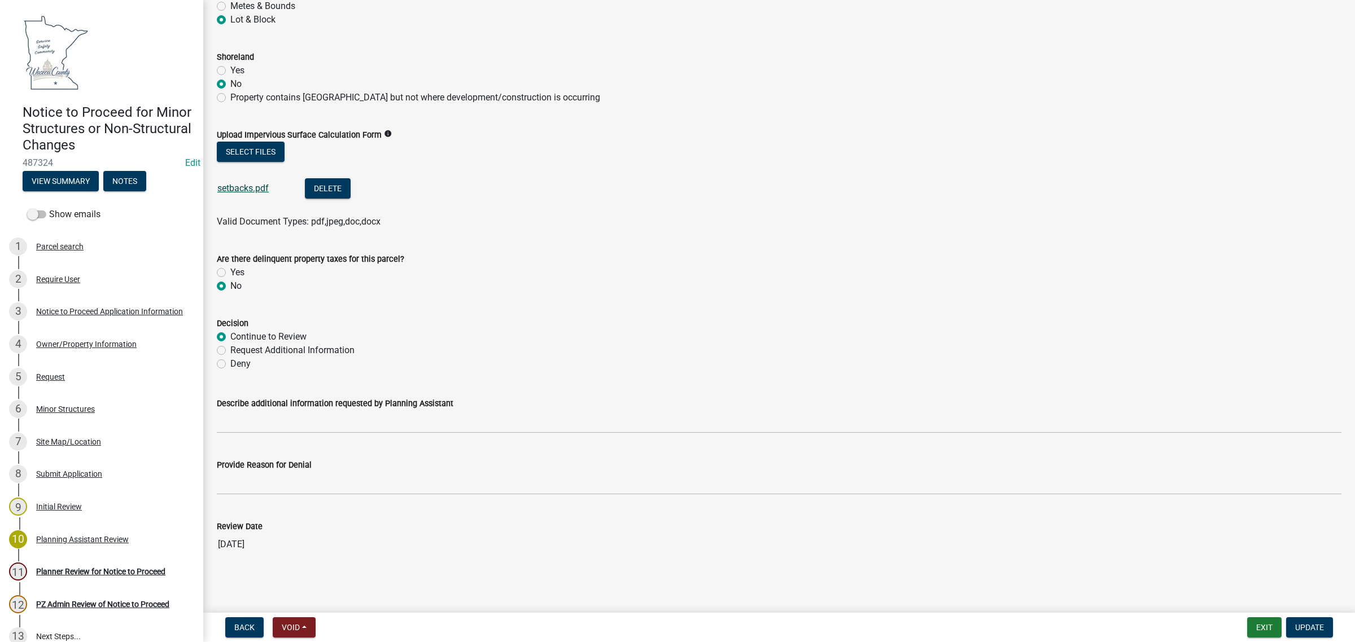
click at [246, 183] on link "setbacks.pdf" at bounding box center [242, 188] width 51 height 11
click at [42, 446] on div "7 Site Map/Location" at bounding box center [97, 442] width 176 height 18
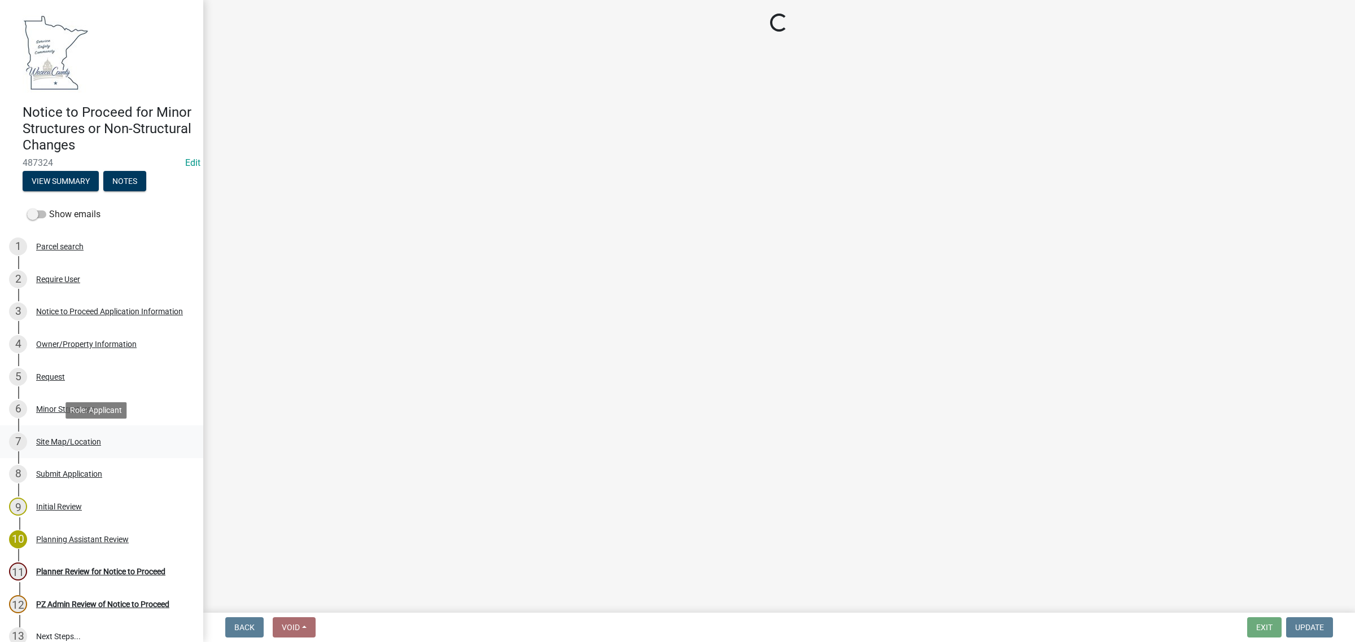
scroll to position [0, 0]
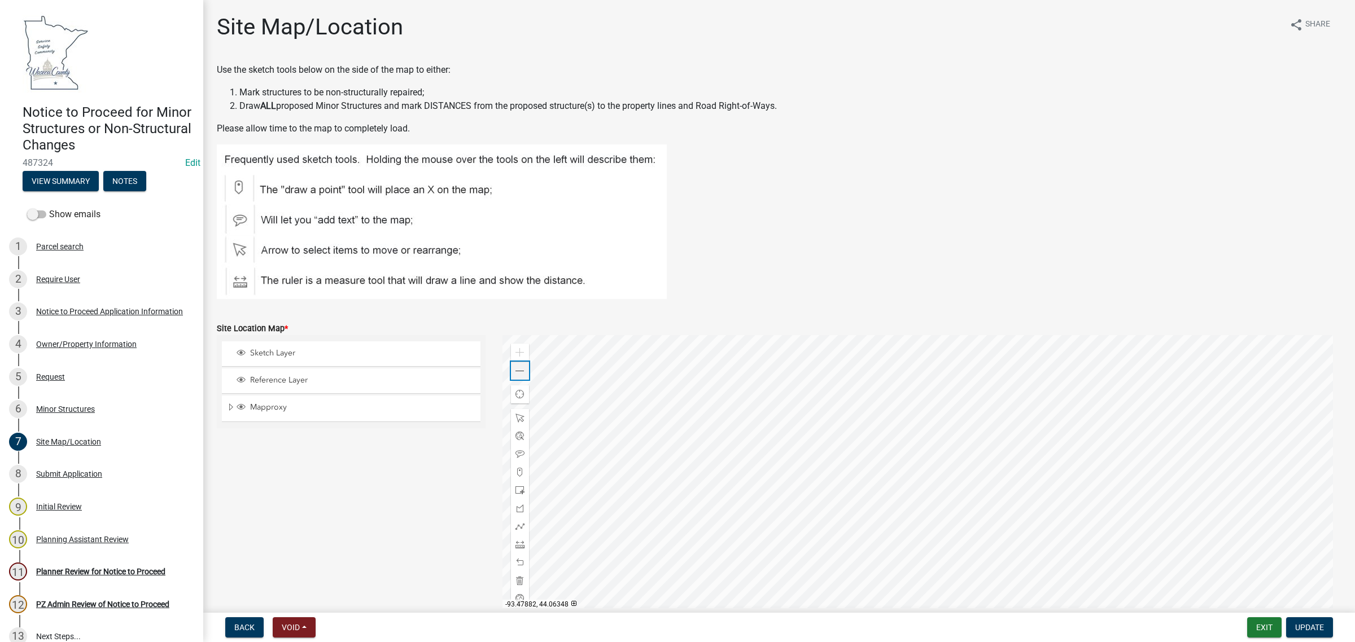
click at [523, 371] on div "Zoom out" at bounding box center [520, 371] width 18 height 18
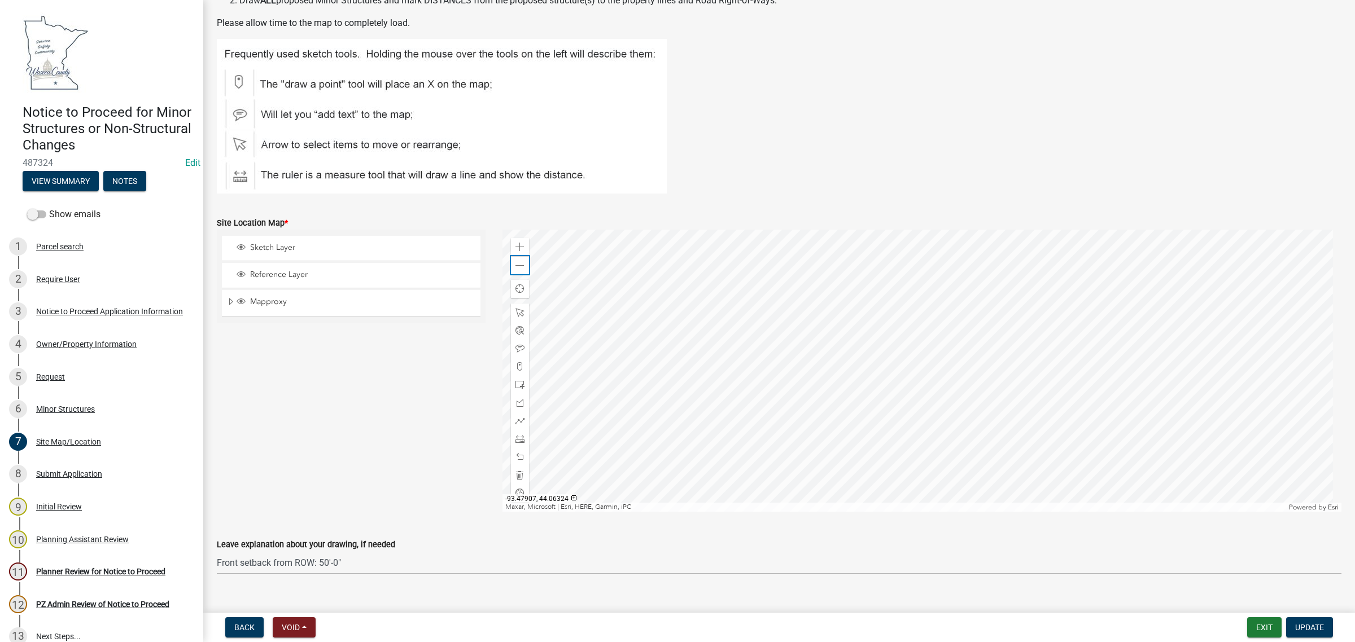
scroll to position [124, 0]
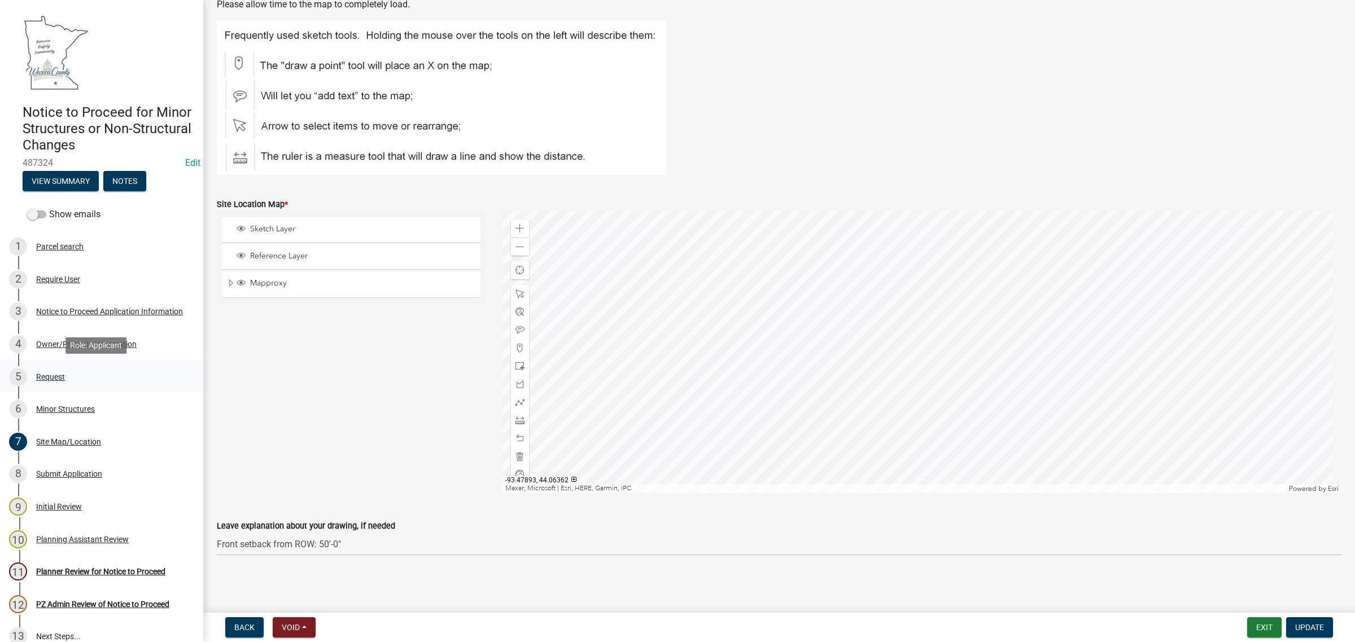
click at [56, 373] on div "Request" at bounding box center [50, 377] width 29 height 8
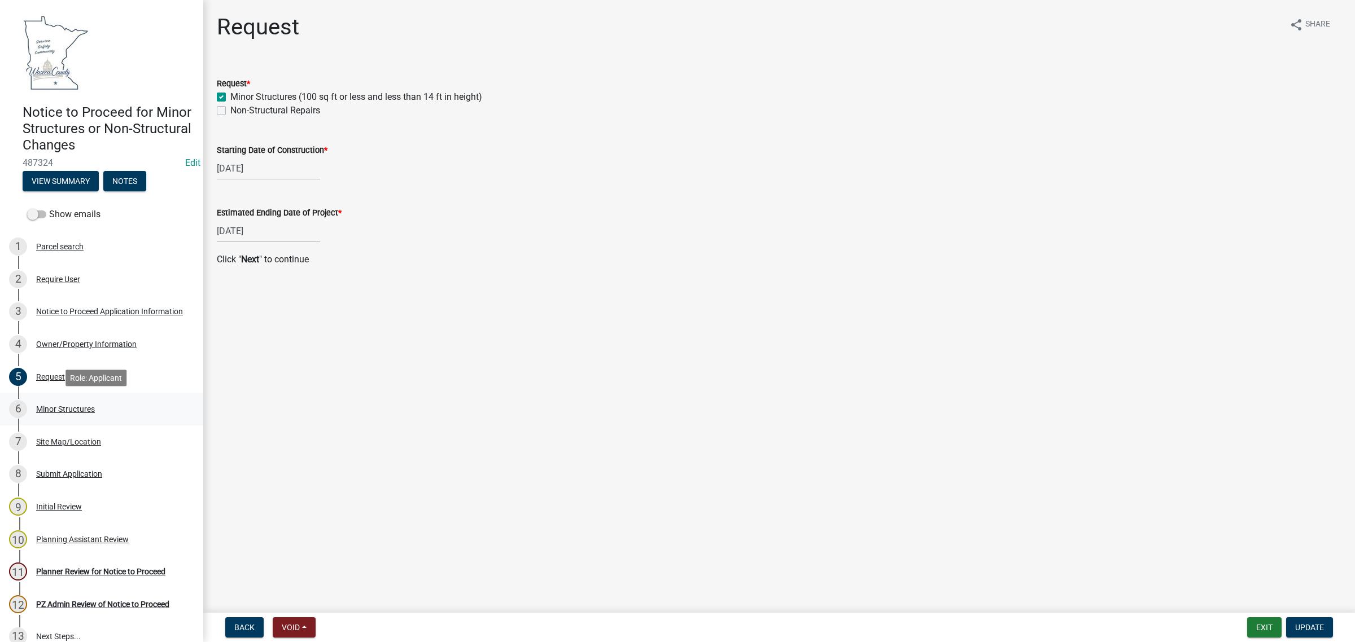
click at [54, 401] on div "6 Minor Structures" at bounding box center [97, 409] width 176 height 18
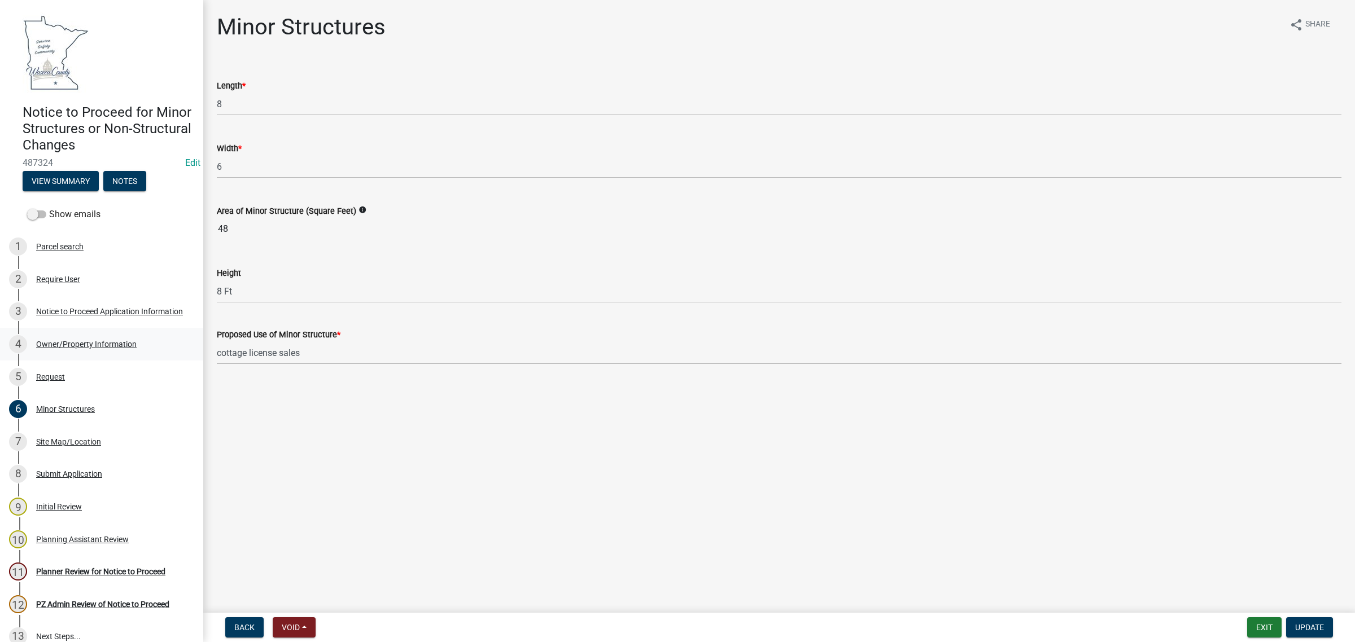
click at [68, 345] on div "Owner/Property Information" at bounding box center [86, 344] width 100 height 8
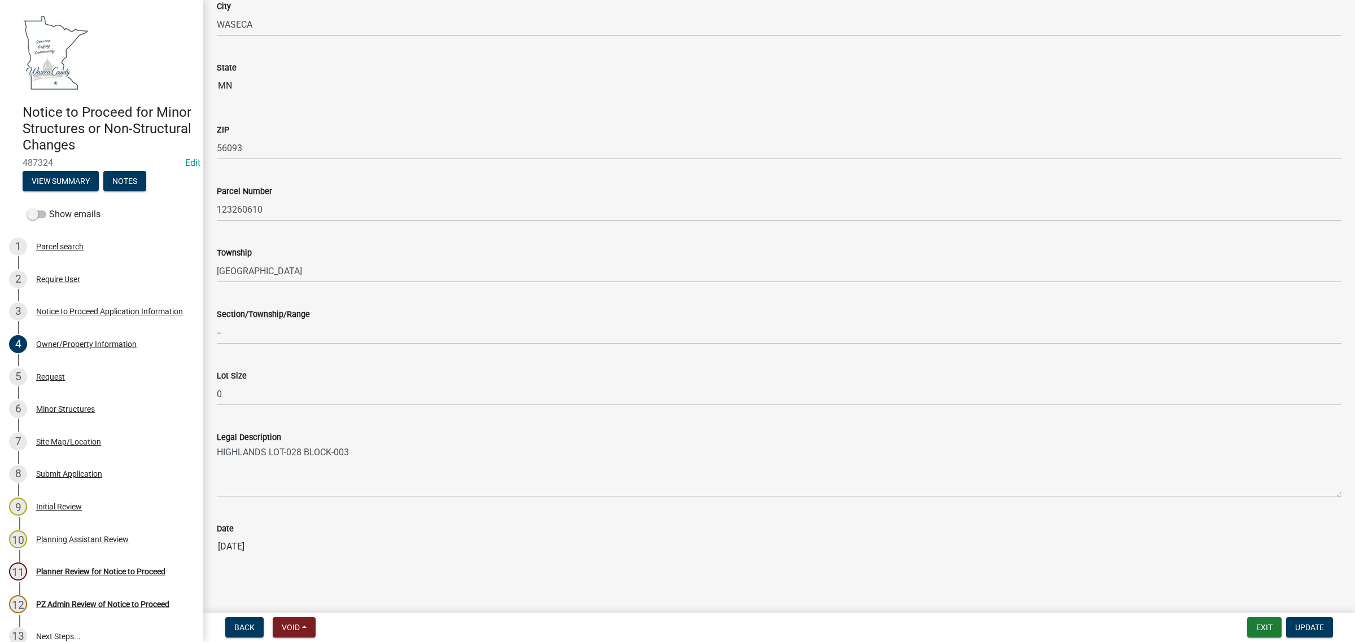
scroll to position [625, 0]
click at [36, 378] on div "Request" at bounding box center [50, 377] width 29 height 8
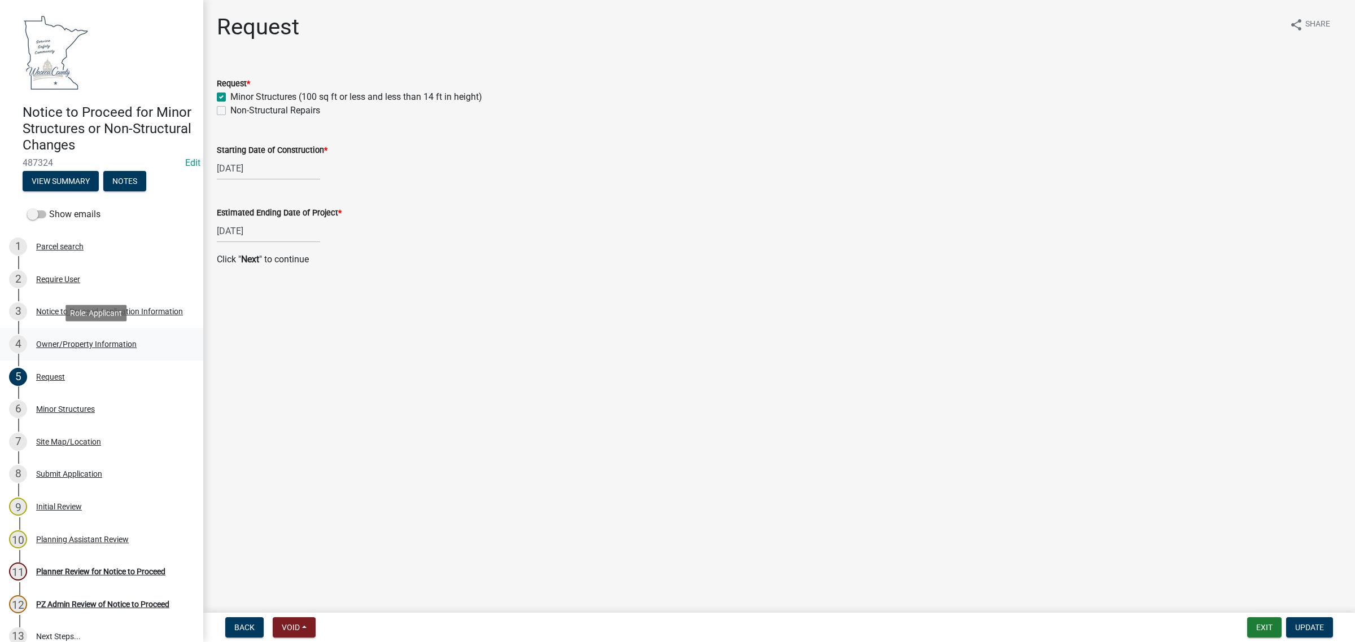
click at [60, 336] on div "4 Owner/Property Information" at bounding box center [97, 344] width 176 height 18
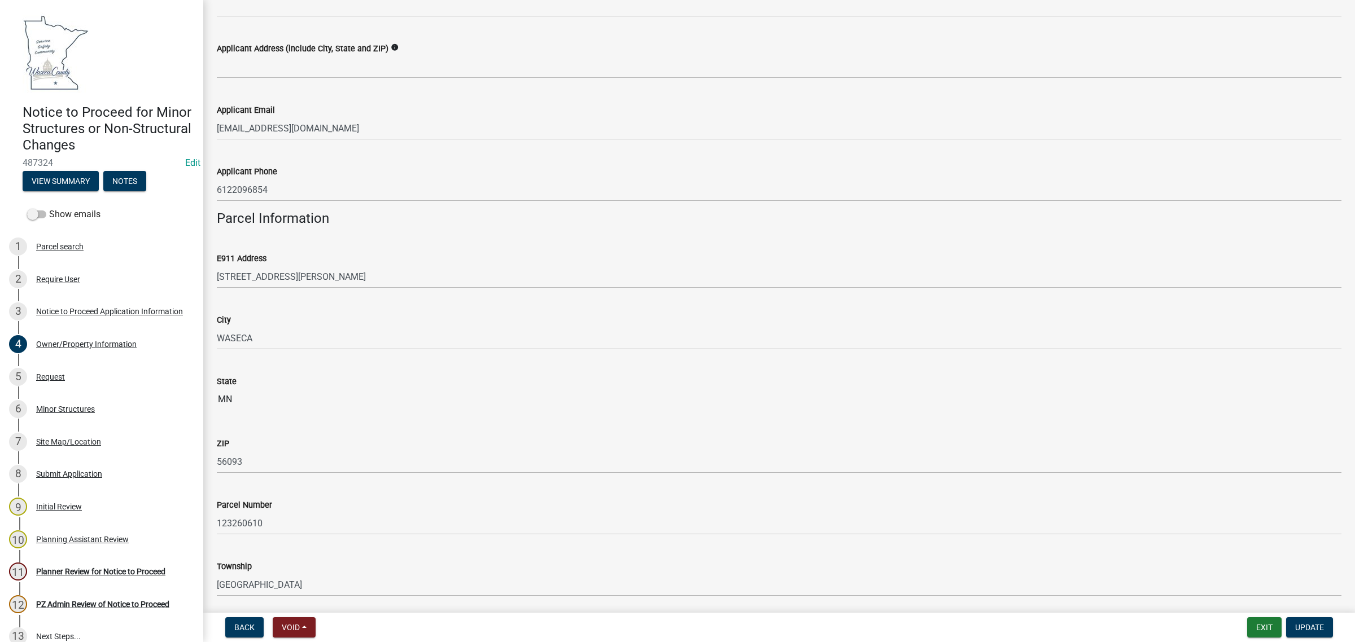
scroll to position [353, 0]
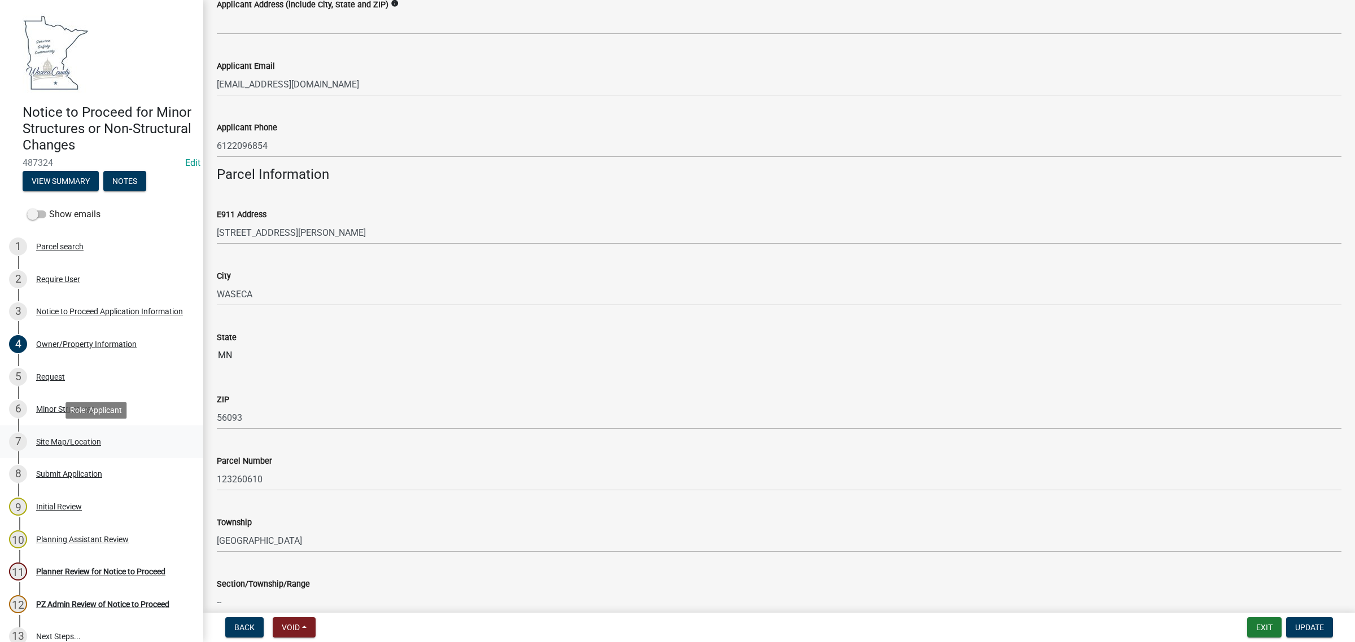
click at [69, 435] on div "7 Site Map/Location" at bounding box center [97, 442] width 176 height 18
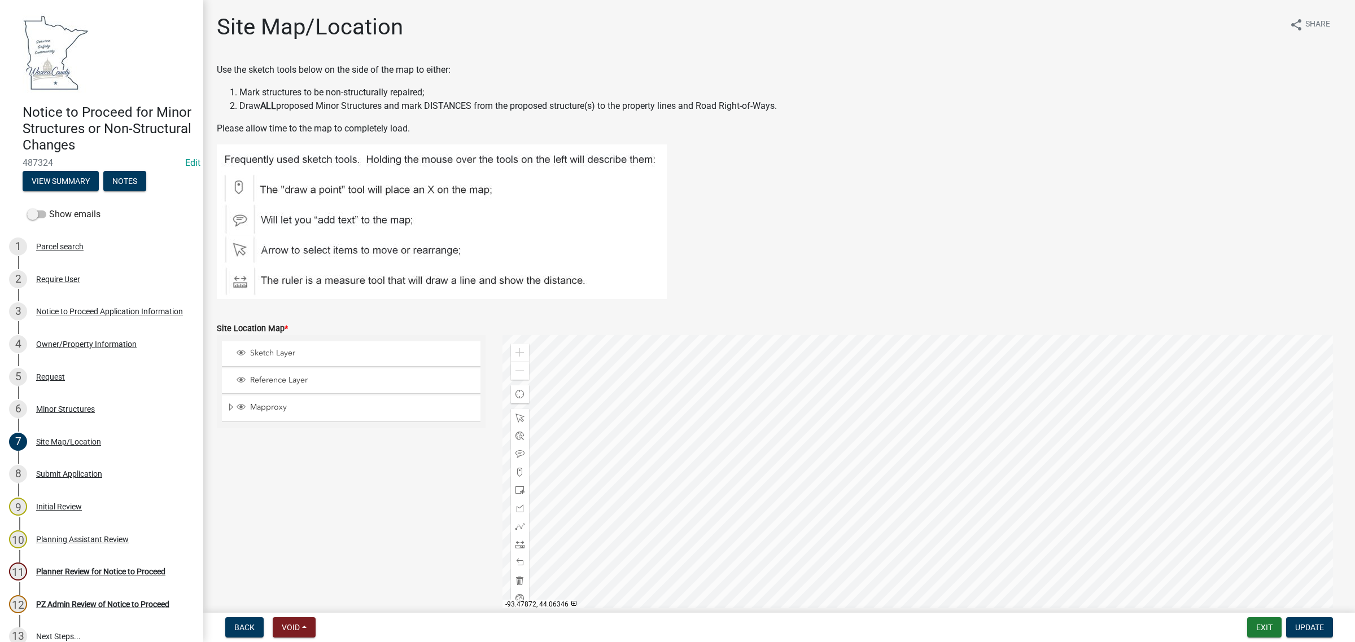
scroll to position [71, 0]
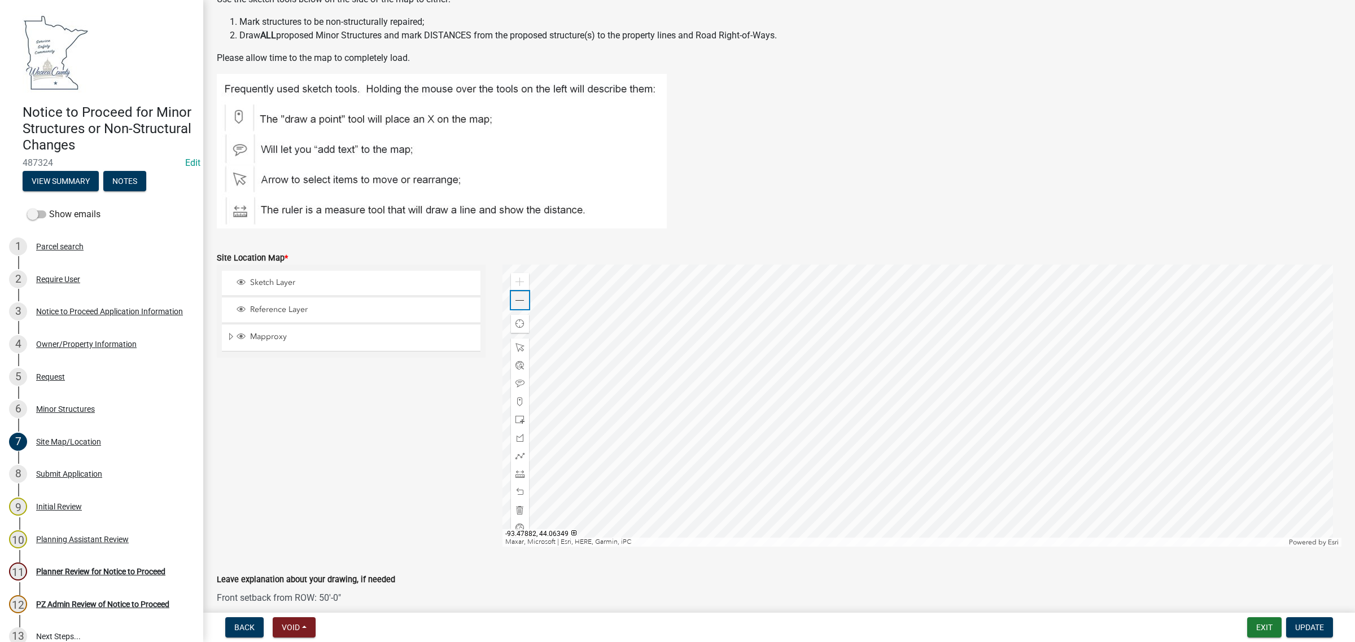
click at [520, 300] on span at bounding box center [519, 300] width 9 height 9
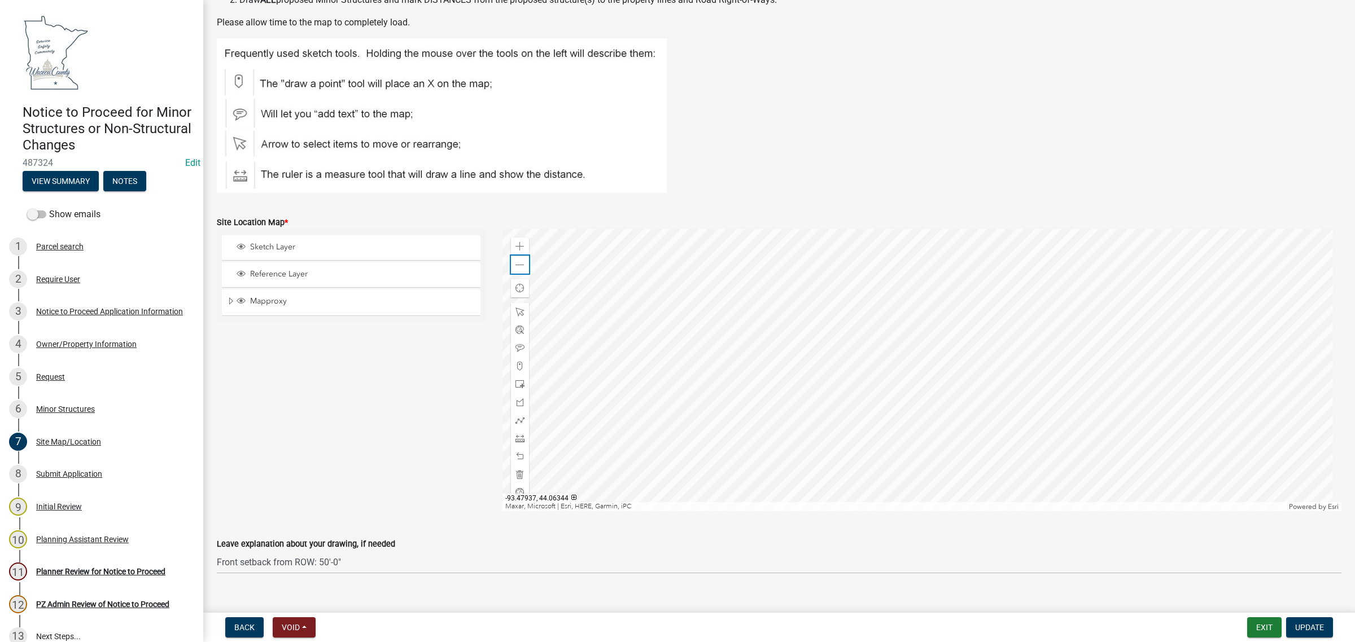
scroll to position [124, 0]
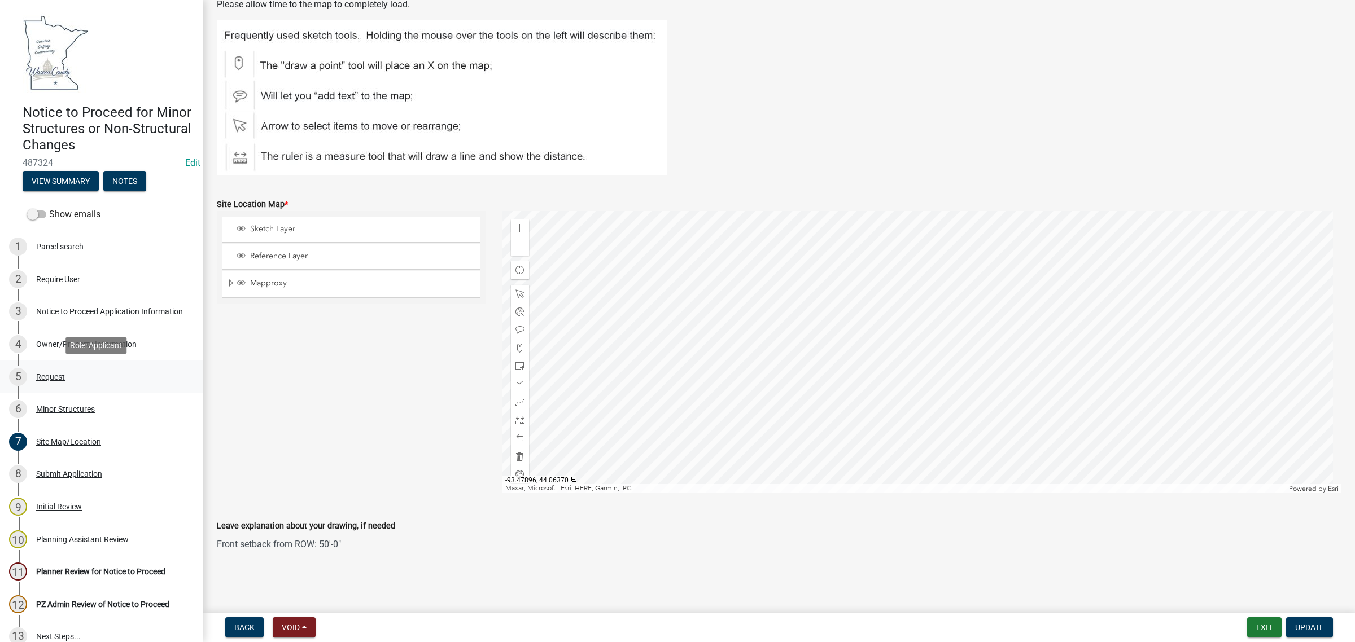
click at [49, 373] on div "Request" at bounding box center [50, 377] width 29 height 8
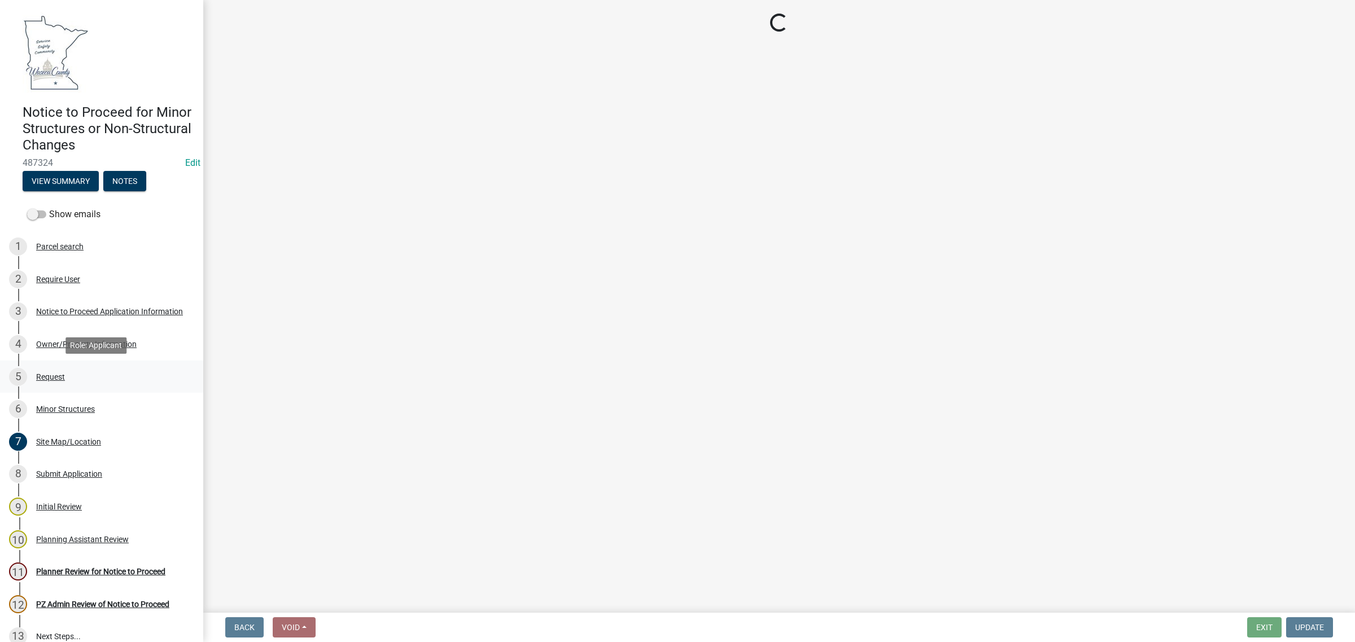
scroll to position [0, 0]
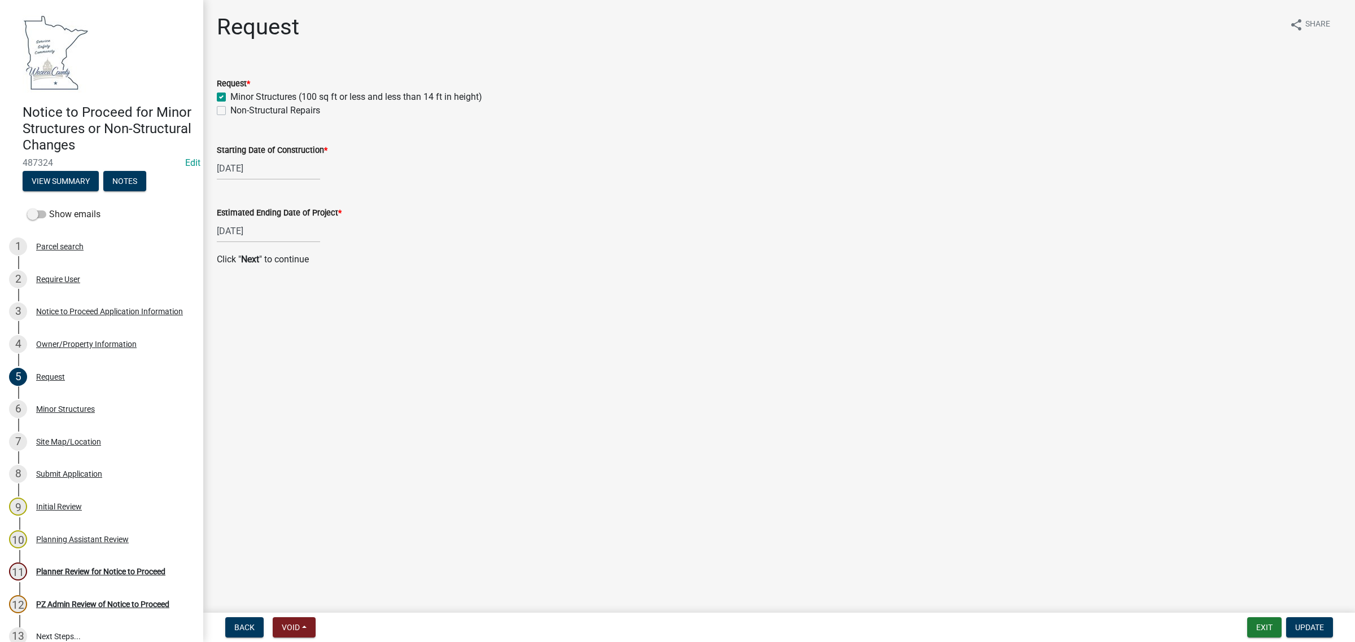
click at [106, 20] on link at bounding box center [97, 52] width 176 height 86
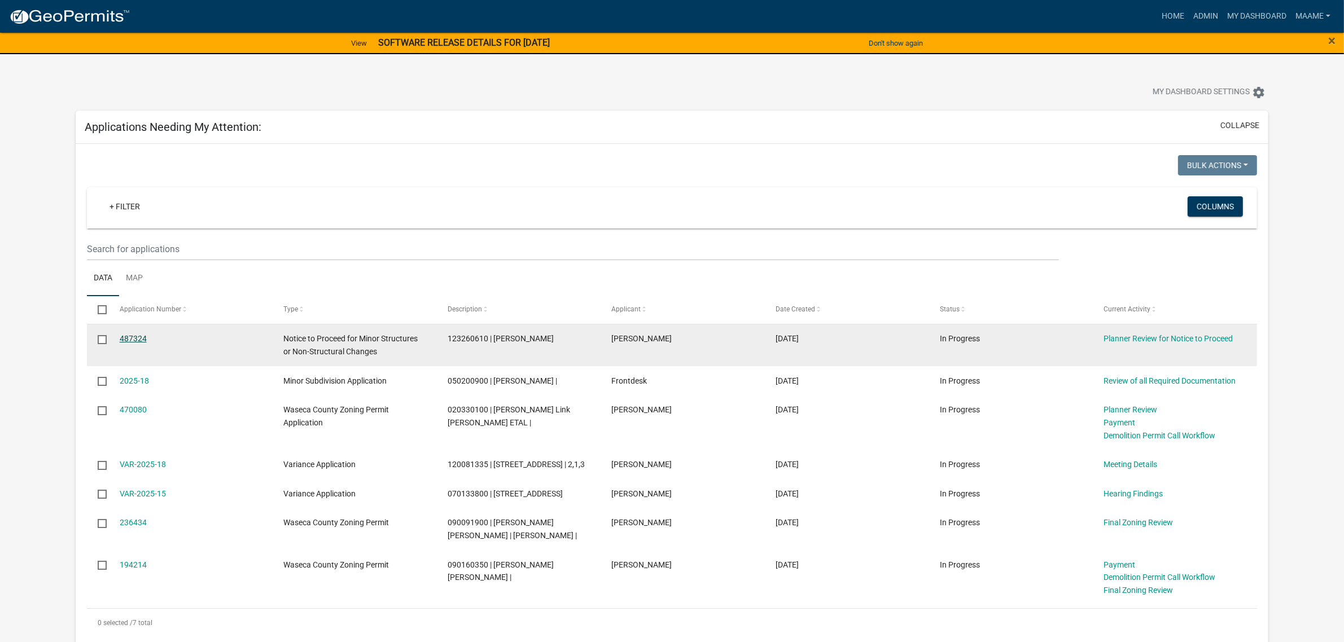
click at [128, 341] on link "487324" at bounding box center [133, 338] width 27 height 9
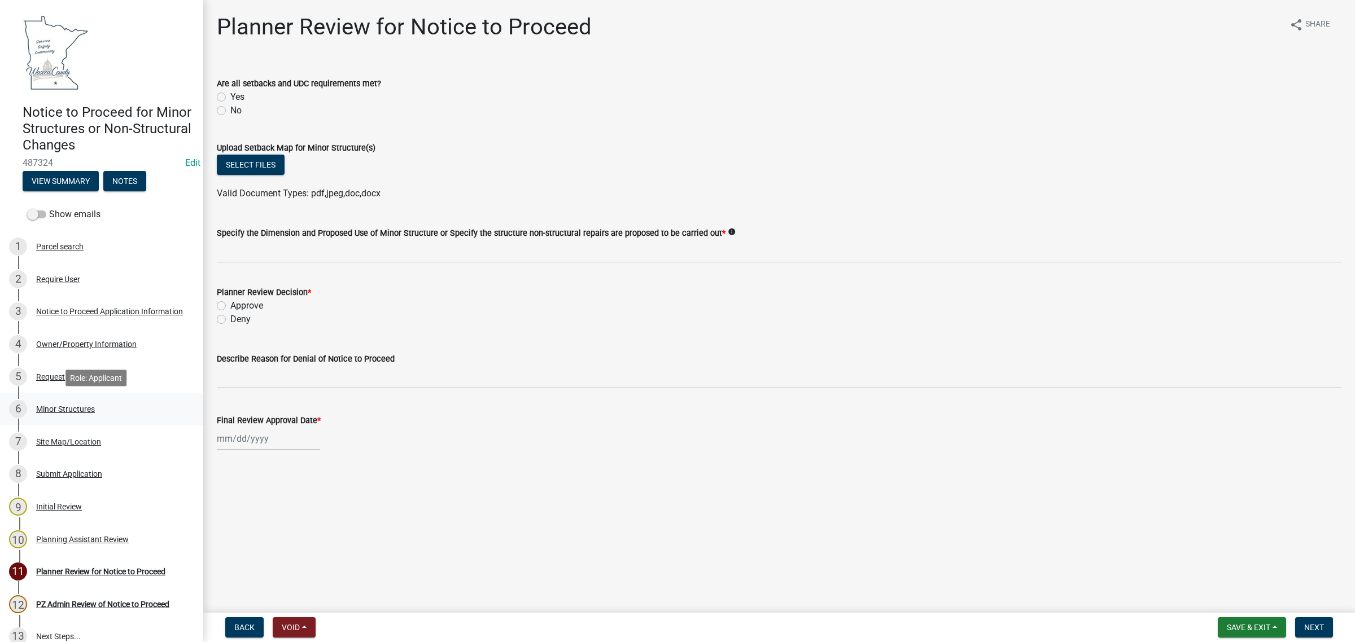
click at [58, 405] on div "Minor Structures" at bounding box center [65, 409] width 59 height 8
